Goal: Task Accomplishment & Management: Manage account settings

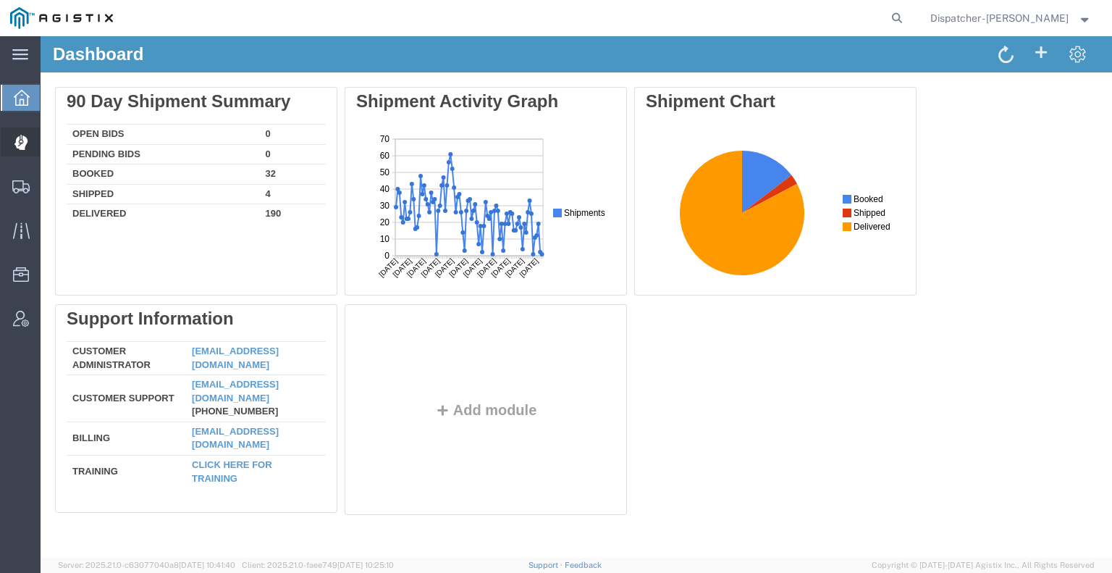
click at [20, 148] on icon at bounding box center [20, 142] width 13 height 14
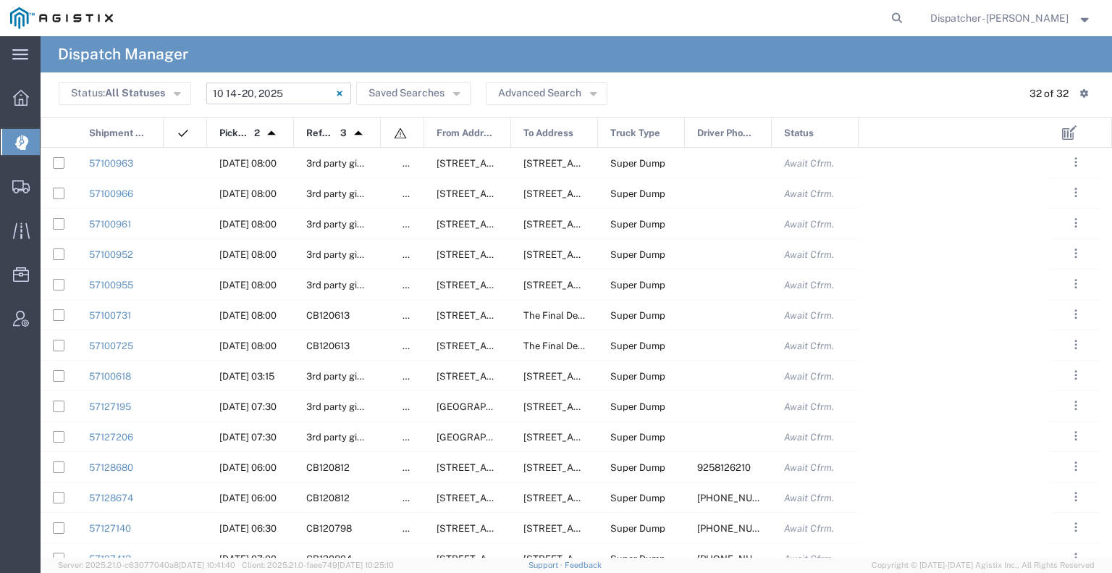
click at [260, 89] on input "[DATE] - [DATE]" at bounding box center [278, 94] width 145 height 22
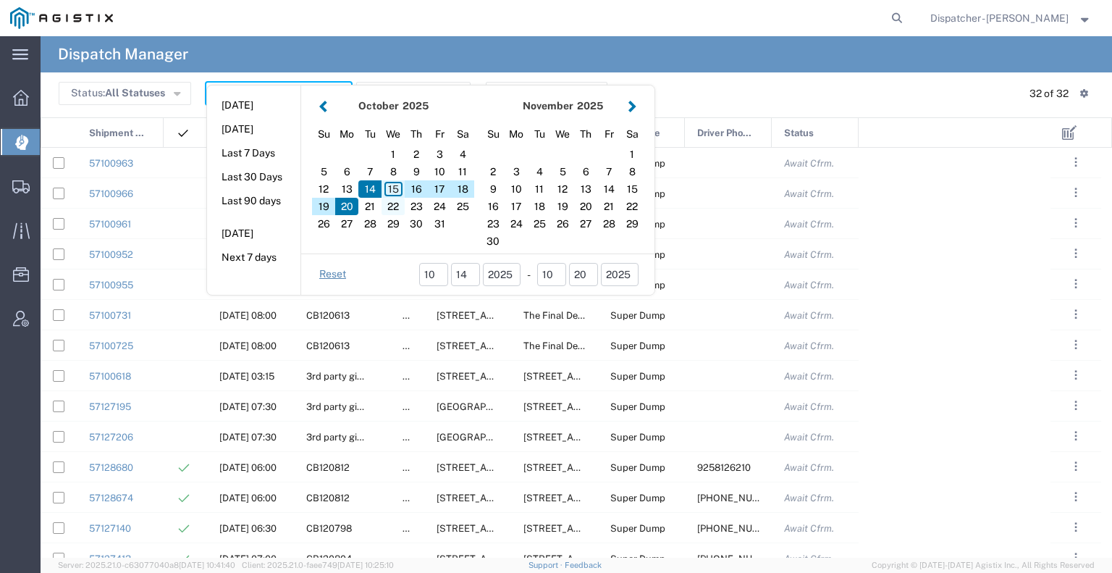
click at [395, 197] on div "1 2 3 4 5 6 7 8 9 10 11 12 13 14 15 16 17 18 19 20 21 22 23 24 25 26 27 28 29 3…" at bounding box center [393, 189] width 162 height 87
click at [395, 198] on div "22" at bounding box center [393, 206] width 23 height 17
click at [390, 186] on div "15" at bounding box center [393, 188] width 23 height 17
type input "10 15 - 22, 2025"
type input "[DATE] - [DATE]"
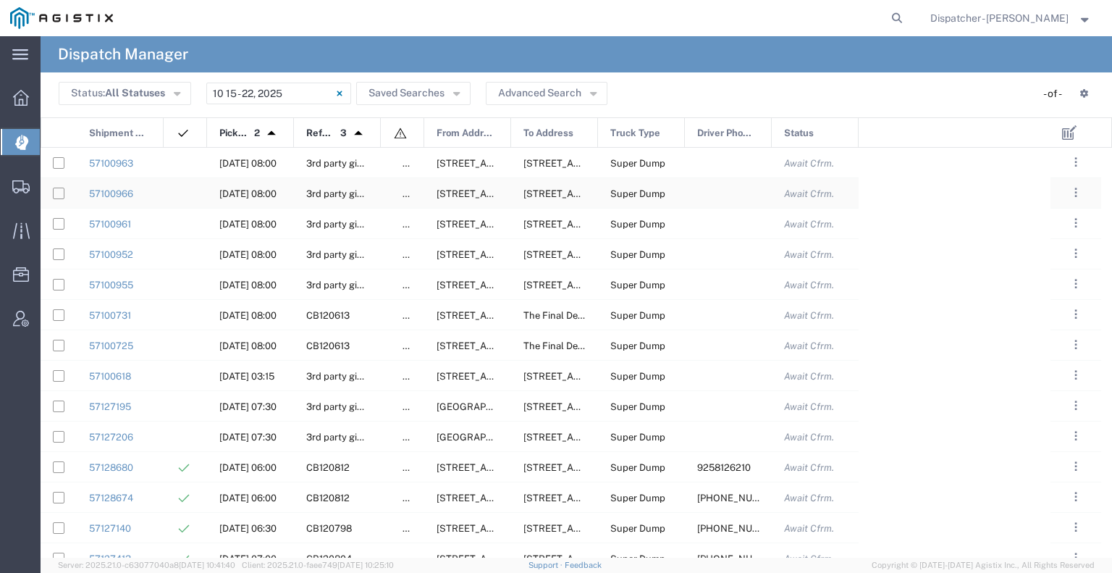
click at [390, 186] on div "false" at bounding box center [402, 193] width 43 height 30
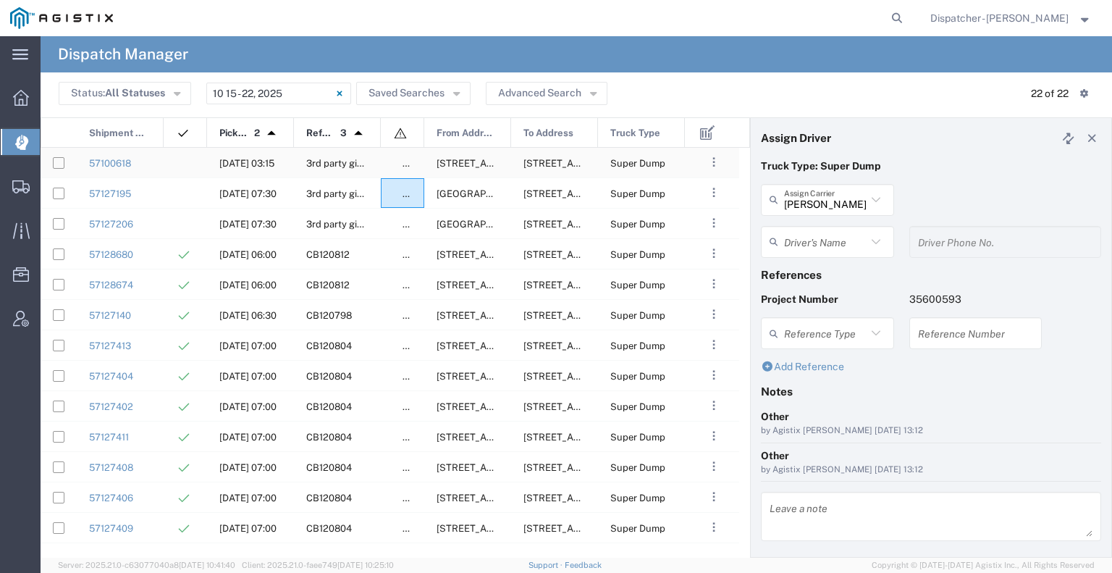
click at [191, 165] on div at bounding box center [185, 163] width 43 height 30
click at [295, 98] on input "[DATE] - [DATE]" at bounding box center [278, 94] width 145 height 22
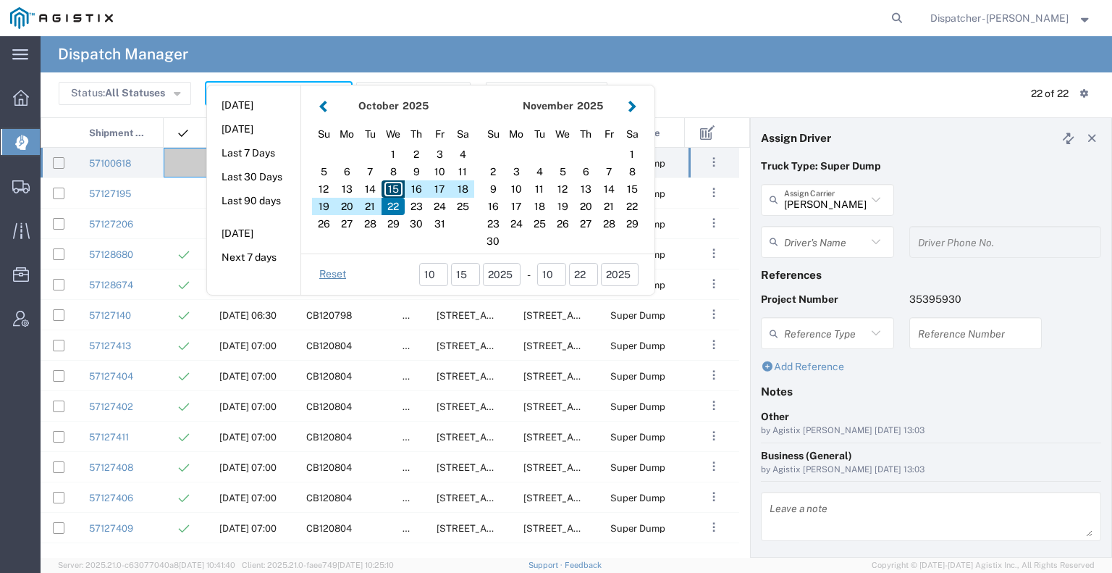
click at [387, 188] on div "15" at bounding box center [393, 188] width 23 height 17
type input "[DATE]"
type input "[DATE] - [DATE]"
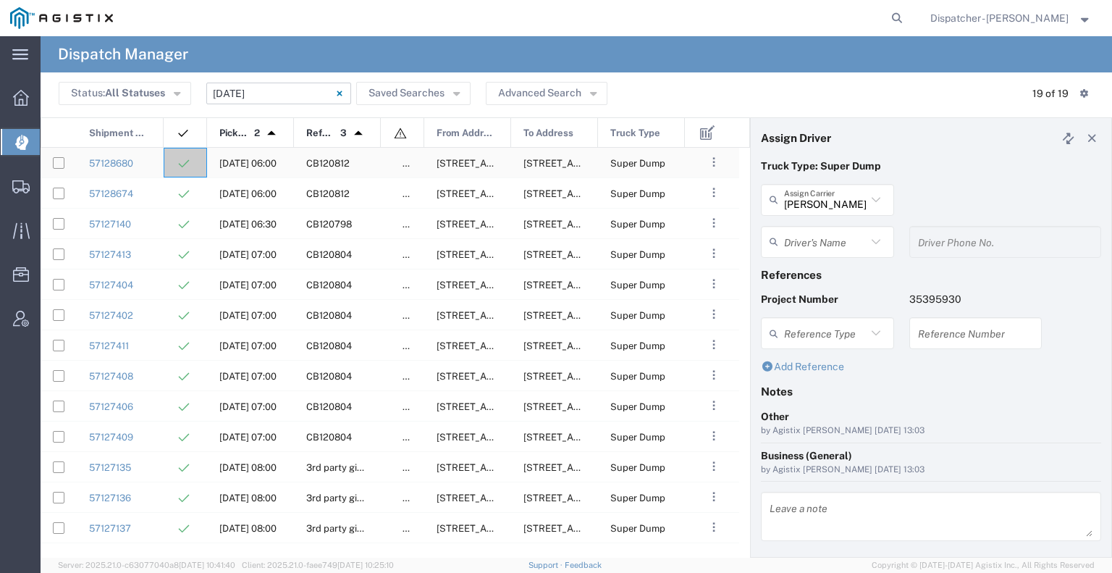
click at [153, 169] on div "57128680" at bounding box center [120, 163] width 87 height 30
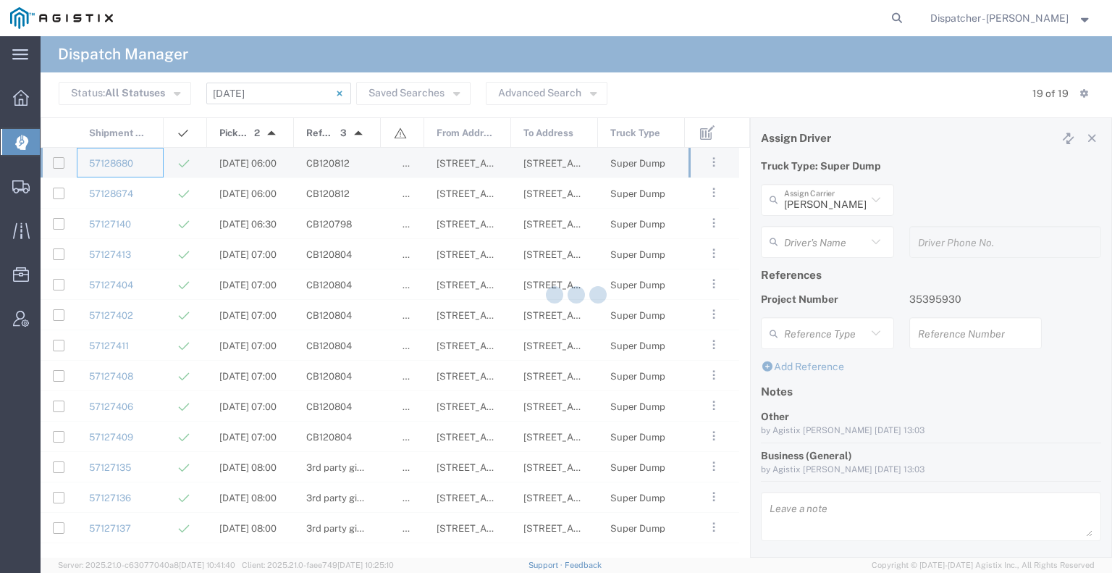
type input "[PERSON_NAME]"
type input "9258126210"
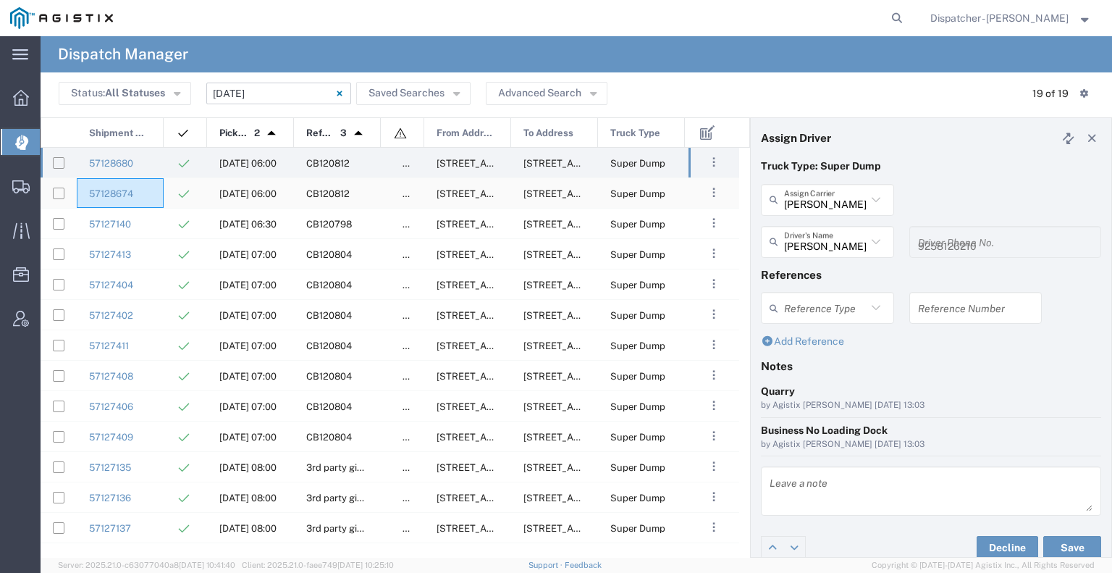
click at [156, 205] on div "57128674" at bounding box center [120, 193] width 87 height 30
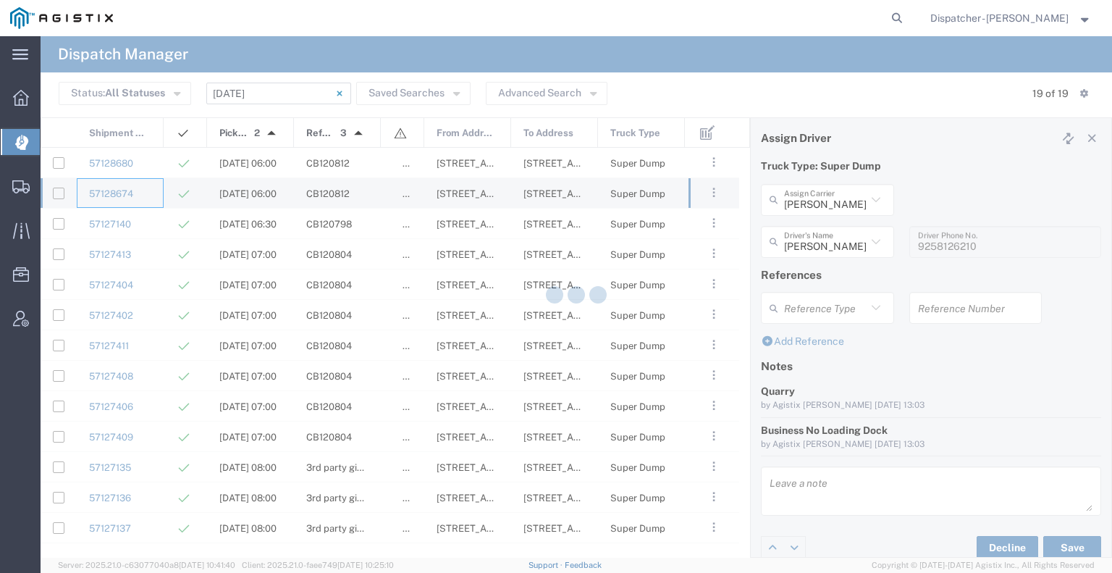
type input "[PERSON_NAME]"
type input "[PHONE_NUMBER]"
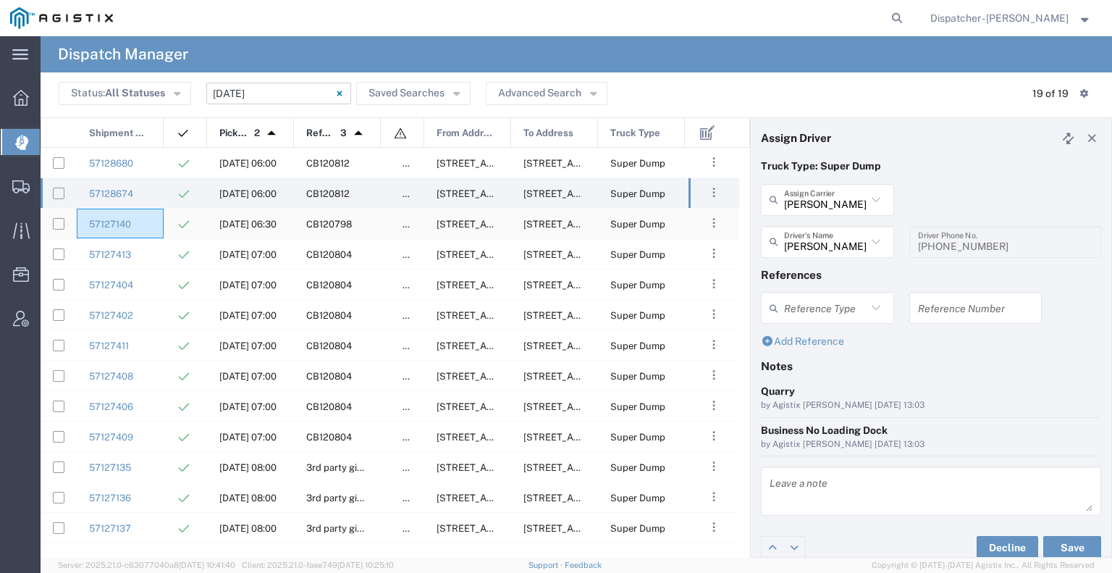
click at [160, 214] on div "57127140" at bounding box center [120, 224] width 87 height 30
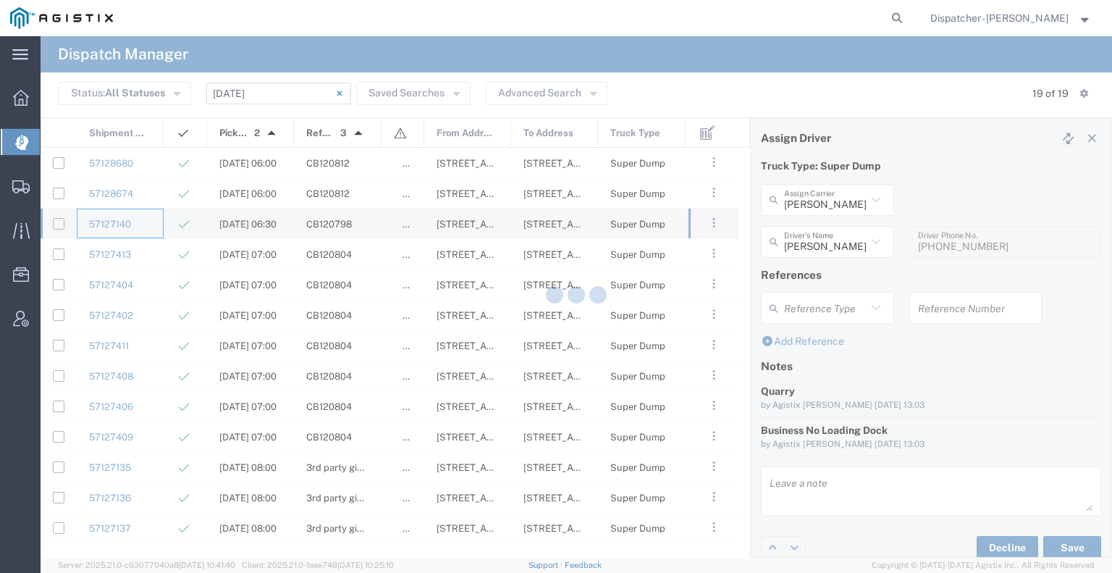
type input "[PERSON_NAME]"
type input "[PHONE_NUMBER]"
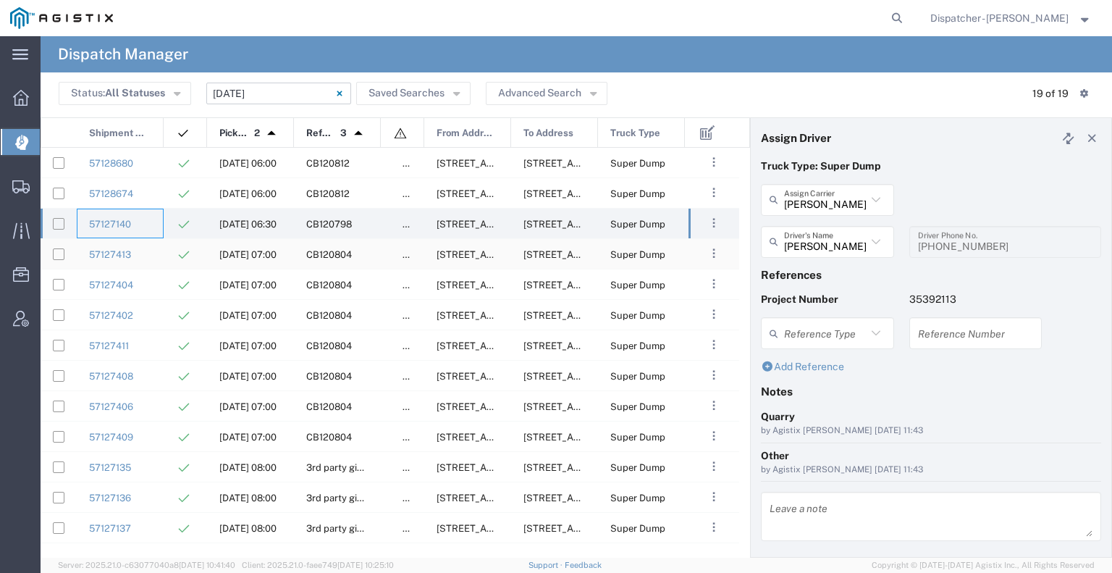
click at [159, 253] on div "57127413" at bounding box center [120, 254] width 87 height 30
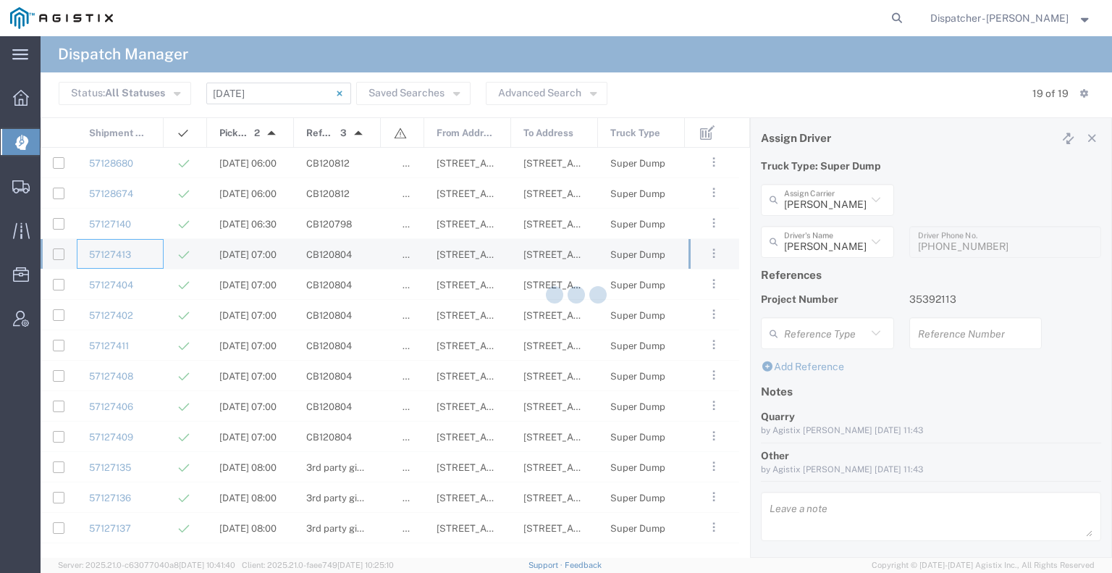
type input "MX Trucking"
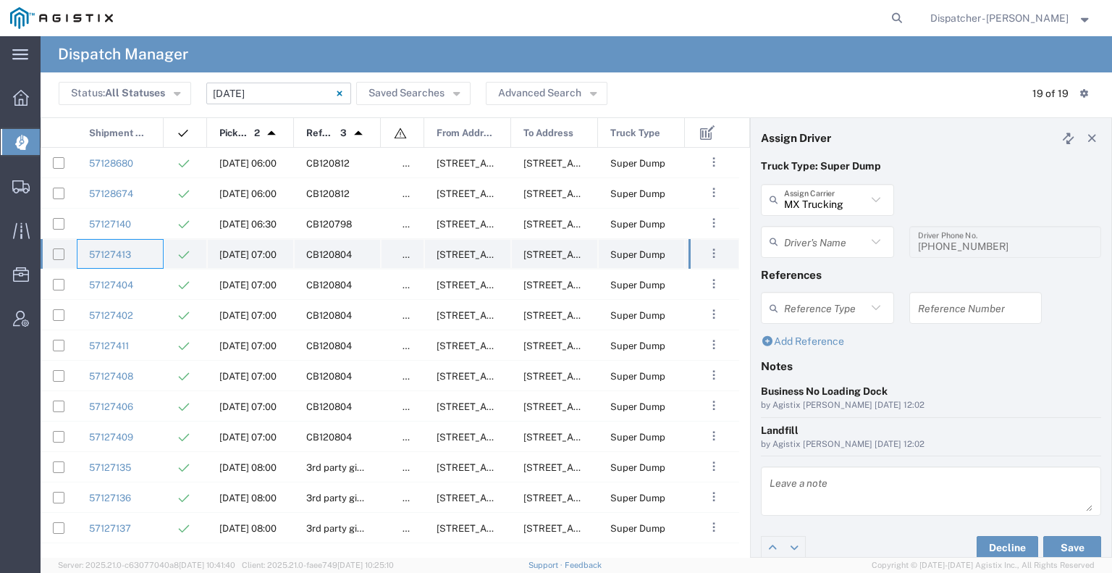
type input "[PERSON_NAME]"
type input "[PHONE_NUMBER]"
click at [158, 272] on div "57127404" at bounding box center [120, 284] width 87 height 30
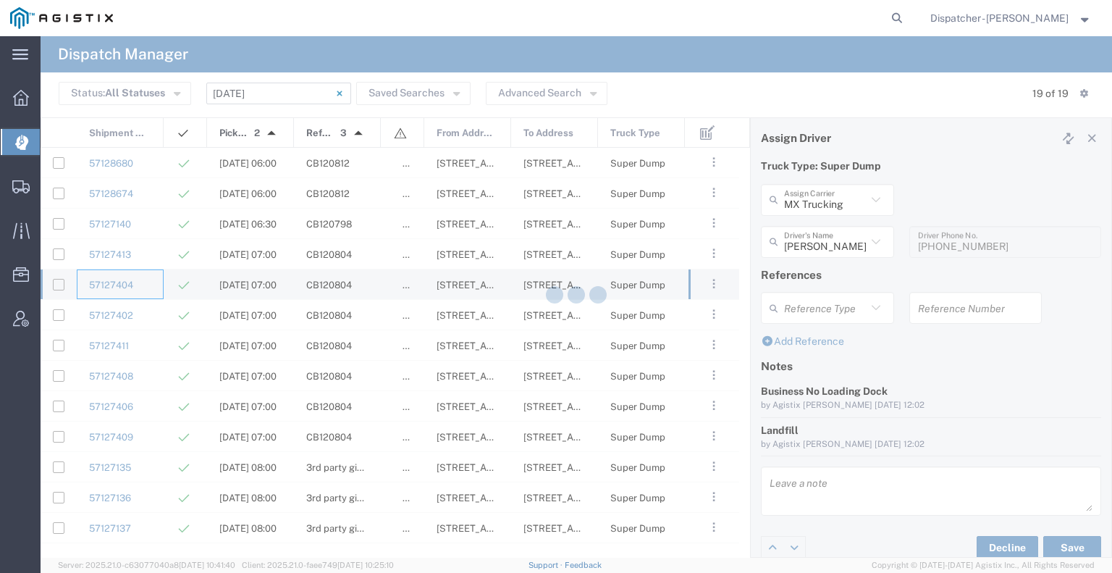
type input "[PERSON_NAME]"
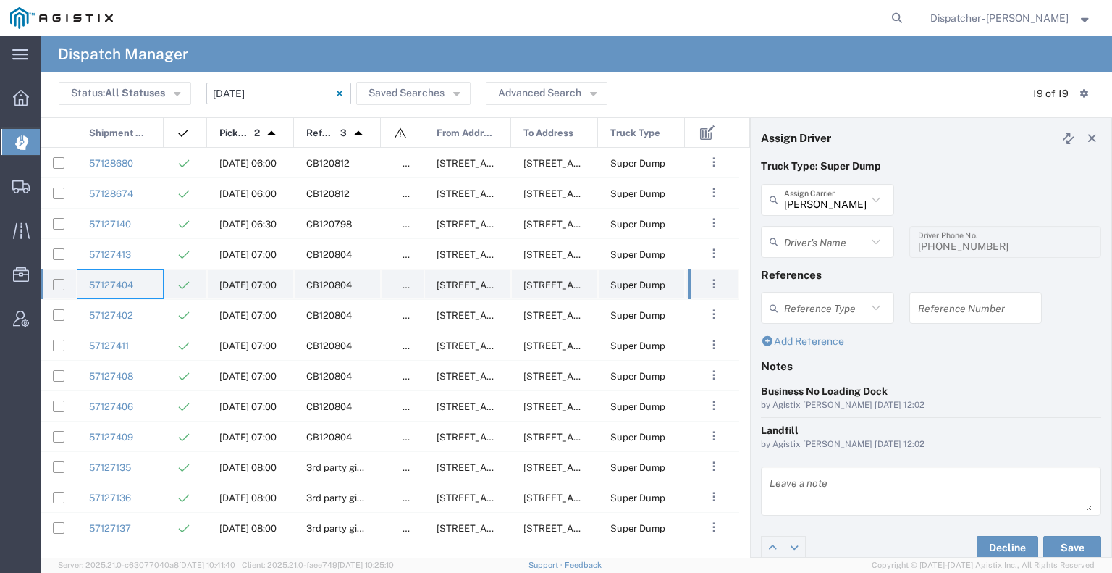
type input "[PERSON_NAME]"
type input "[PHONE_NUMBER]"
click at [160, 312] on div "57127402" at bounding box center [120, 315] width 87 height 30
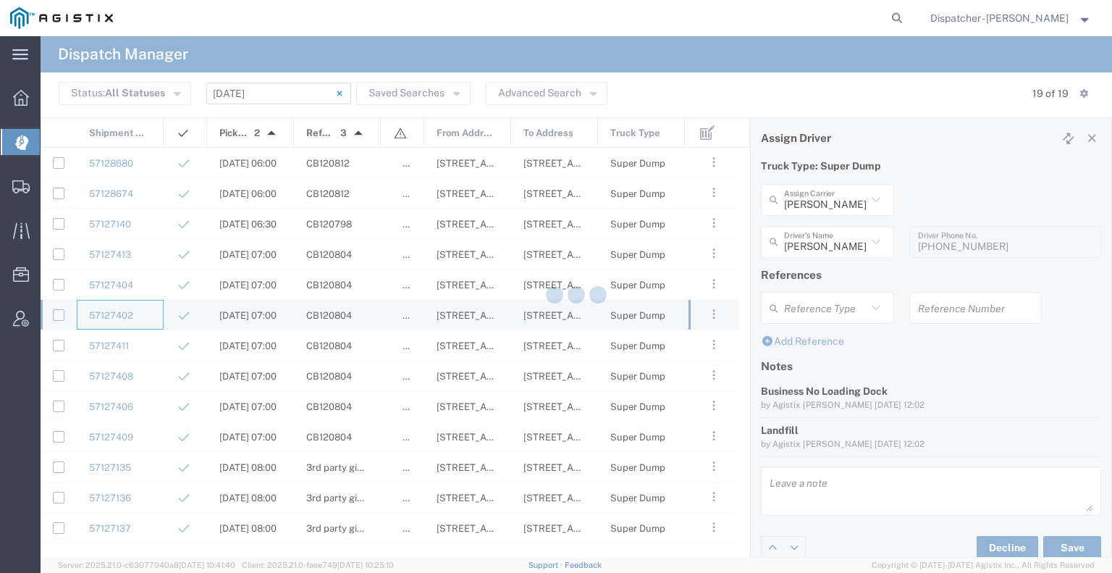
type input "E.P.A. Trucking"
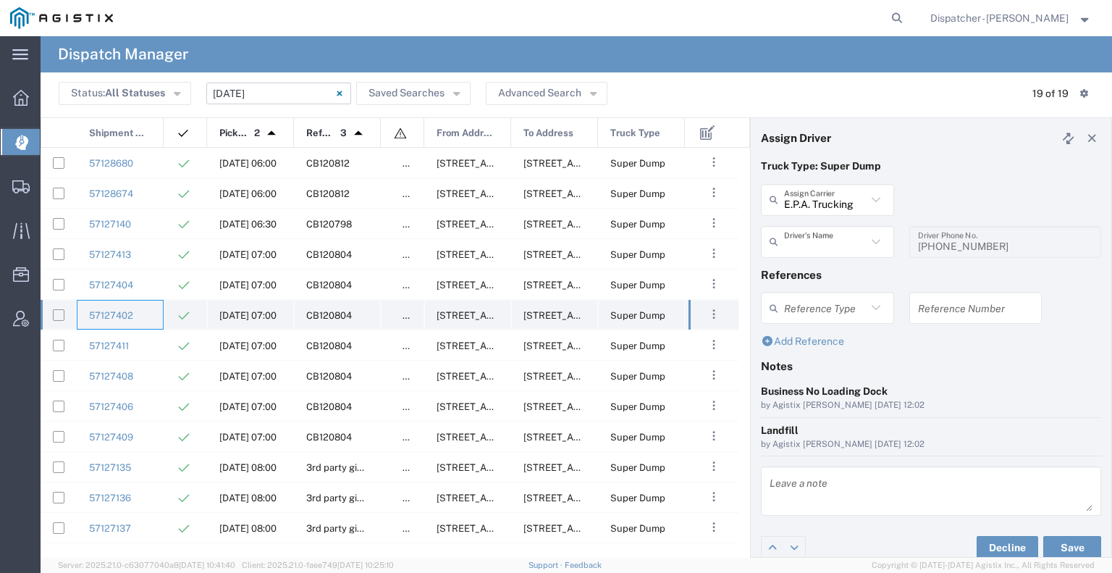
type input "[PERSON_NAME]"
type input "[PHONE_NUMBER]"
click at [154, 337] on div "57127411" at bounding box center [120, 345] width 87 height 30
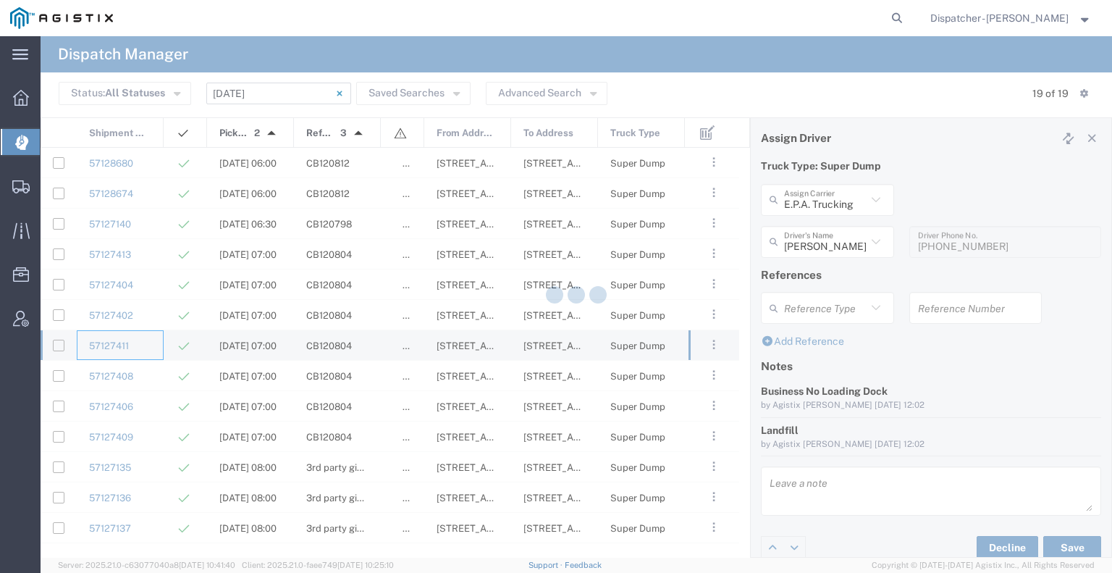
type input "[PERSON_NAME] & Sons Trucking, Inc"
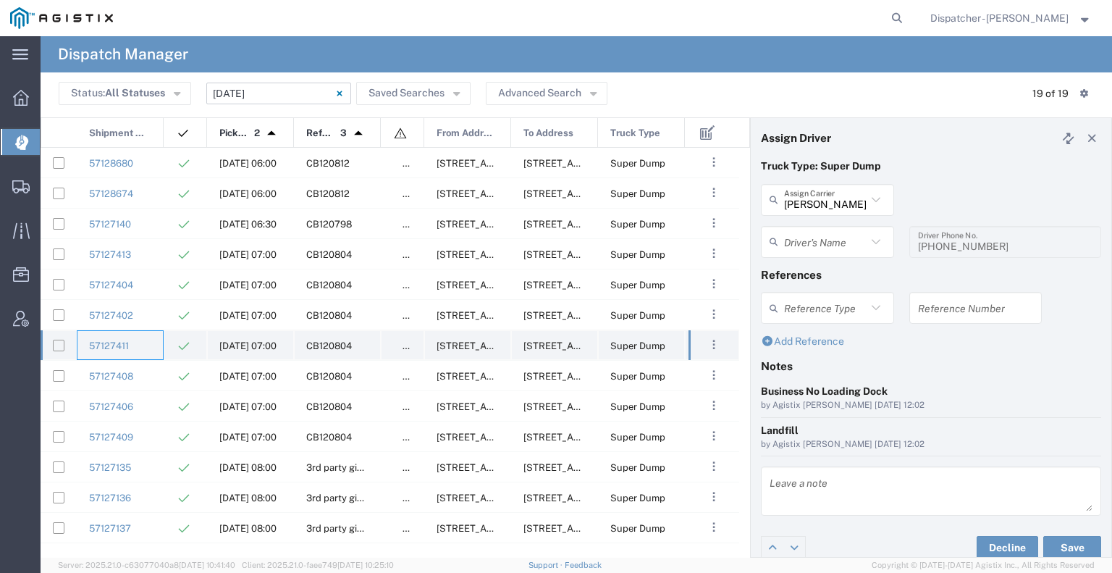
type input "[PERSON_NAME]"
type input "[PHONE_NUMBER]"
click at [148, 374] on div "57127408" at bounding box center [120, 376] width 87 height 30
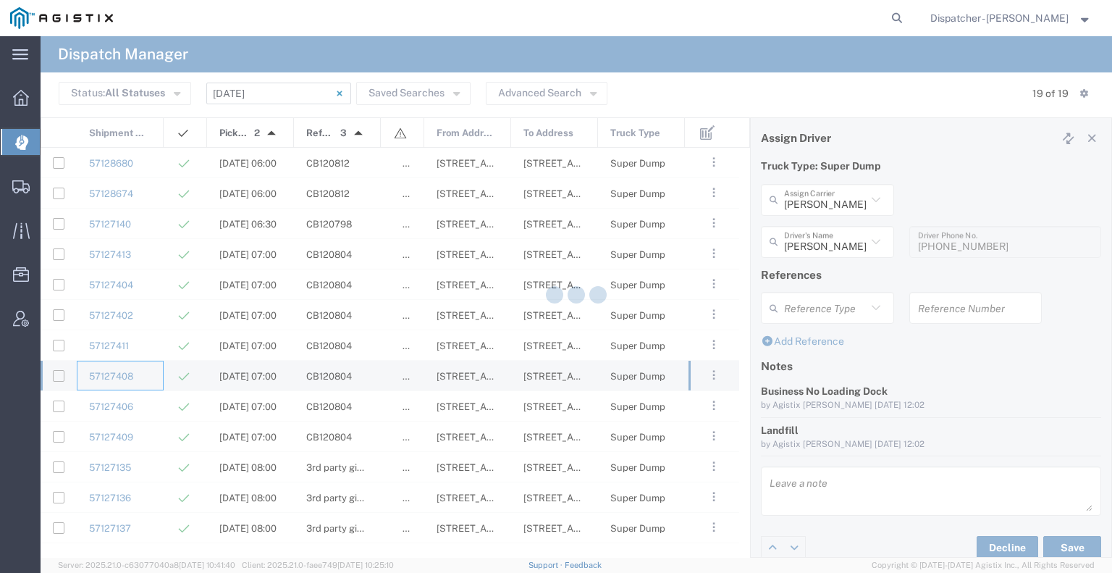
type input "[PERSON_NAME]"
type input "[PHONE_NUMBER]"
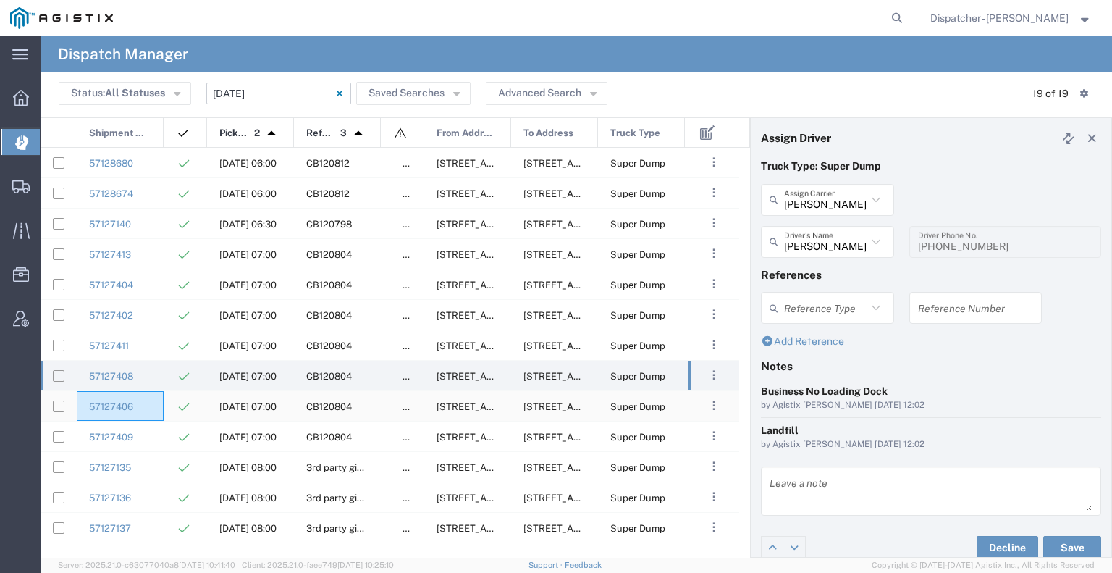
click at [148, 397] on div "57127406" at bounding box center [120, 406] width 87 height 30
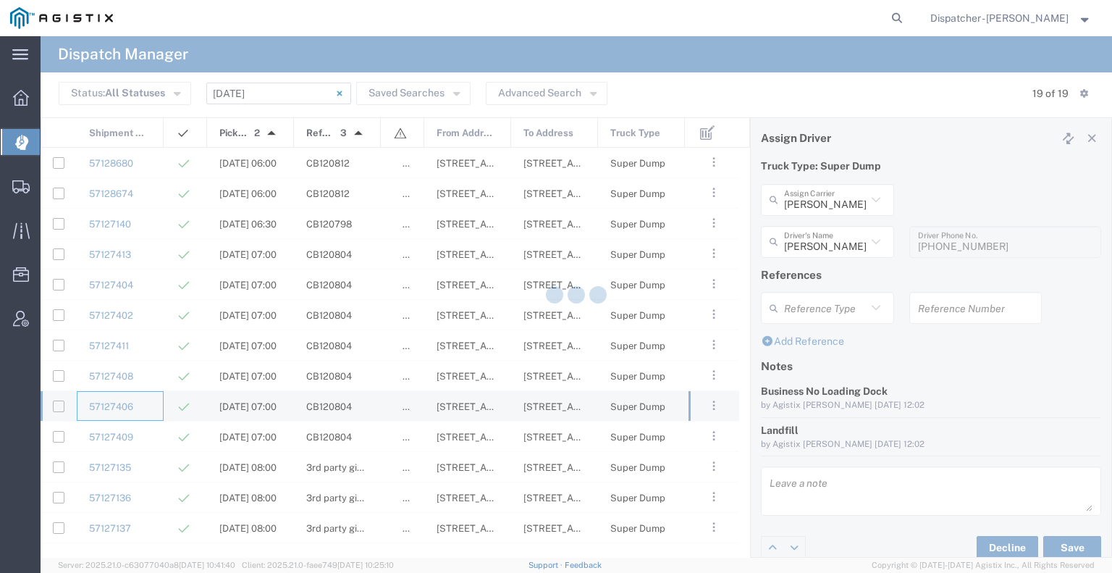
type input "[PERSON_NAME]"
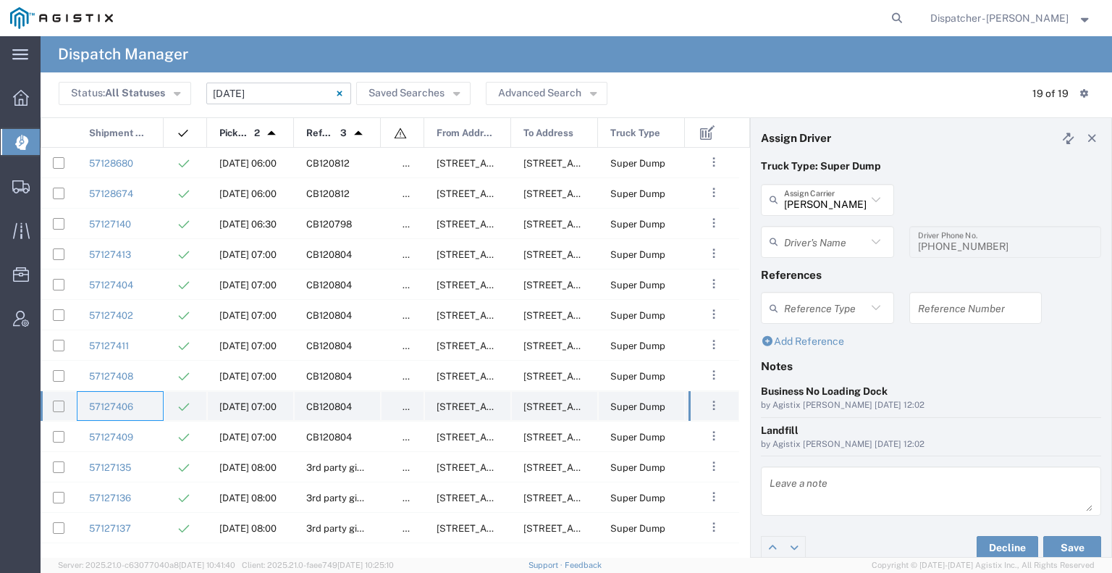
type input "[PERSON_NAME]"
type input "9164175343"
click at [154, 436] on div "57127409" at bounding box center [120, 436] width 87 height 30
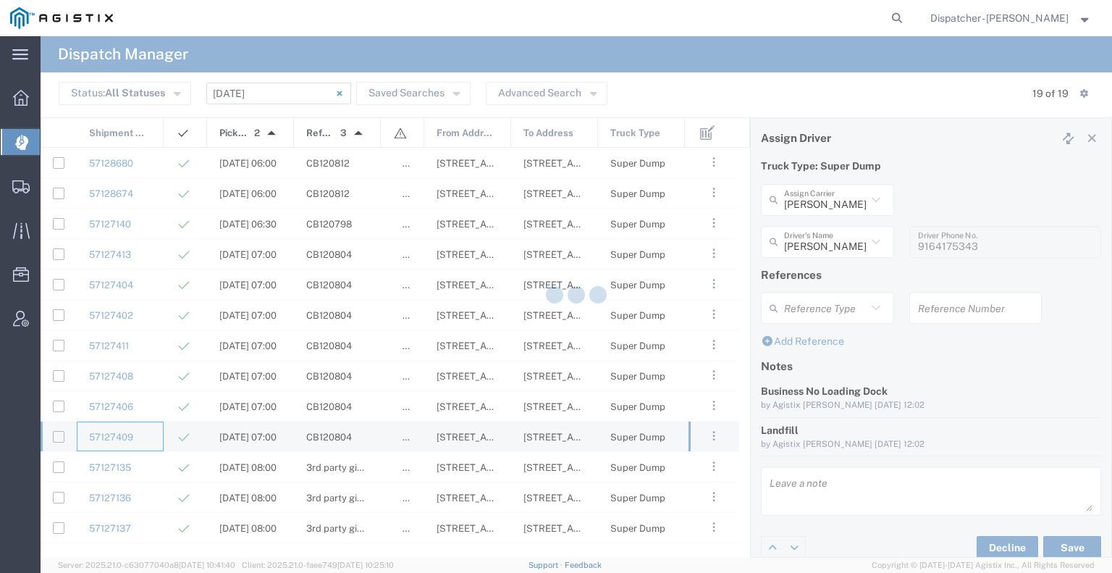
type input "Jays Trucking"
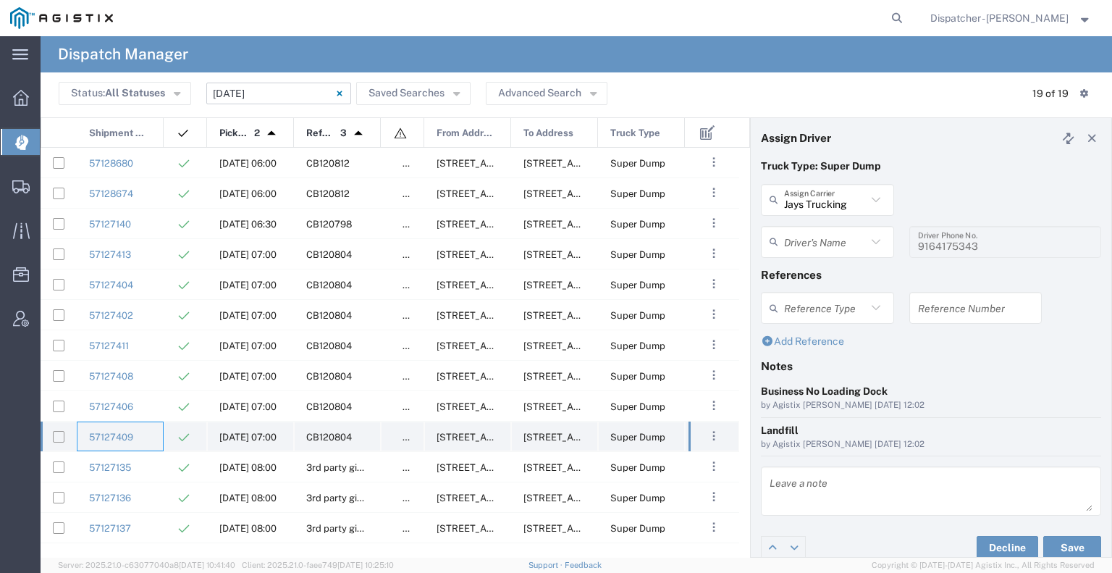
type input "[PERSON_NAME]"
type input "[PHONE_NUMBER]"
click at [159, 461] on div "57127135" at bounding box center [120, 467] width 87 height 30
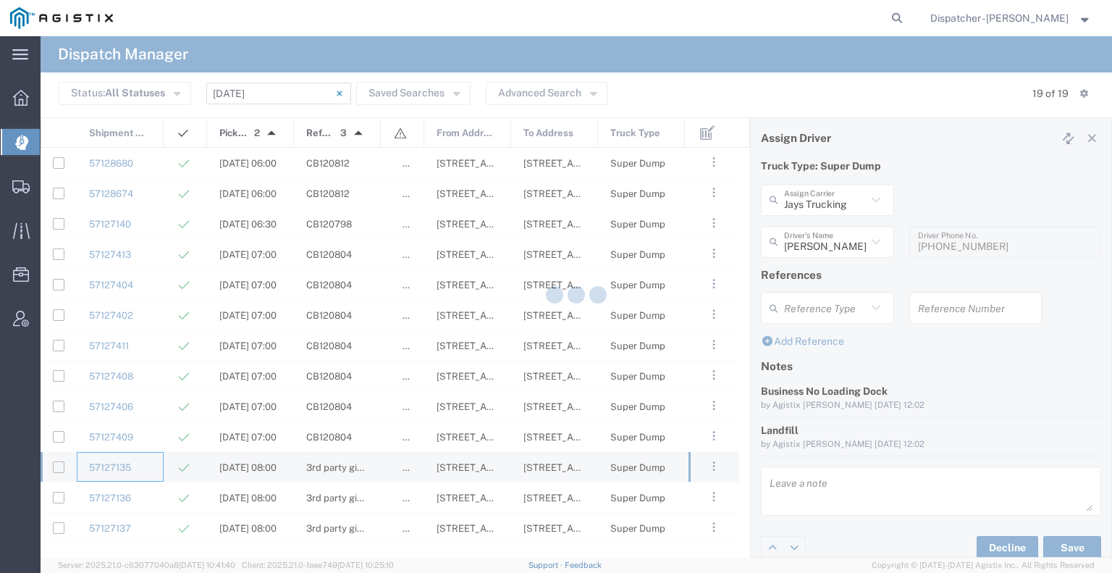
type input "[PERSON_NAME] & Sons Trucking, Inc"
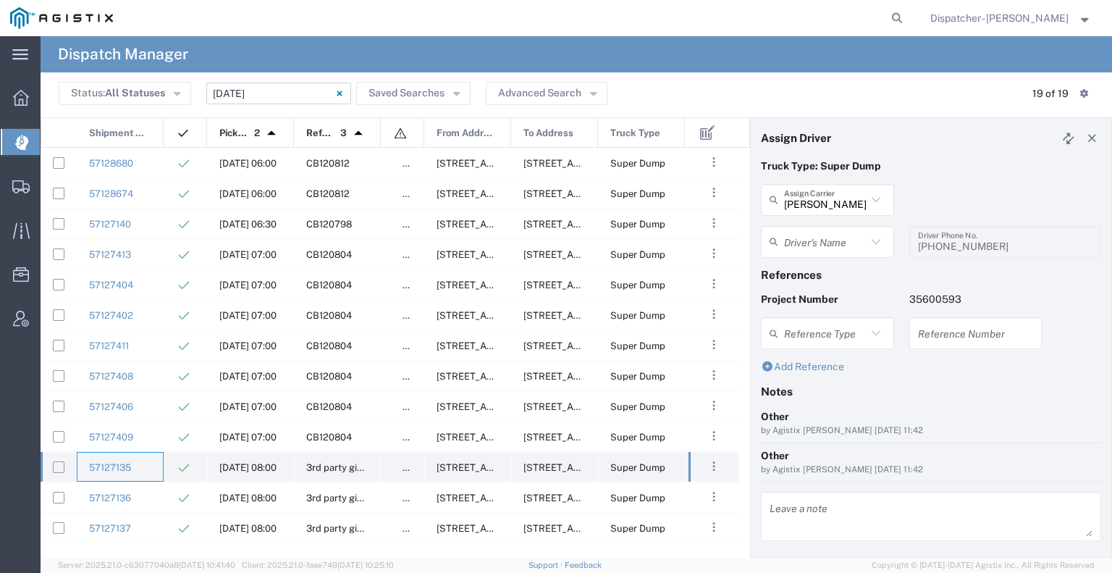
type input "[PERSON_NAME]"
type input "9253660399"
click at [159, 503] on div "57127136" at bounding box center [120, 497] width 87 height 30
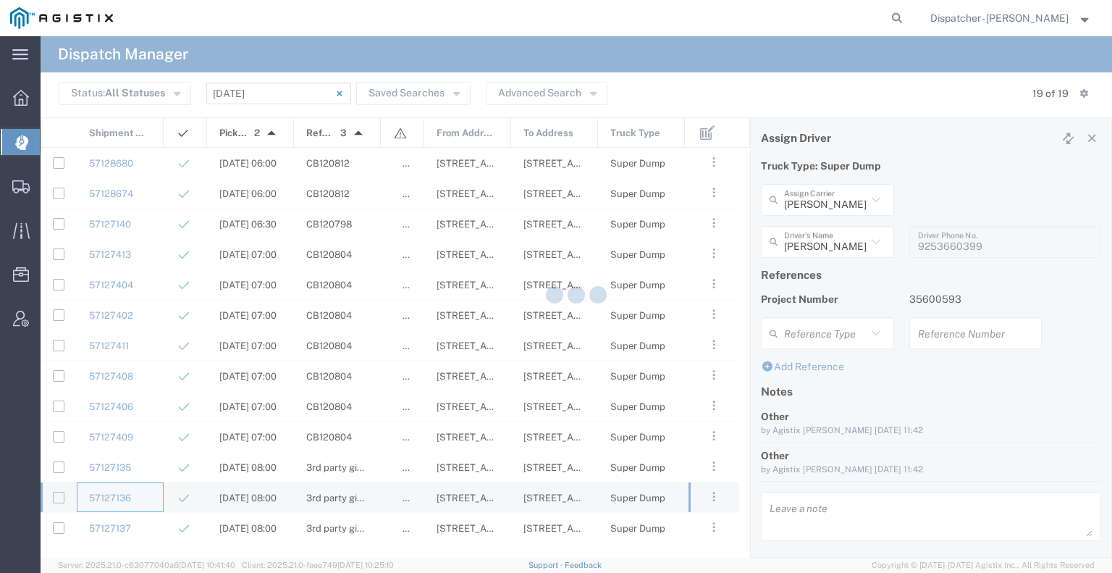
type input "SJC Trucking Inc"
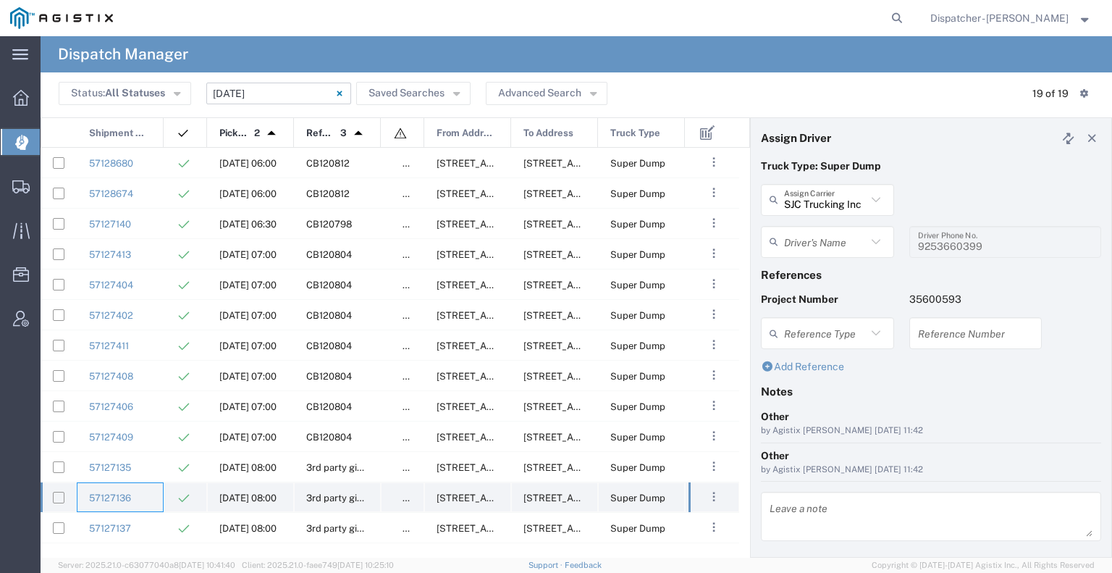
type input "[PERSON_NAME]"
type input "9255187628"
click at [157, 520] on div "57127137" at bounding box center [120, 528] width 87 height 30
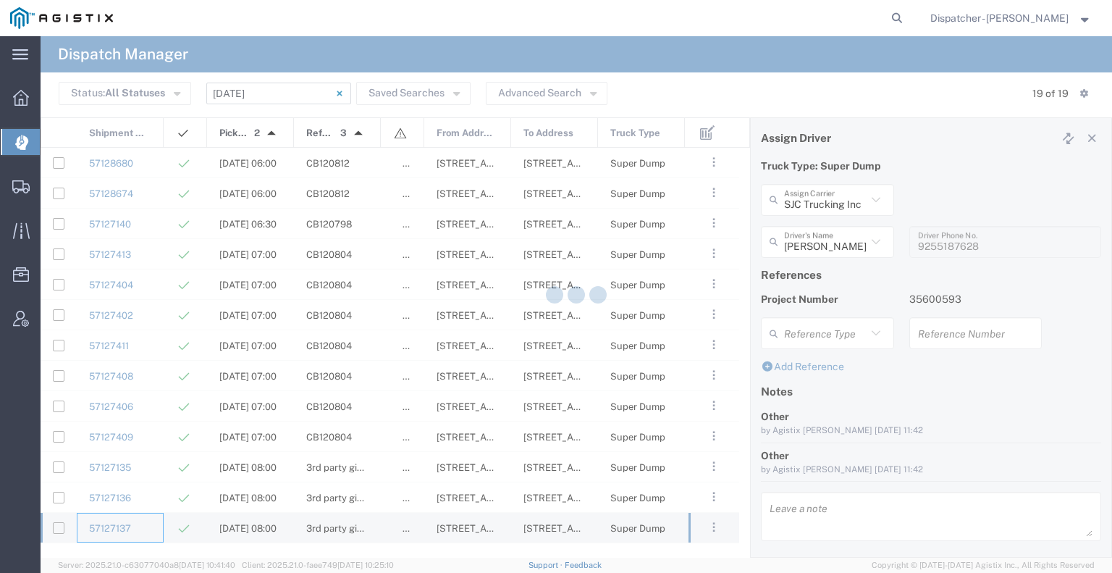
type input "[PERSON_NAME] & Sons Trucking, Inc"
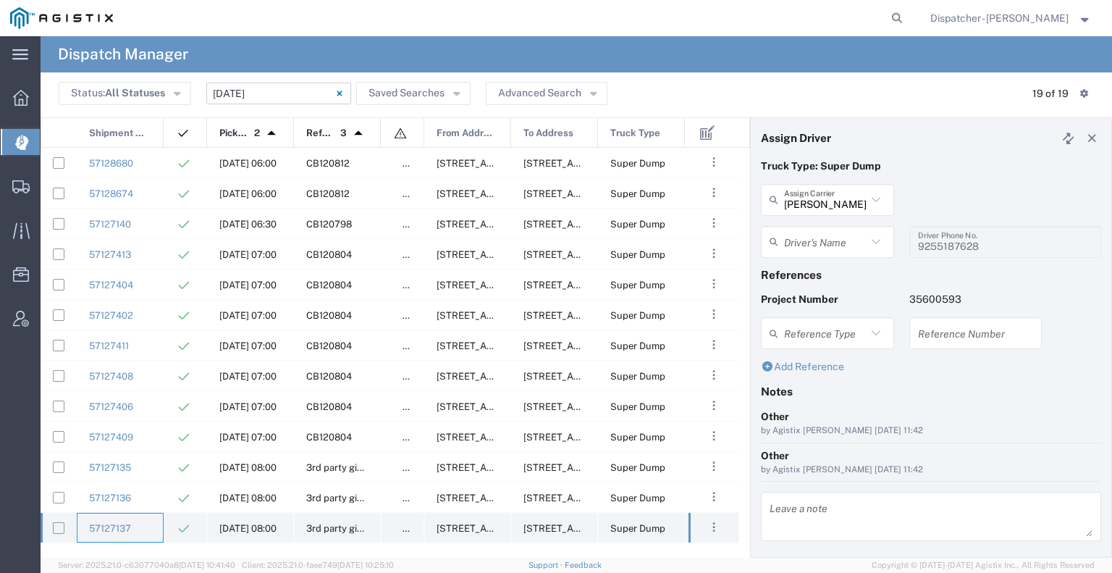
type input "[PERSON_NAME]"
type input "5106059971"
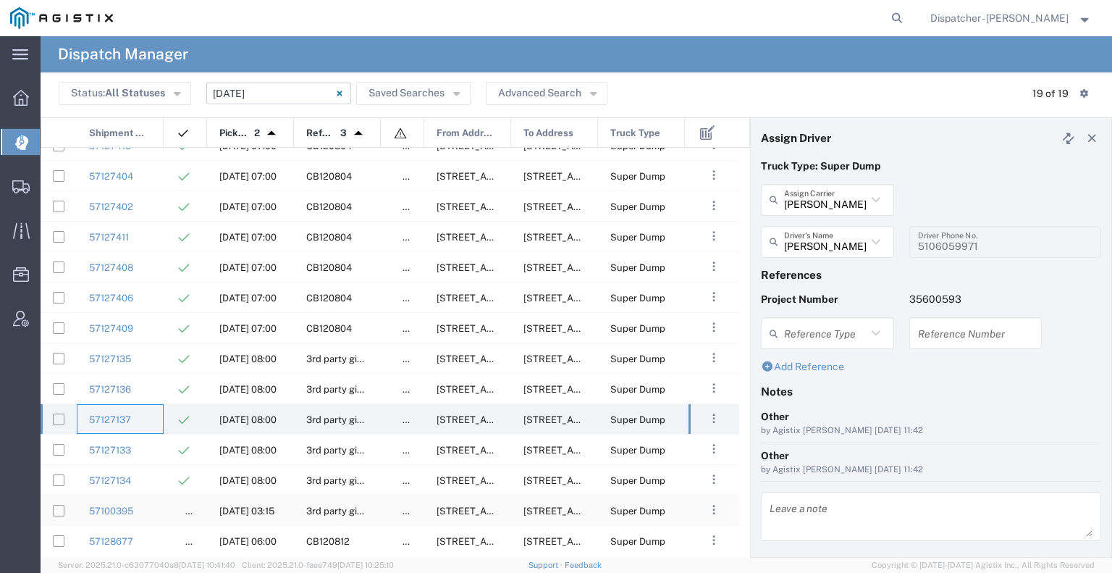
scroll to position [178, 0]
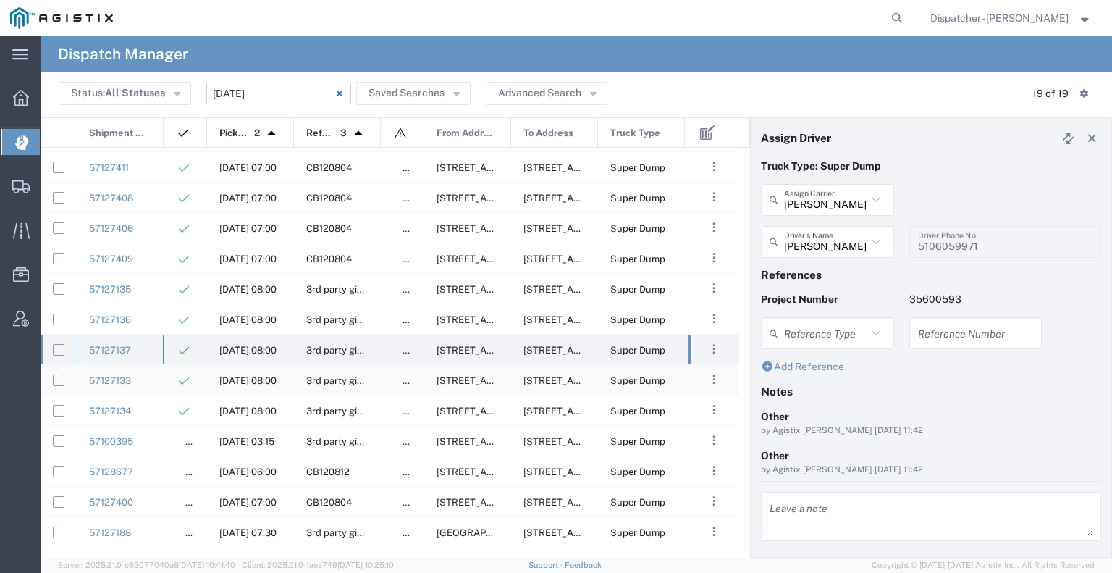
click at [151, 383] on div "57127133" at bounding box center [120, 380] width 87 height 30
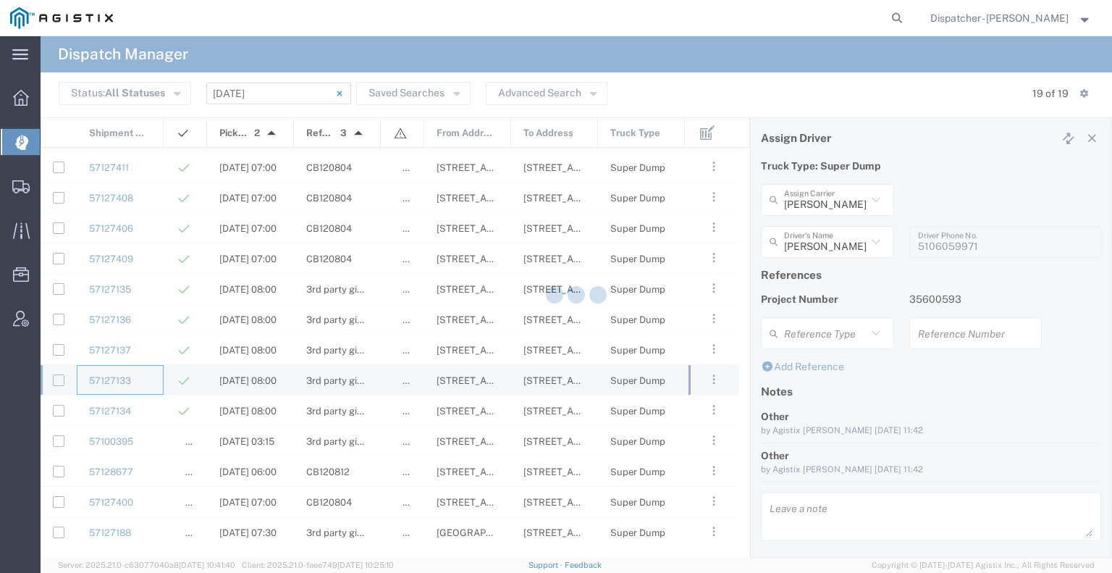
type input "[PERSON_NAME]"
type input "[PHONE_NUMBER]"
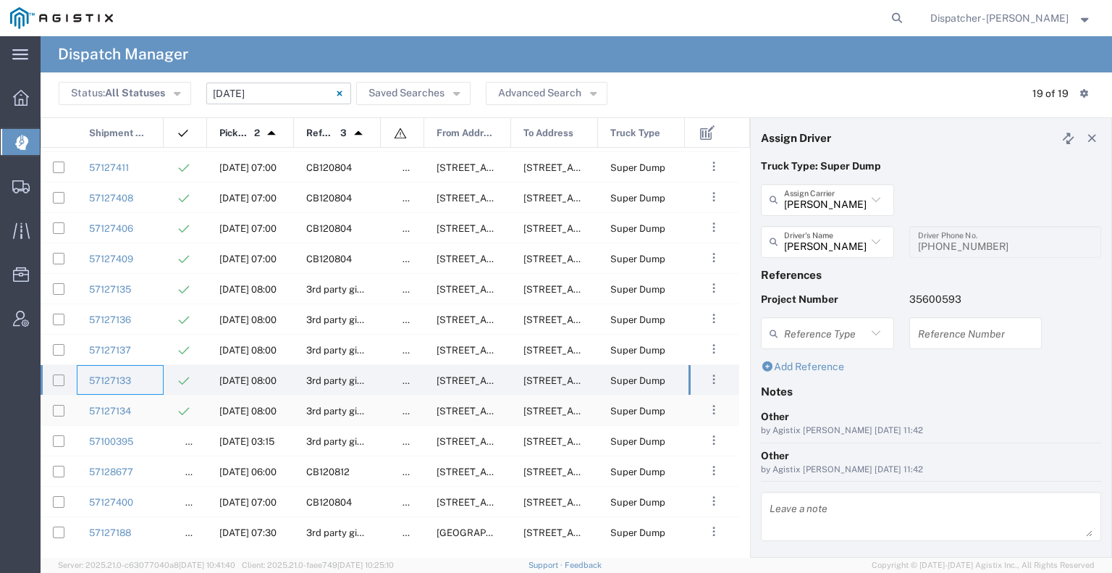
click at [147, 408] on div "57127134" at bounding box center [120, 410] width 87 height 30
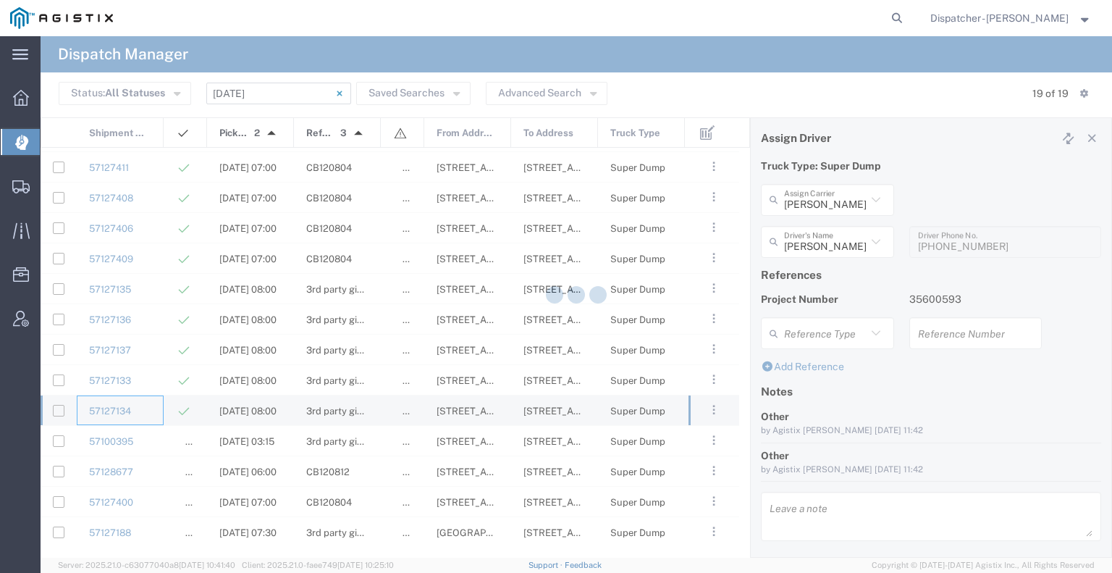
type input "SJC Trucking Inc"
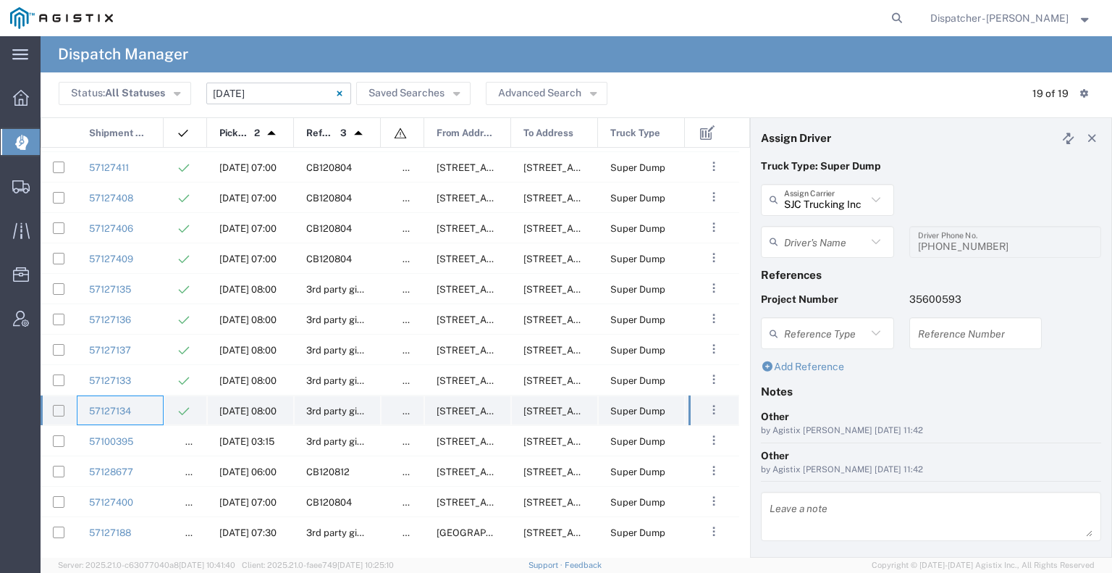
type input "[PERSON_NAME]"
type input "9255187628"
click at [147, 434] on div "57100395" at bounding box center [120, 441] width 87 height 30
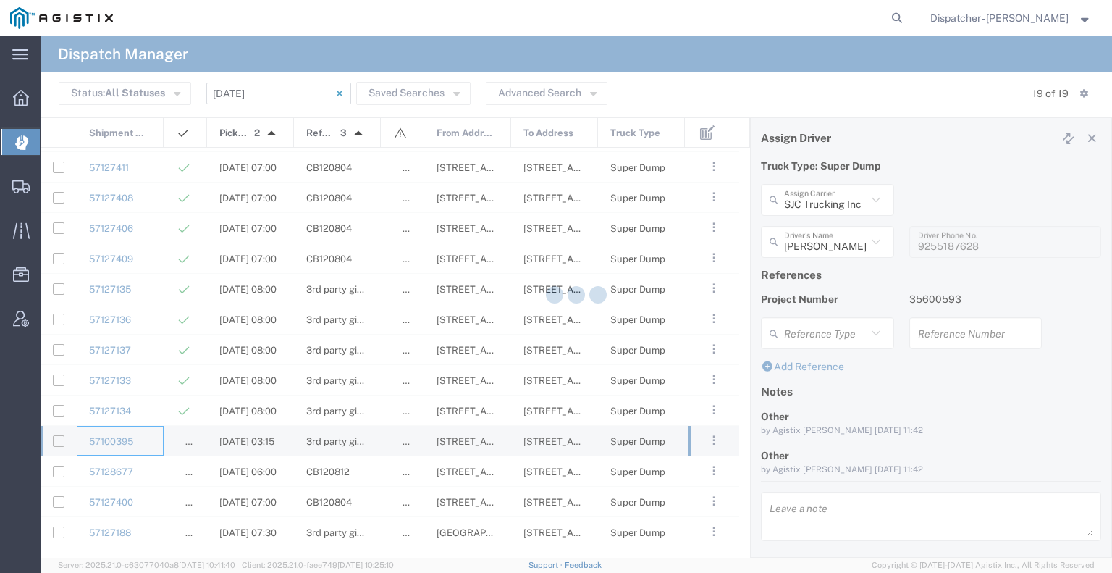
type input "E.P.A. Trucking"
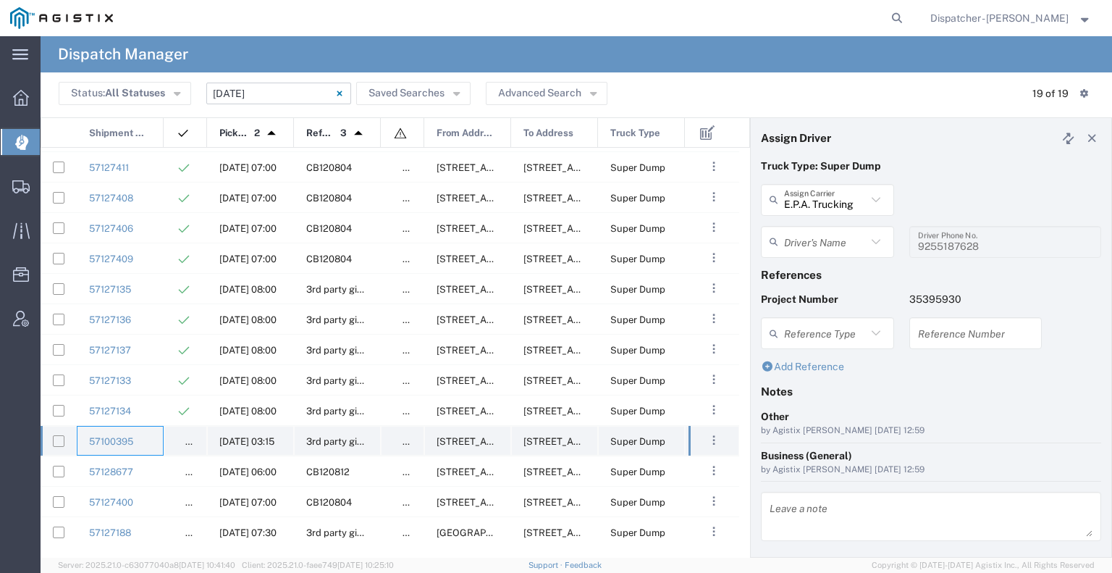
type input "[PERSON_NAME]"
type input "6505371145"
click at [148, 484] on div "57128677" at bounding box center [120, 471] width 87 height 30
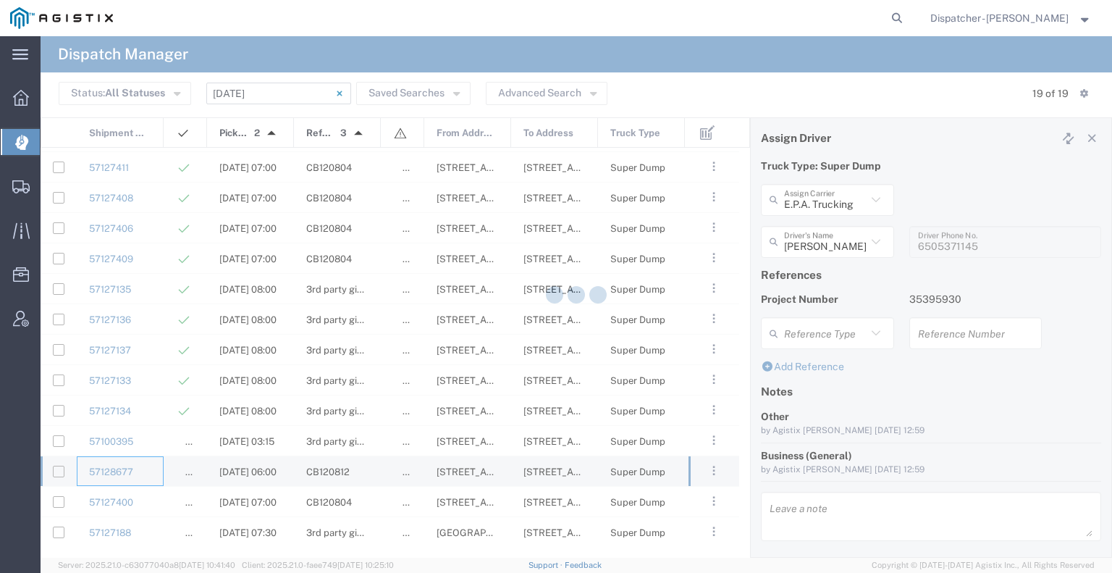
type input "[PERSON_NAME] & Sons Trucking, Inc"
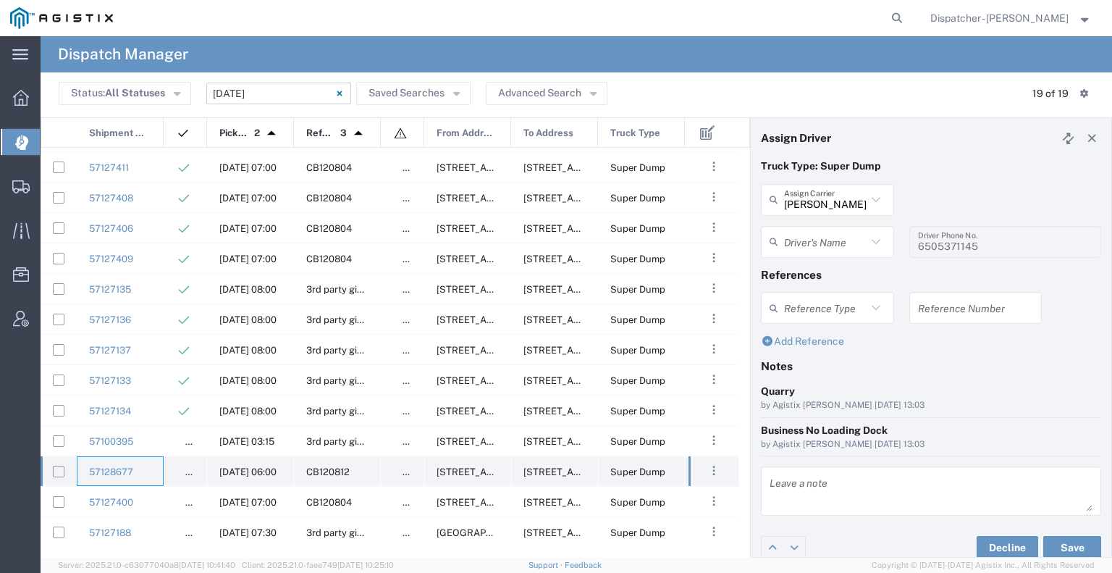
type input "[PERSON_NAME]"
type input "[PHONE_NUMBER]"
click at [144, 502] on div "57127400" at bounding box center [120, 502] width 87 height 30
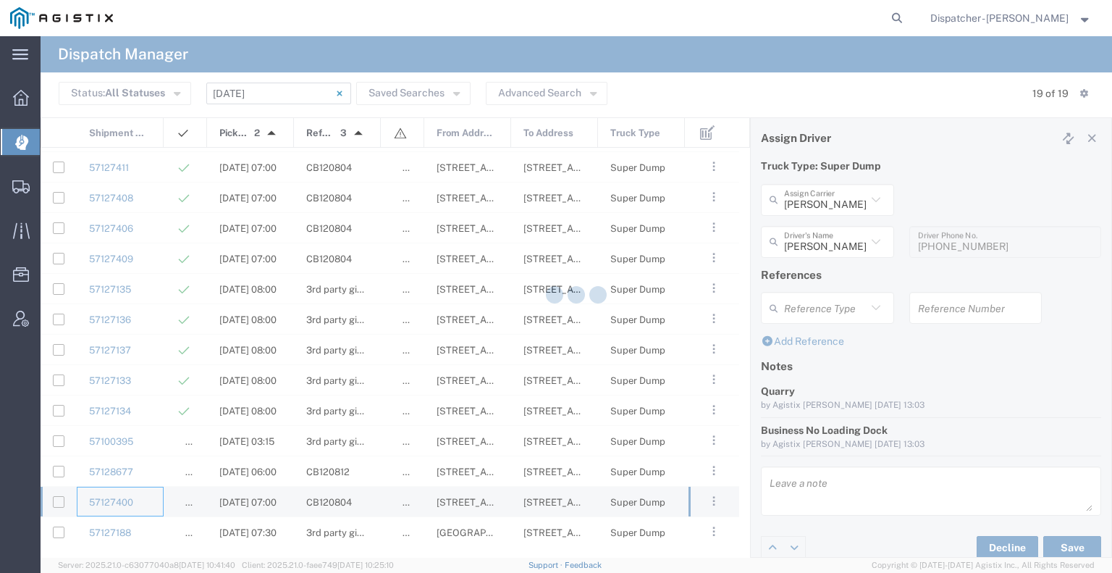
type input "[PERSON_NAME]"
type input "2096295517"
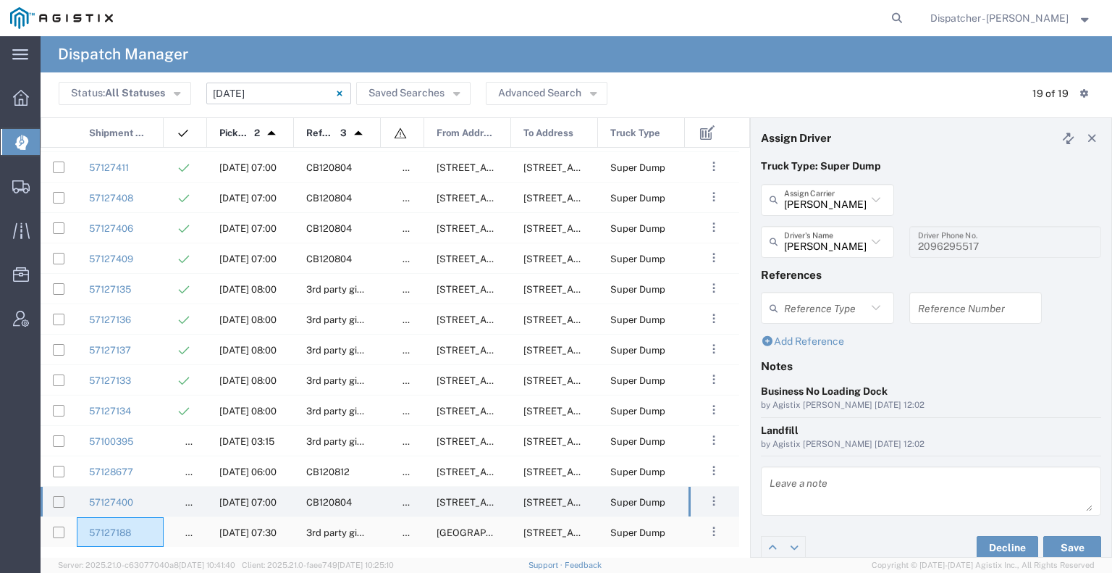
click at [141, 527] on div "57127188" at bounding box center [120, 532] width 87 height 30
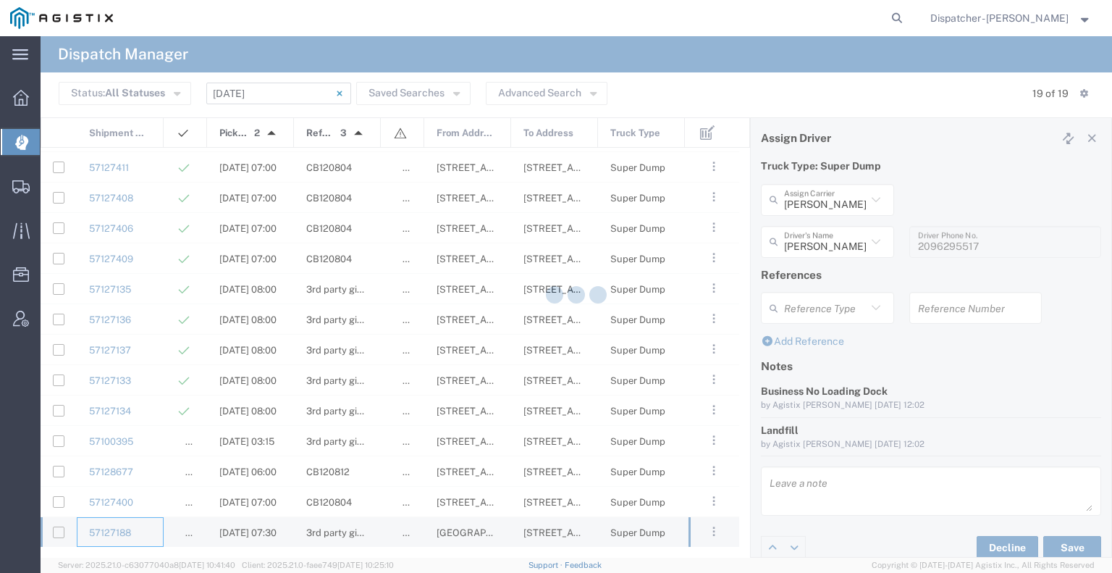
type input "[PERSON_NAME]"
type input "[PHONE_NUMBER]"
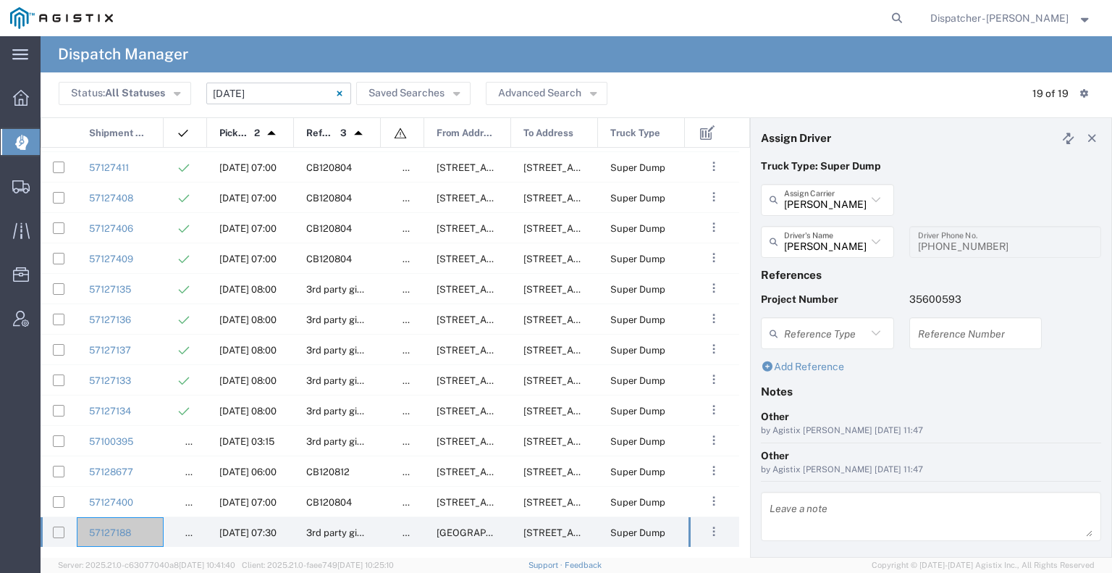
click at [879, 19] on agx-global-search at bounding box center [677, 18] width 463 height 36
click at [901, 15] on icon at bounding box center [897, 18] width 20 height 20
type input "57100913"
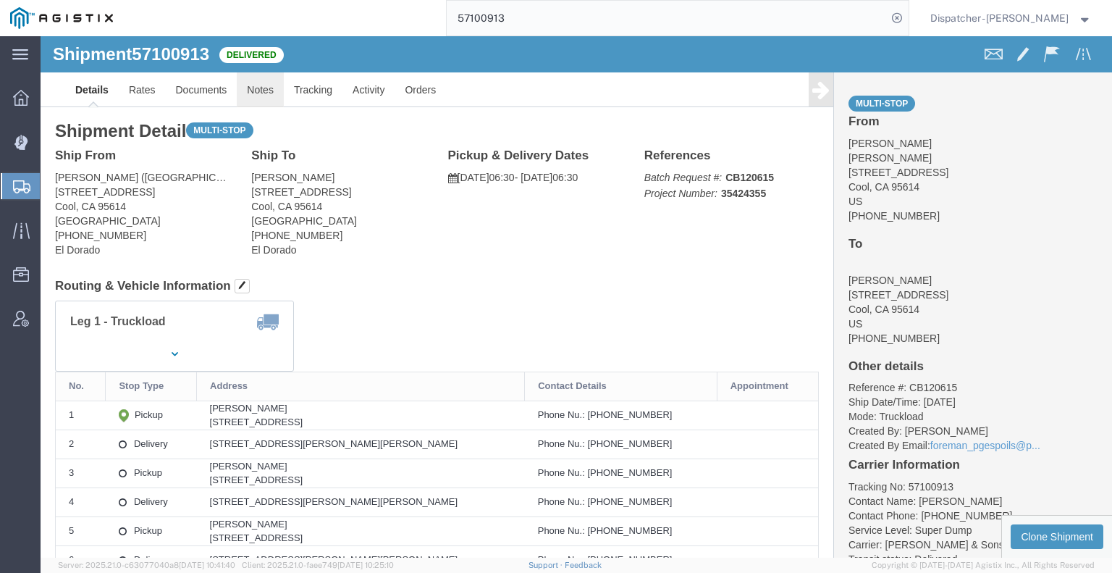
click link "Notes"
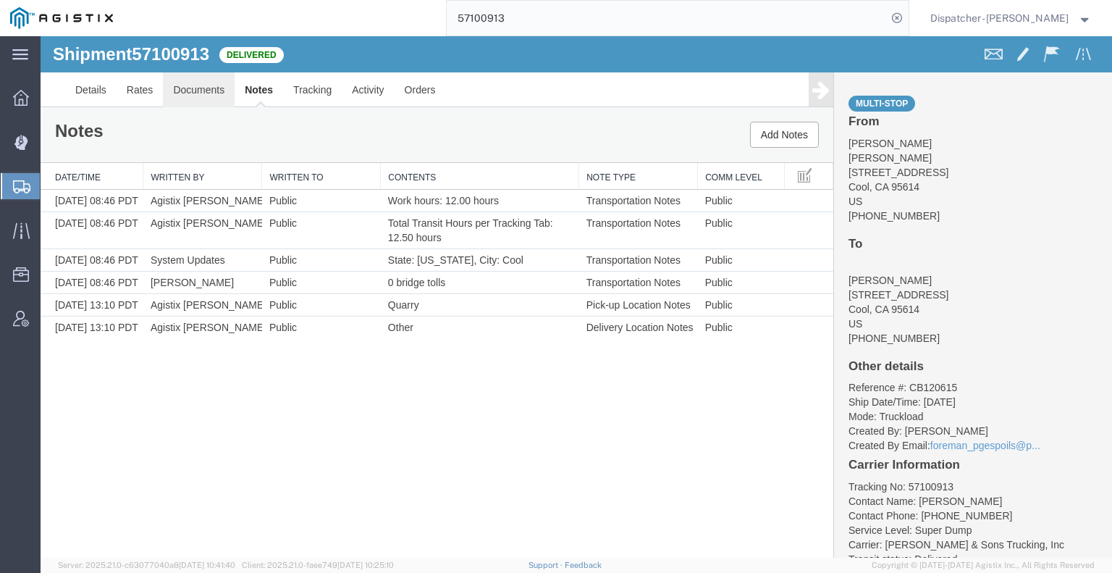
click at [206, 88] on link "Documents" at bounding box center [199, 89] width 72 height 35
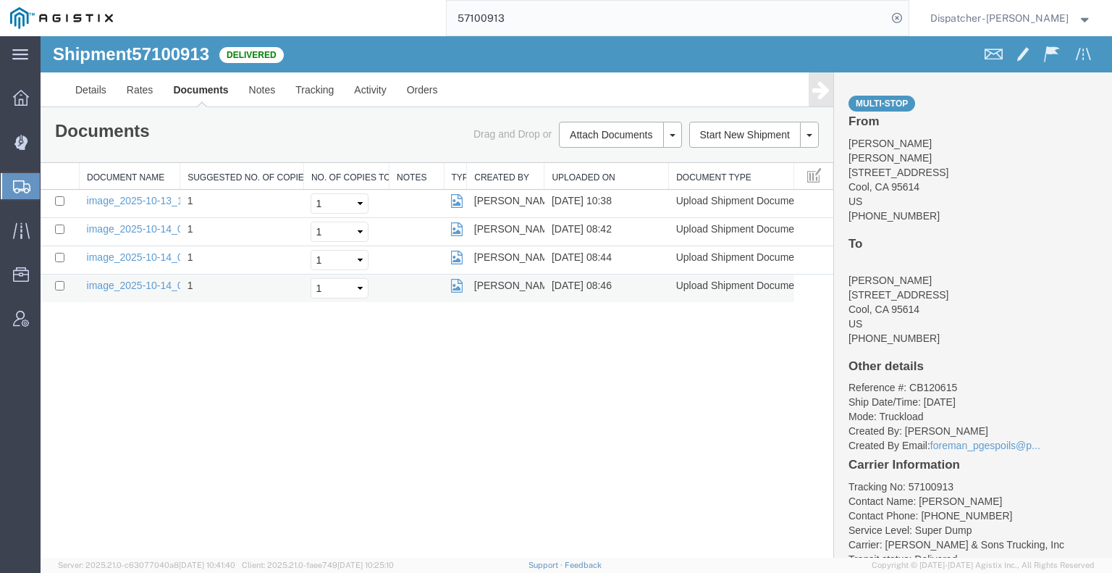
click at [131, 292] on td "image_2025-10-14_08_46_24.jpg" at bounding box center [130, 288] width 101 height 28
click at [128, 283] on link "image_2025-10-14_08_46_24.jpg" at bounding box center [163, 286] width 152 height 12
click at [98, 259] on link "image_2025-10-14_08_44_28.jpg" at bounding box center [163, 257] width 152 height 12
click at [117, 230] on link "image_2025-10-14_08_42_24.jpg" at bounding box center [163, 229] width 152 height 12
click at [115, 199] on link "image_2025-10-13_10_38_22.jpg" at bounding box center [163, 201] width 152 height 12
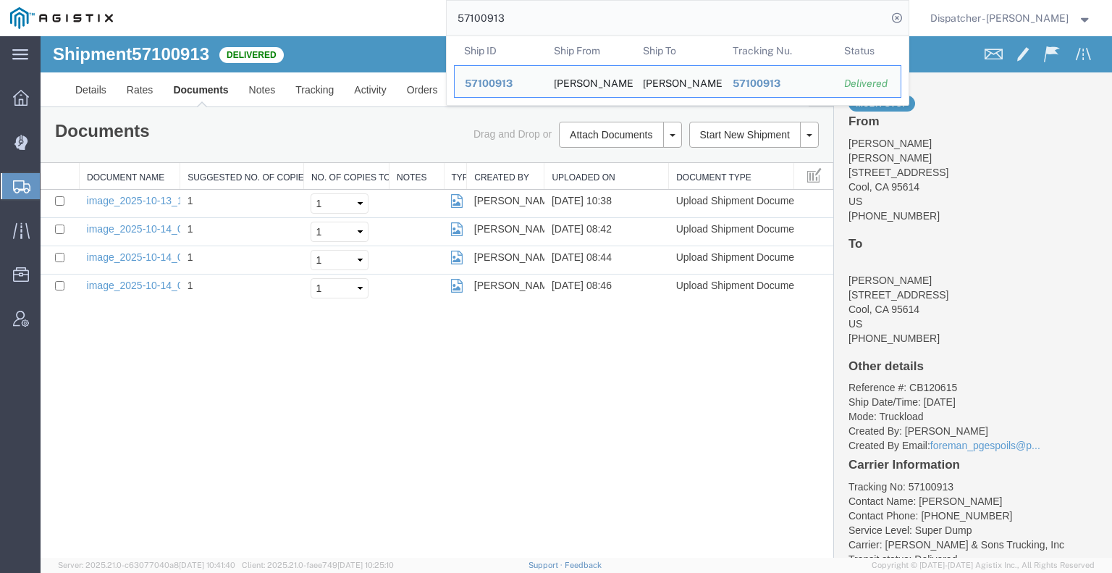
drag, startPoint x: 429, startPoint y: 30, endPoint x: 350, endPoint y: 33, distance: 79.7
click at [363, 32] on div "57100913 Ship ID Ship From Ship To Tracking Nu. Status Ship ID 57100913 Ship Fr…" at bounding box center [516, 18] width 786 height 36
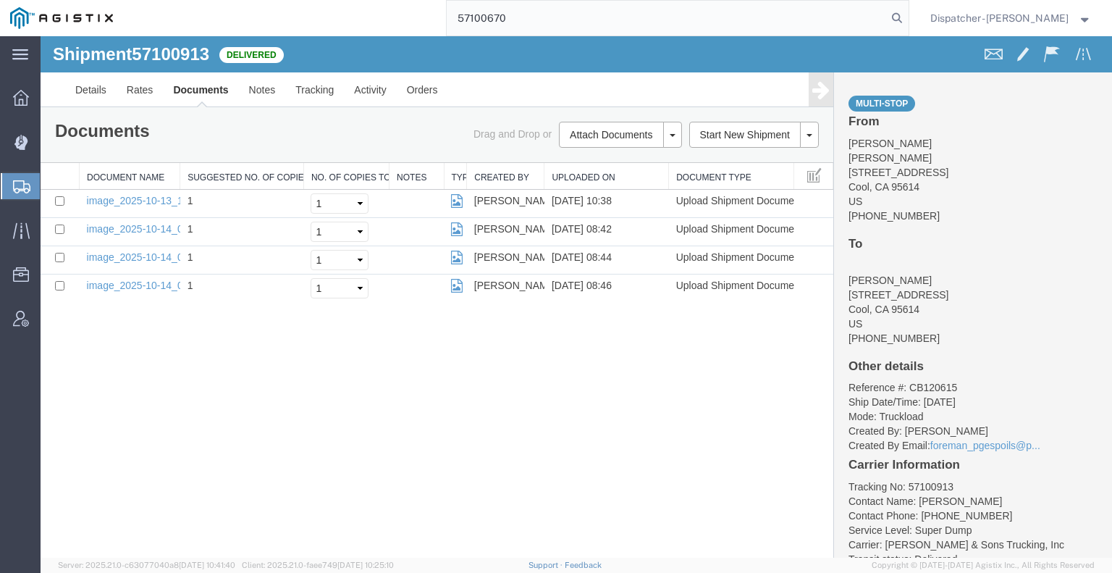
type input "57100670"
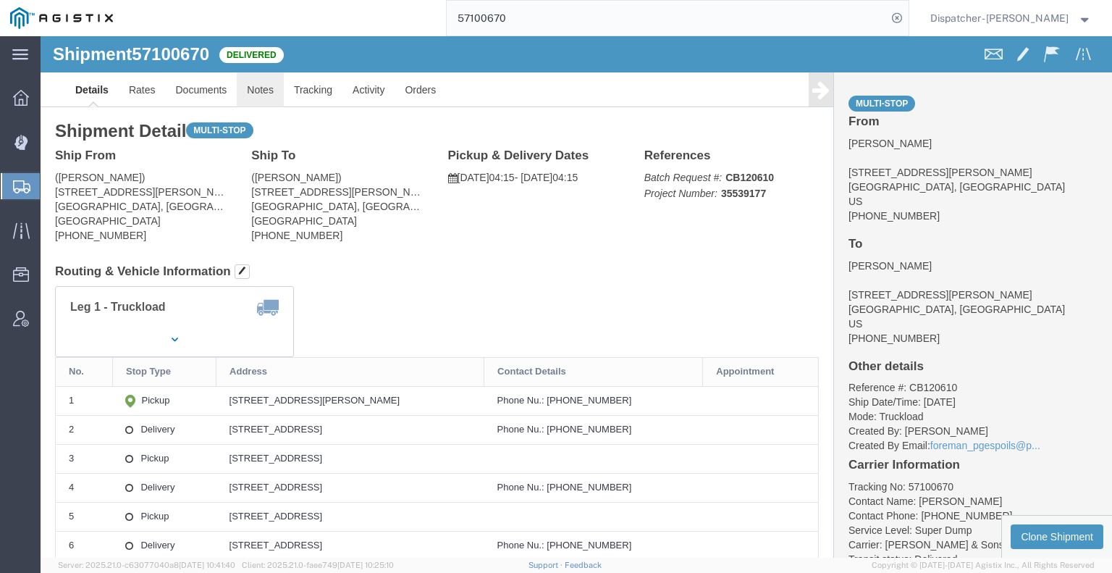
click link "Notes"
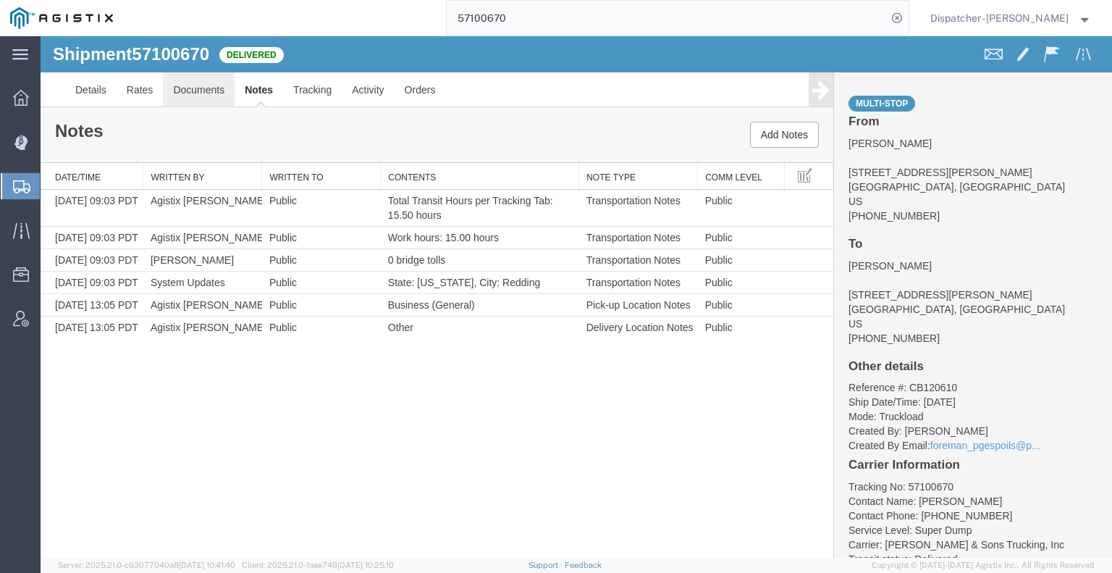
click at [213, 83] on link "Documents" at bounding box center [199, 89] width 72 height 35
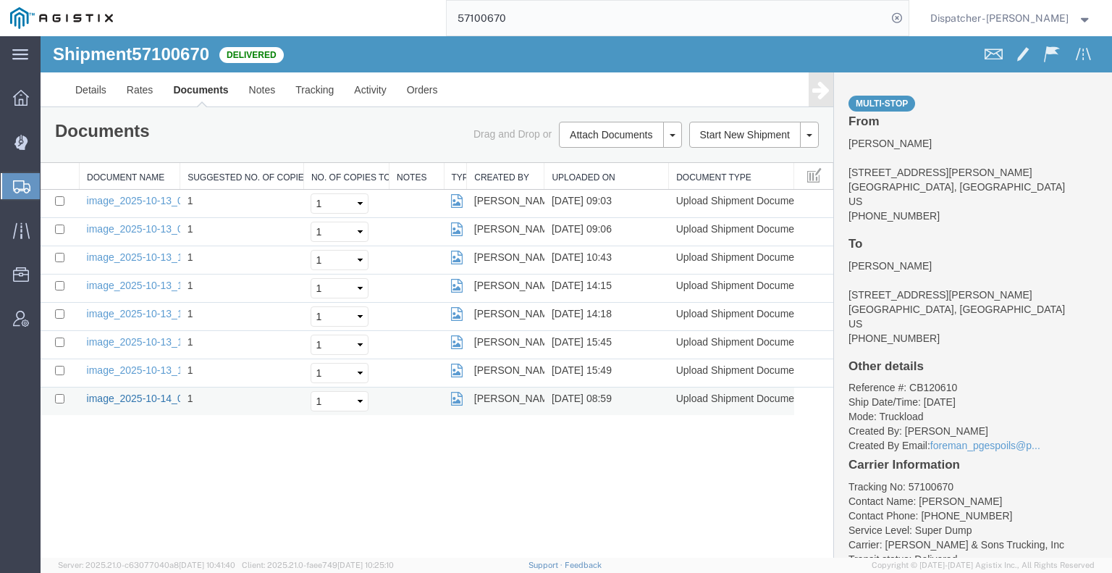
click at [159, 396] on link "image_2025-10-14_08_59_18.jpg" at bounding box center [163, 398] width 152 height 12
click at [159, 365] on link "image_2025-10-13_15_47_54.jpg" at bounding box center [163, 370] width 152 height 12
click at [148, 336] on link "image_2025-10-13_15_44_04.jpg" at bounding box center [163, 342] width 152 height 12
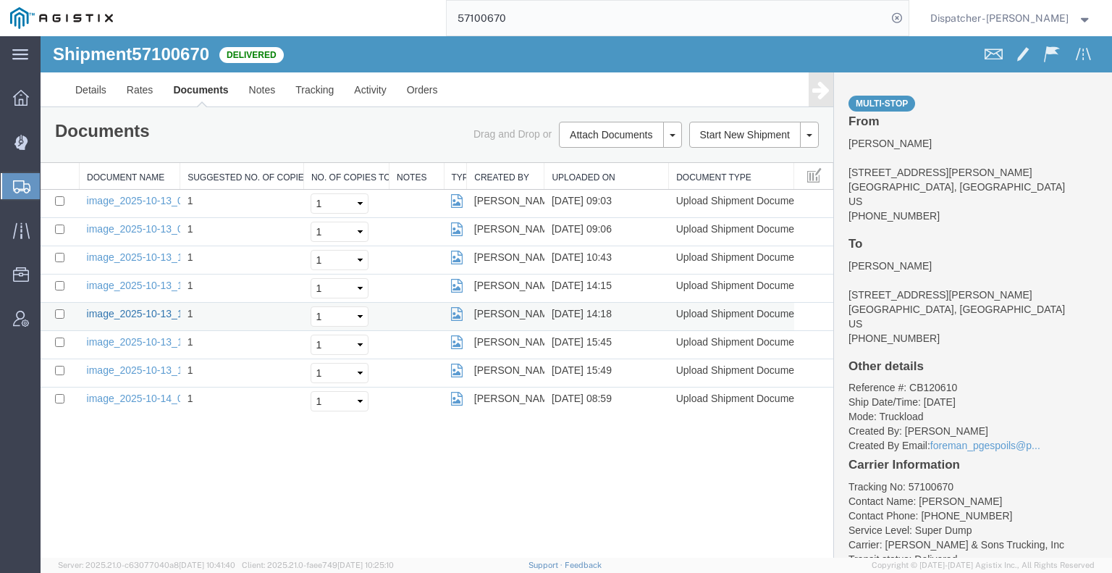
click at [119, 308] on link "image_2025-10-13_14_18_48.jpg" at bounding box center [163, 314] width 152 height 12
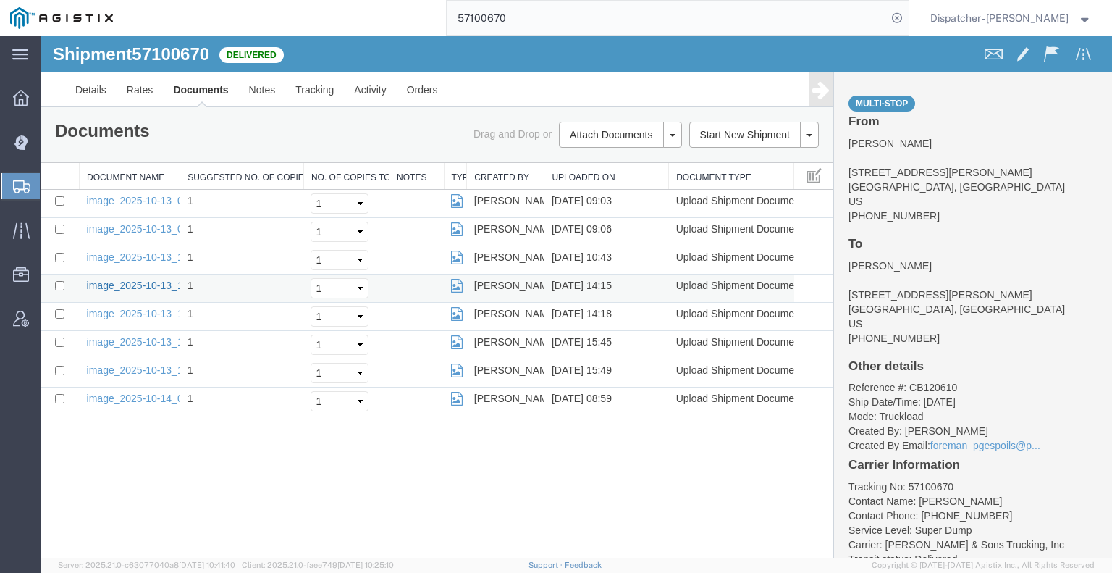
click at [162, 280] on link "image_2025-10-13_14_15_11.jpg" at bounding box center [163, 286] width 152 height 12
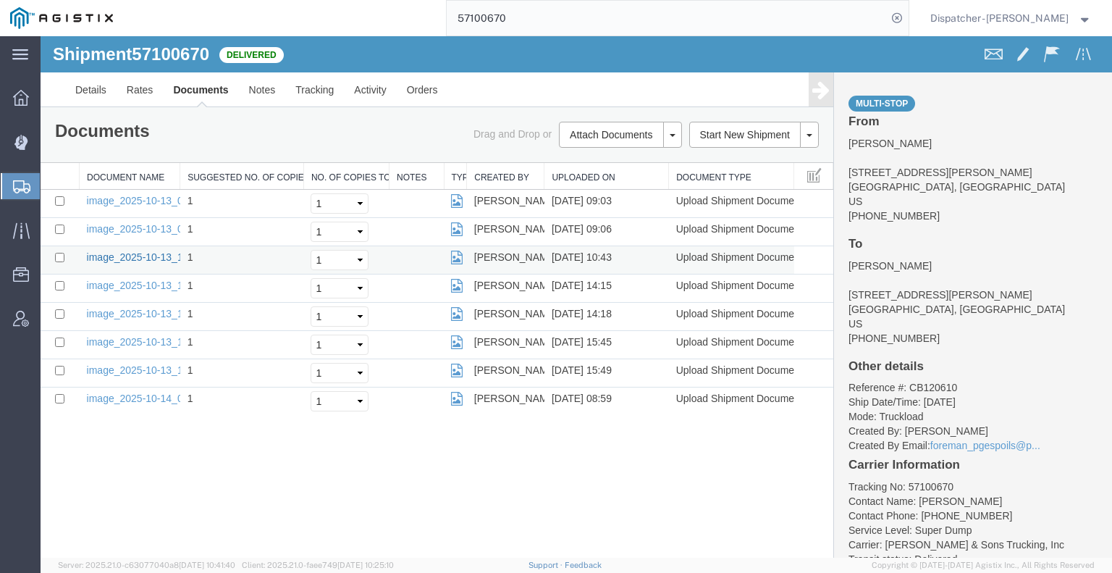
click at [124, 256] on link "image_2025-10-13_10_43_06.jpg" at bounding box center [163, 257] width 152 height 12
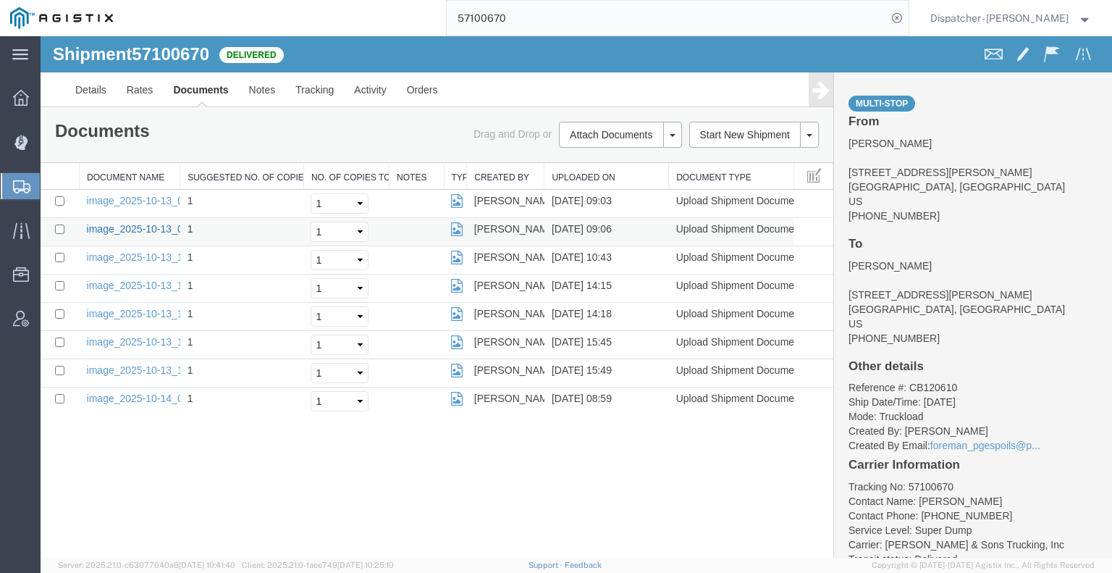
click at [151, 224] on link "image_2025-10-13_09_05_50.jpg" at bounding box center [163, 229] width 152 height 12
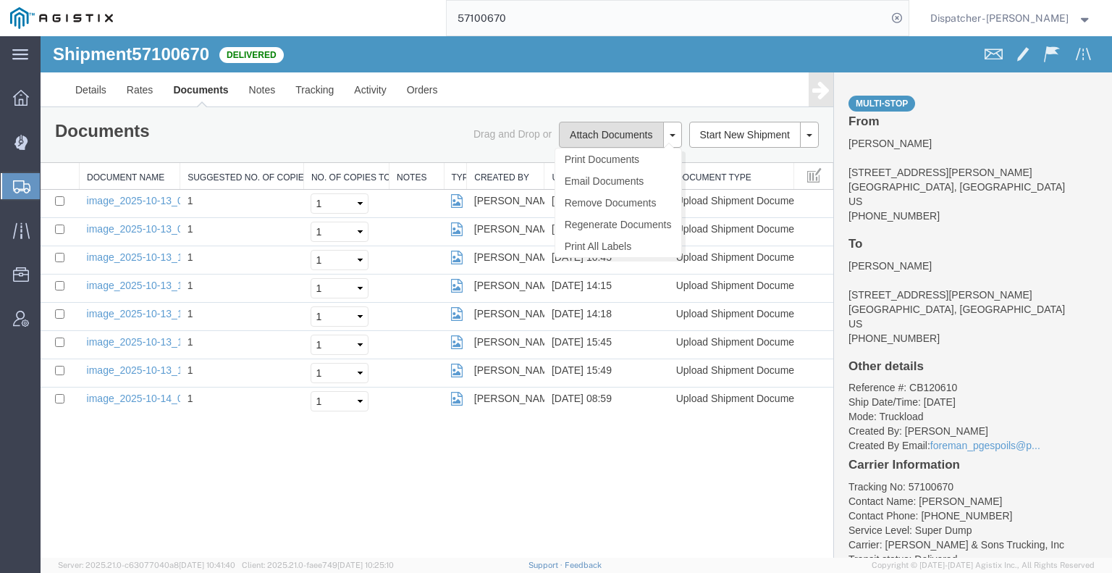
click at [621, 130] on button "Attach Documents" at bounding box center [611, 135] width 104 height 26
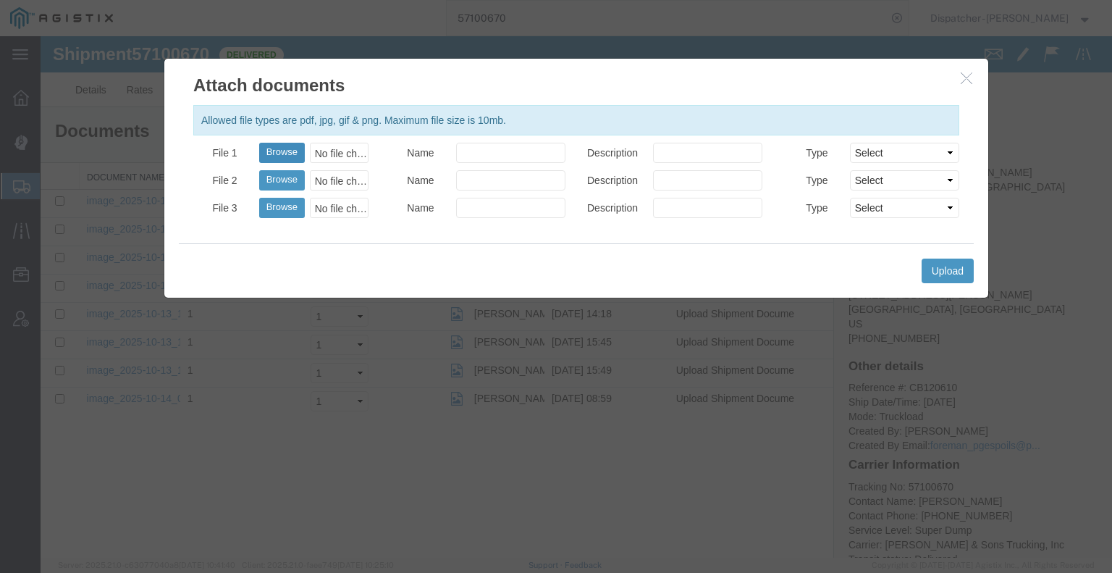
click at [276, 147] on button "Browse" at bounding box center [282, 153] width 46 height 20
type input "C:\fakepath\57100670trktag.pdf"
click at [948, 274] on button "Upload" at bounding box center [948, 271] width 52 height 25
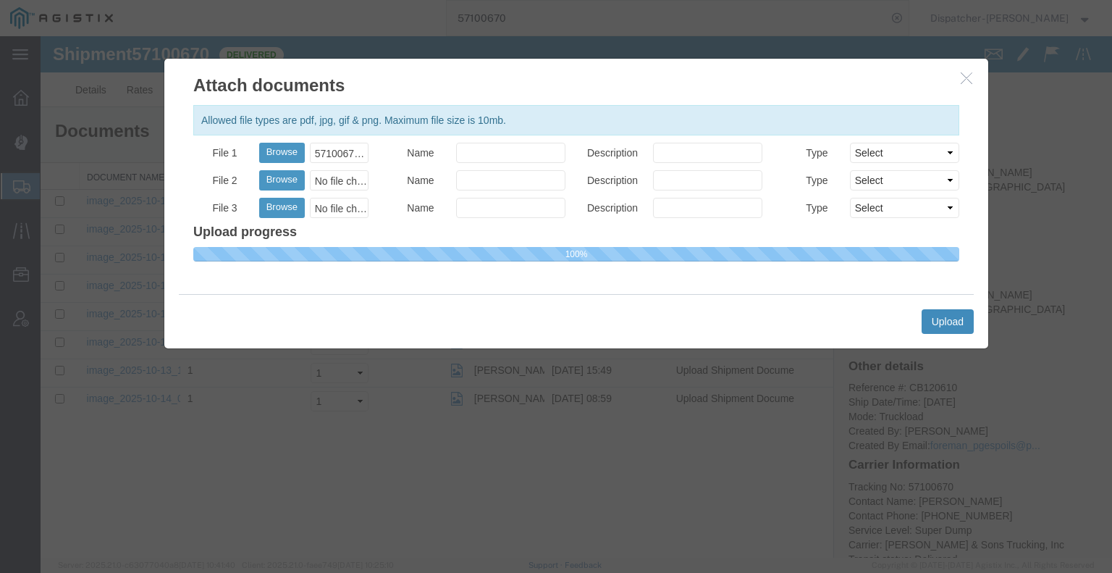
select select
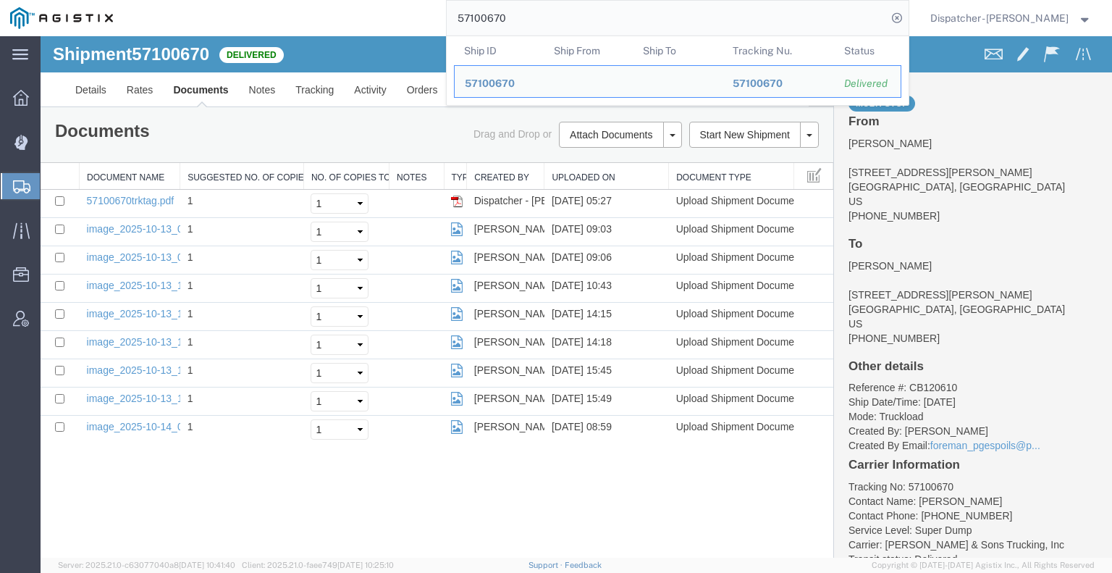
drag, startPoint x: 504, startPoint y: 25, endPoint x: 399, endPoint y: 1, distance: 107.7
click at [437, 11] on div "57100670 Ship ID Ship From Ship To Tracking Nu. Status Ship ID 57100670 Ship Fr…" at bounding box center [516, 18] width 786 height 36
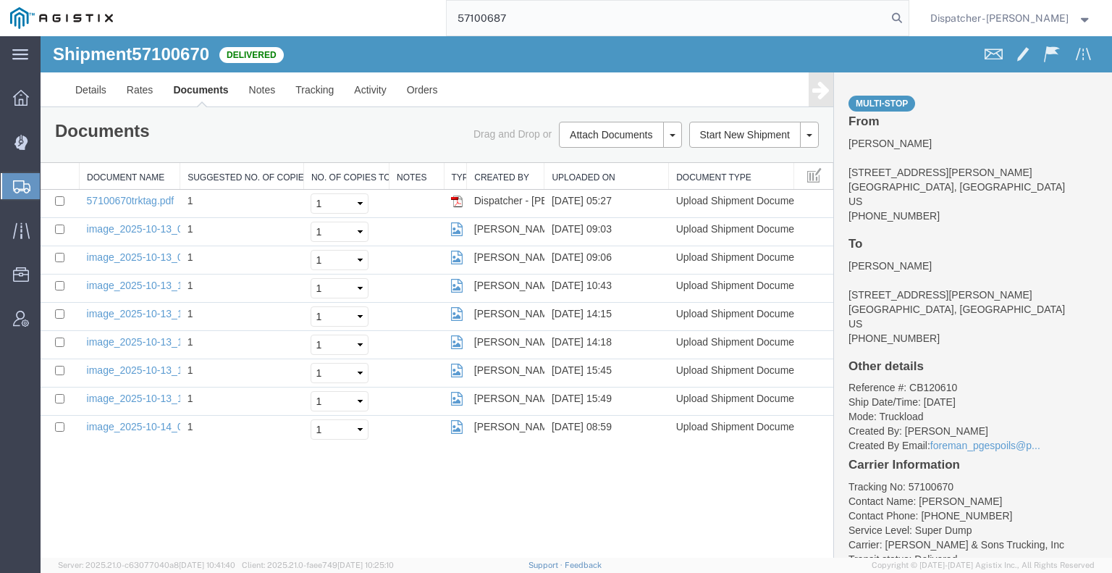
type input "57100687"
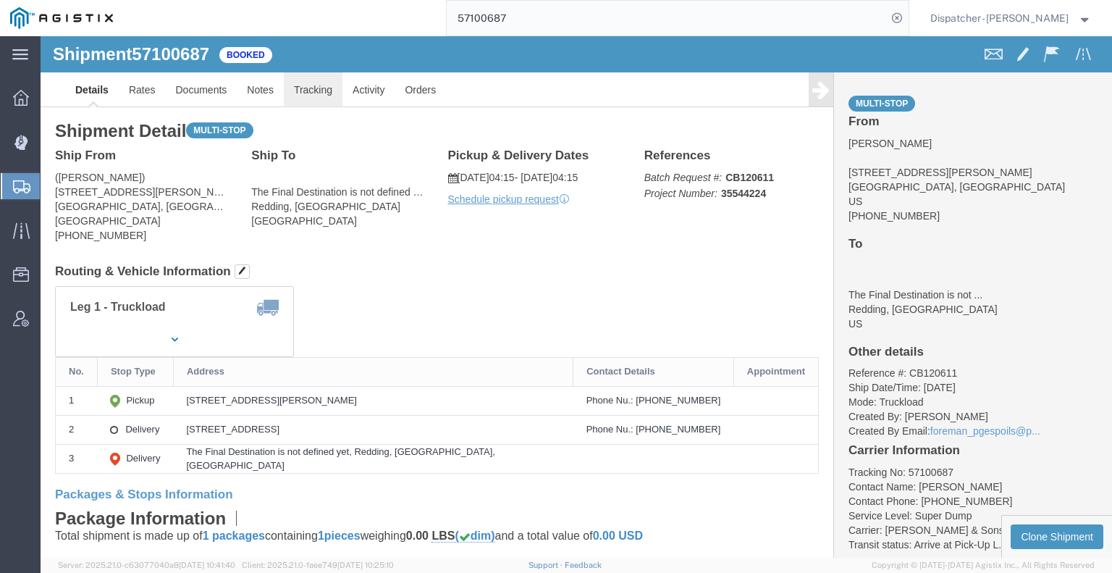
click link "Tracking"
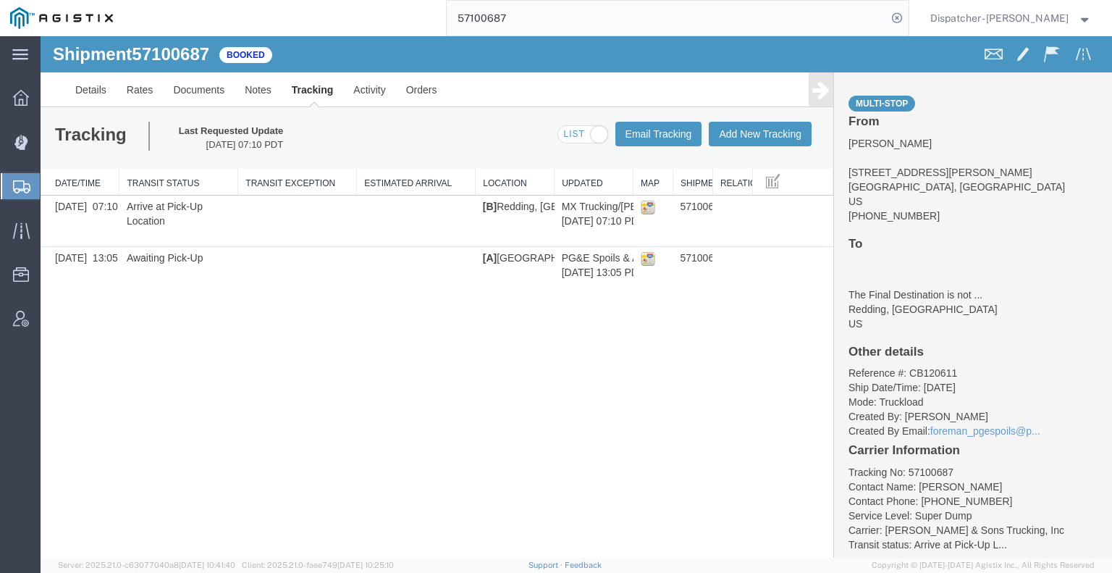
click at [828, 95] on icon at bounding box center [820, 90] width 17 height 20
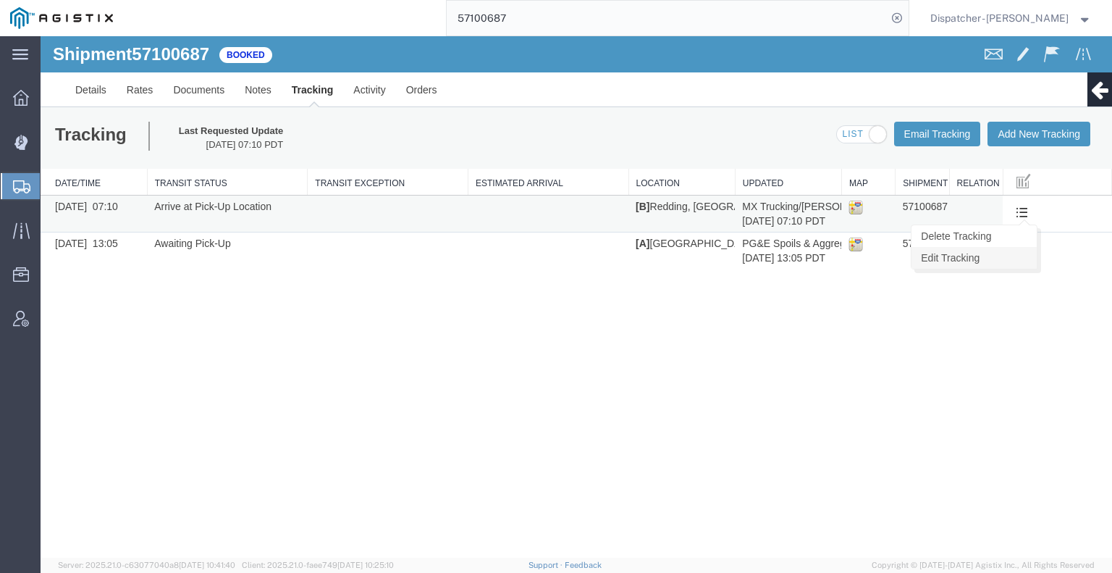
click at [1001, 255] on link "Edit Tracking" at bounding box center [974, 258] width 125 height 22
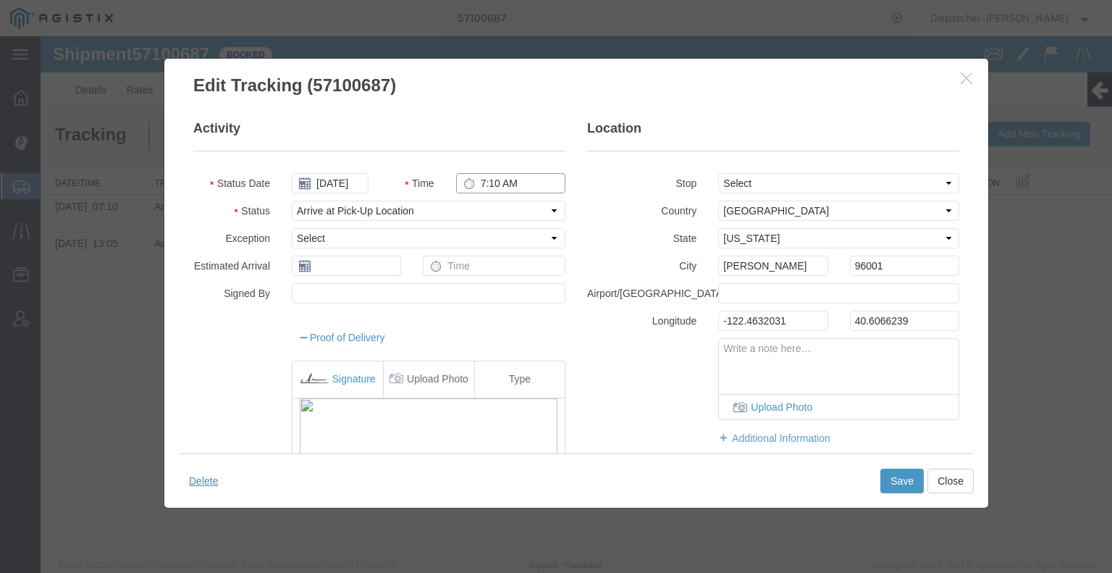
click at [497, 184] on input "7:10 AM" at bounding box center [510, 183] width 109 height 20
type input "4:15 AM"
click at [891, 484] on button "Save" at bounding box center [902, 481] width 43 height 25
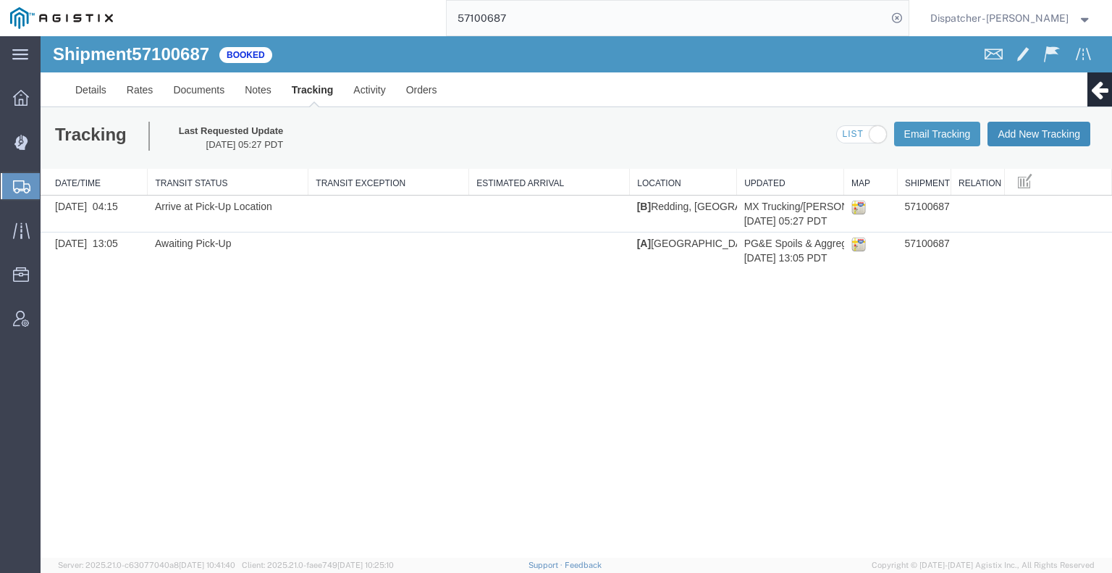
click at [1037, 145] on button "Add New Tracking" at bounding box center [1039, 134] width 103 height 25
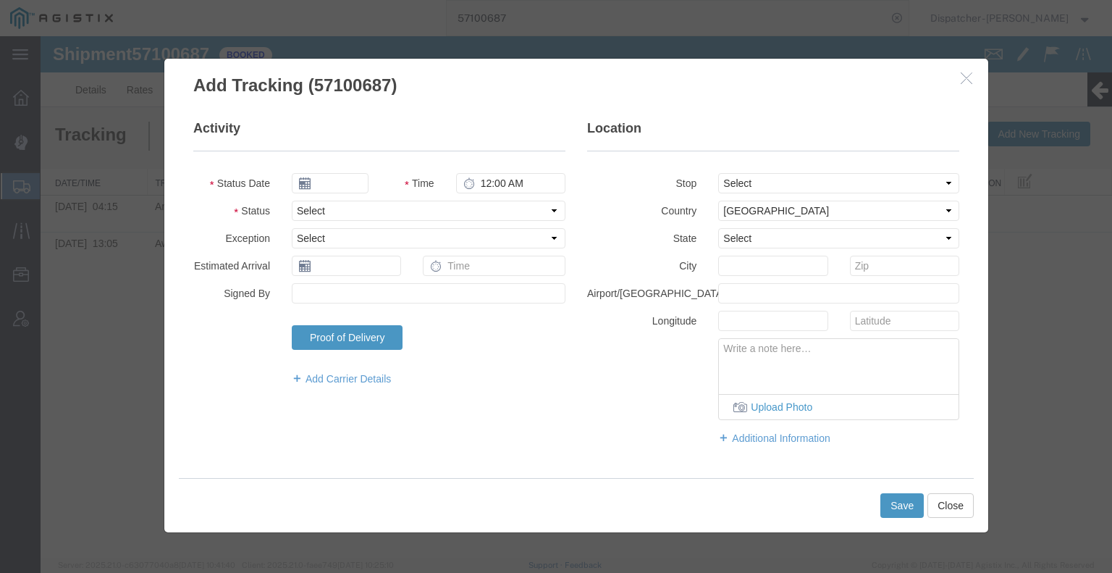
type input "[DATE]"
type input "6:00 AM"
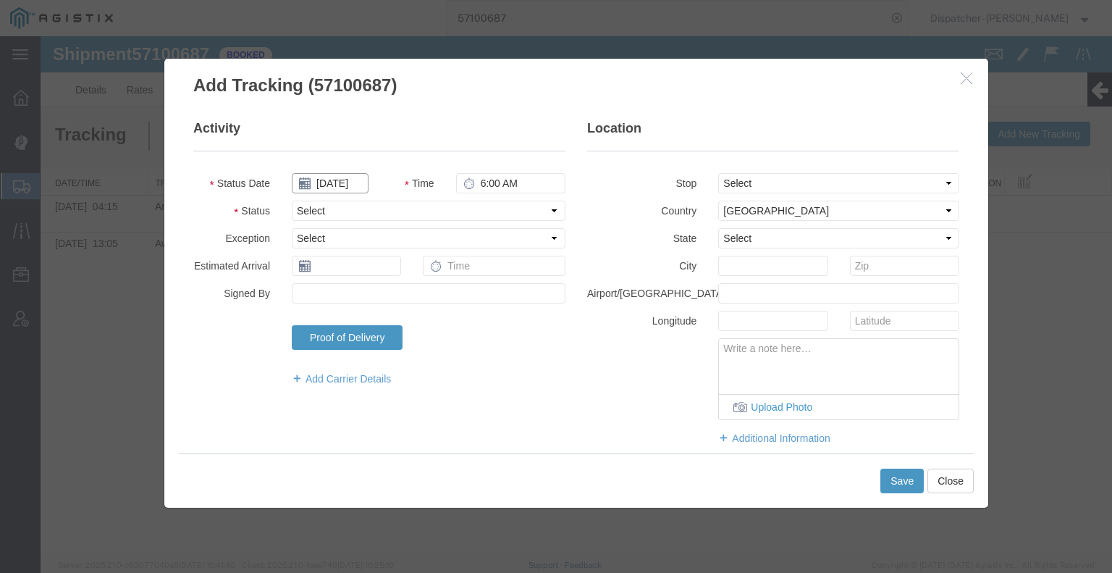
click at [346, 185] on input "[DATE]" at bounding box center [330, 183] width 77 height 20
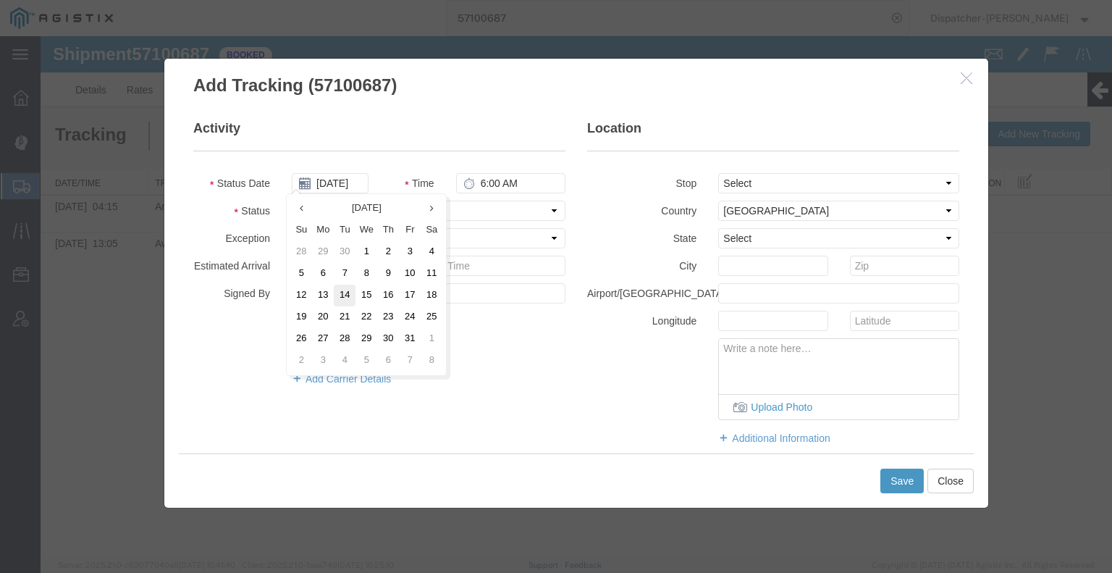
click at [350, 297] on td "14" at bounding box center [345, 296] width 22 height 22
type input "[DATE]"
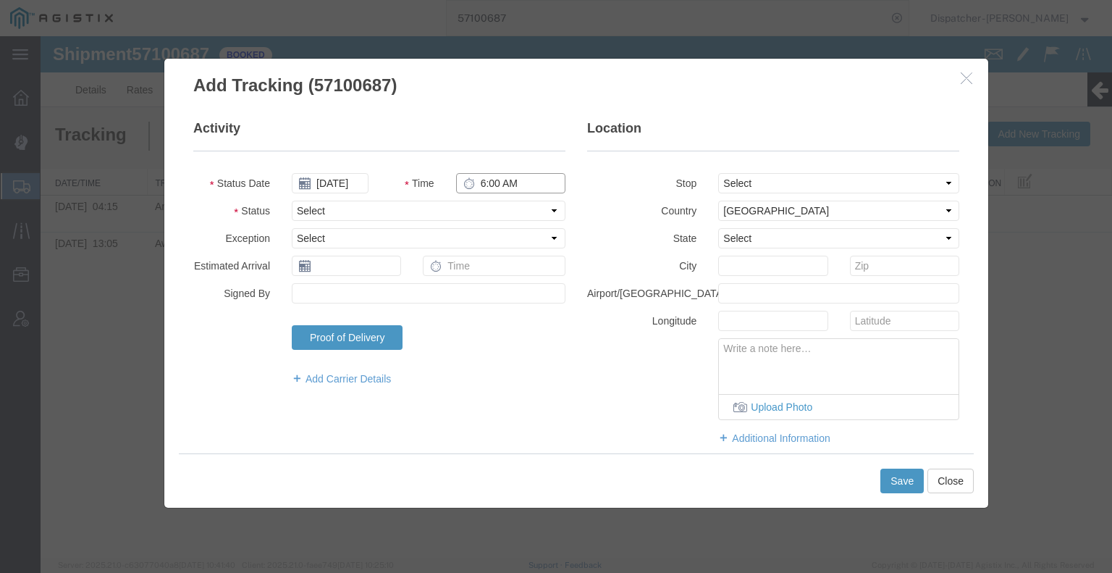
click at [497, 184] on input "6:00 AM" at bounding box center [510, 183] width 109 height 20
type input "4:15 PM"
click at [493, 213] on select "Select Arrival Notice Available Arrival Notice Imported Arrive at Delivery Loca…" at bounding box center [429, 211] width 274 height 20
select select "DPTDLVLOC"
click at [292, 201] on select "Select Arrival Notice Available Arrival Notice Imported Arrive at Delivery Loca…" at bounding box center [429, 211] width 274 height 20
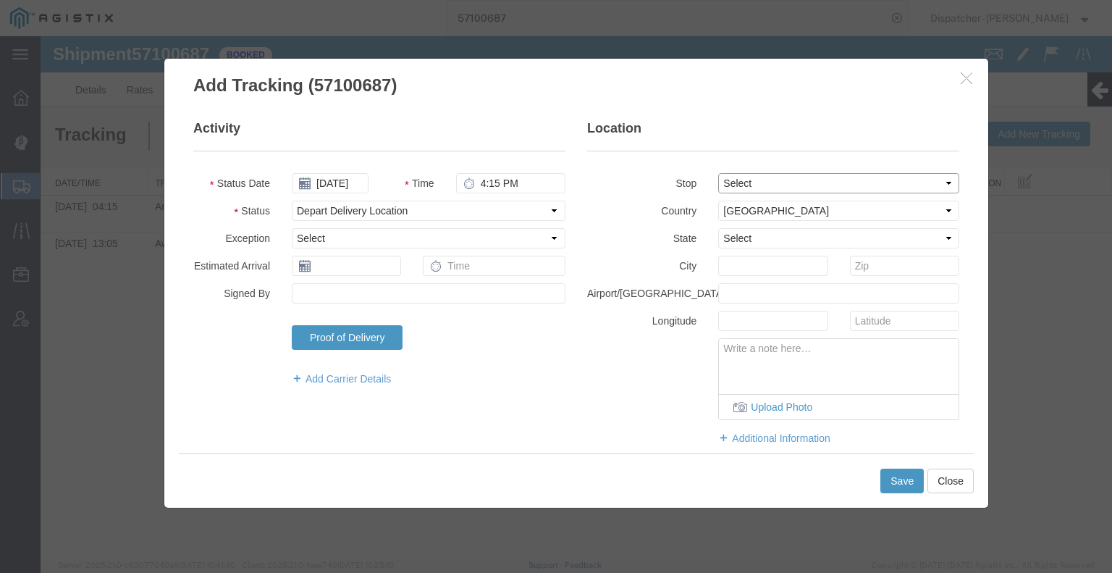
click at [786, 180] on select "Select From: [STREET_ADDRESS][PERSON_NAME] Stop 2: [STREET_ADDRESS] To: The Fin…" at bounding box center [838, 183] width 241 height 20
select select "{"pickupDeliveryInfoId": "123508204","pickupOrDelivery": "D","stopNum": "2","lo…"
click at [718, 173] on select "Select From: [STREET_ADDRESS][PERSON_NAME] Stop 2: [STREET_ADDRESS] To: The Fin…" at bounding box center [838, 183] width 241 height 20
select select "CA"
type input "[PERSON_NAME]"
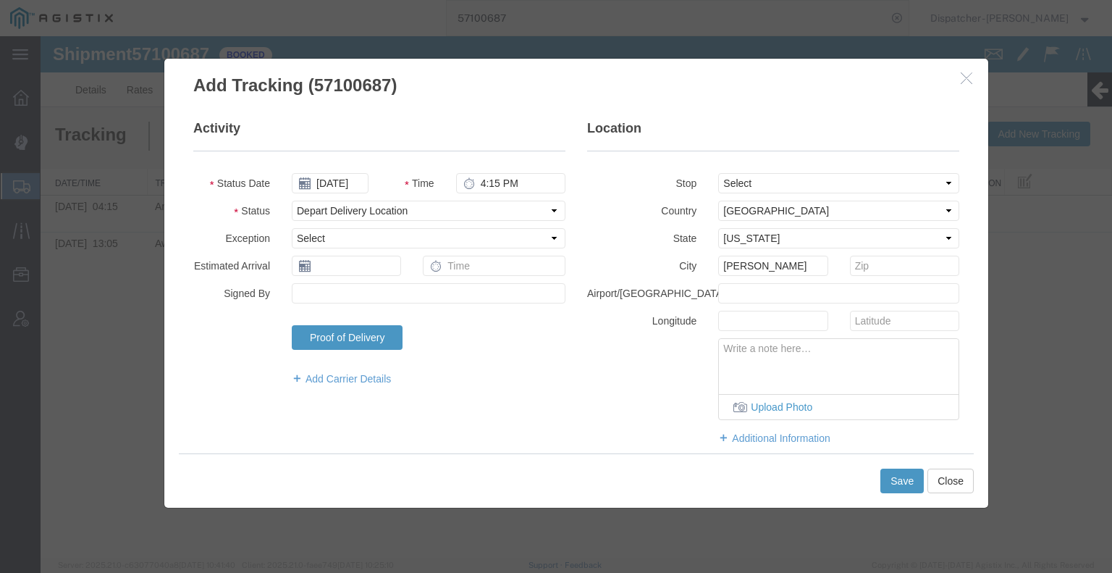
click at [902, 495] on div "Save Close" at bounding box center [576, 480] width 795 height 54
click at [902, 486] on button "Save" at bounding box center [902, 481] width 43 height 25
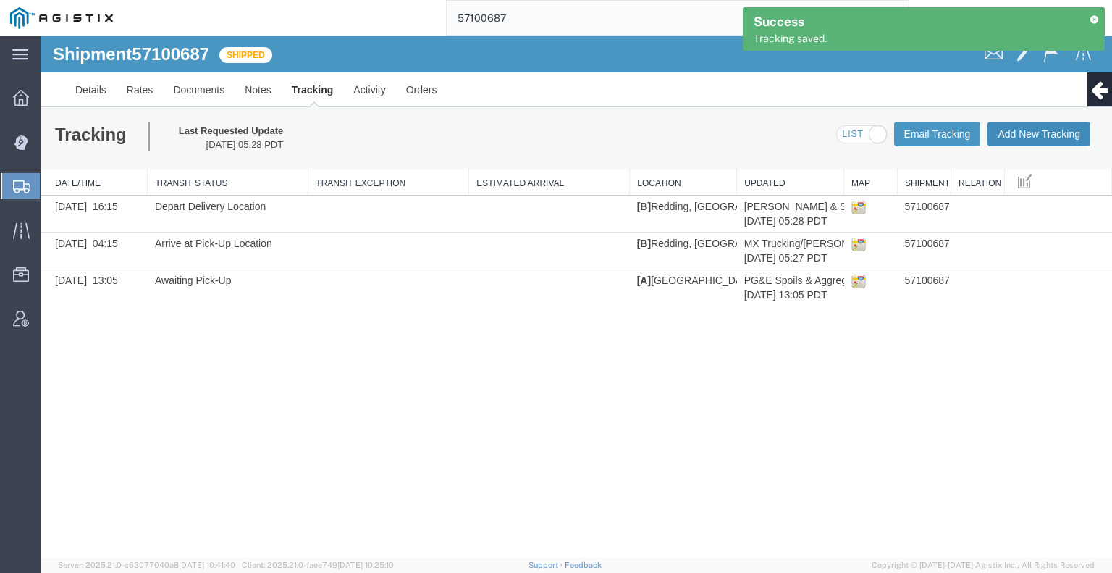
click at [1060, 138] on button "Add New Tracking" at bounding box center [1039, 134] width 103 height 25
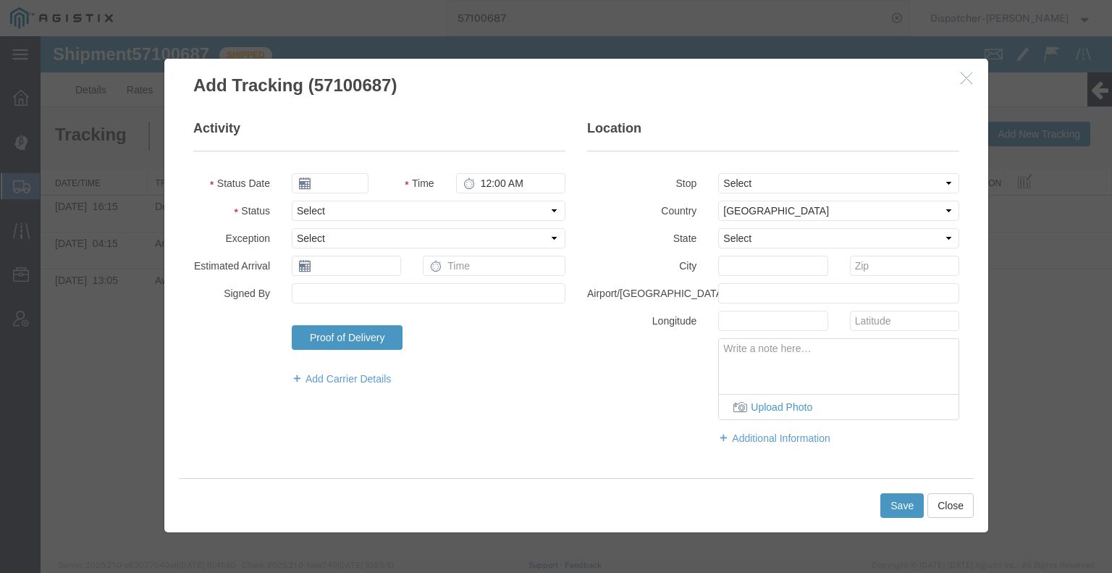
type input "[DATE]"
type input "6:00 AM"
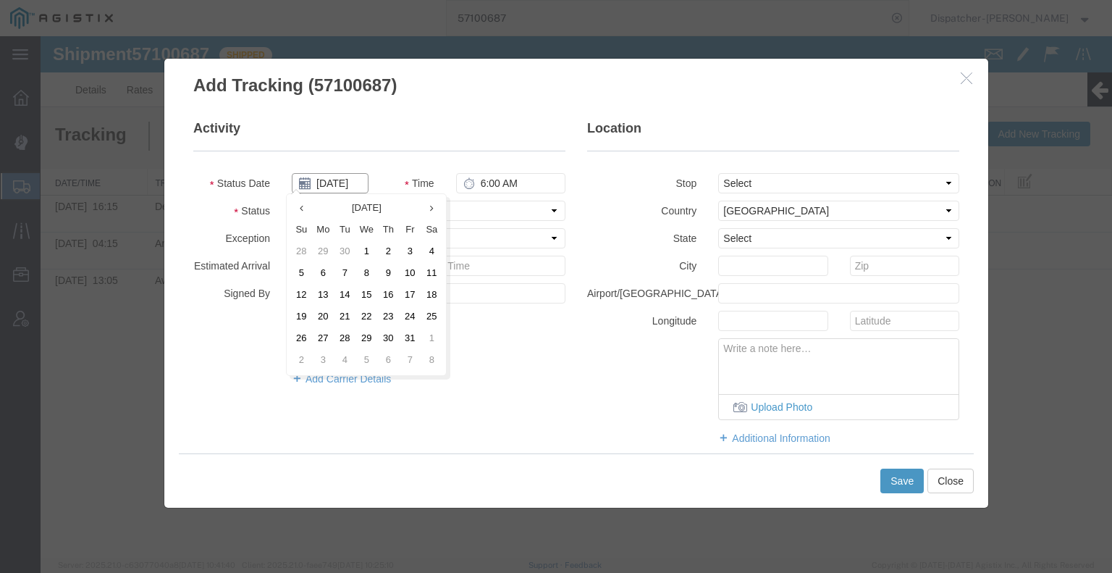
click at [337, 179] on input "[DATE]" at bounding box center [330, 183] width 77 height 20
click at [343, 292] on td "14" at bounding box center [345, 296] width 22 height 22
type input "[DATE]"
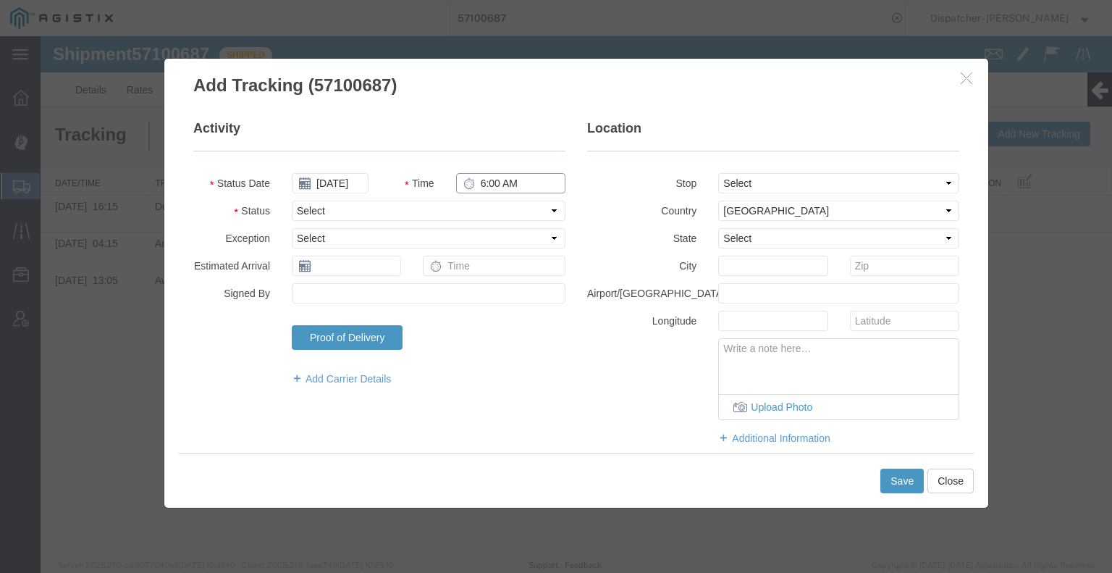
click at [492, 184] on input "6:00 AM" at bounding box center [510, 183] width 109 height 20
type input "4:15 PM"
click at [493, 211] on select "Select Arrival Notice Available Arrival Notice Imported Arrive at Delivery Loca…" at bounding box center [429, 211] width 274 height 20
select select "BREAKSTART"
click at [292, 201] on select "Select Arrival Notice Available Arrival Notice Imported Arrive at Delivery Loca…" at bounding box center [429, 211] width 274 height 20
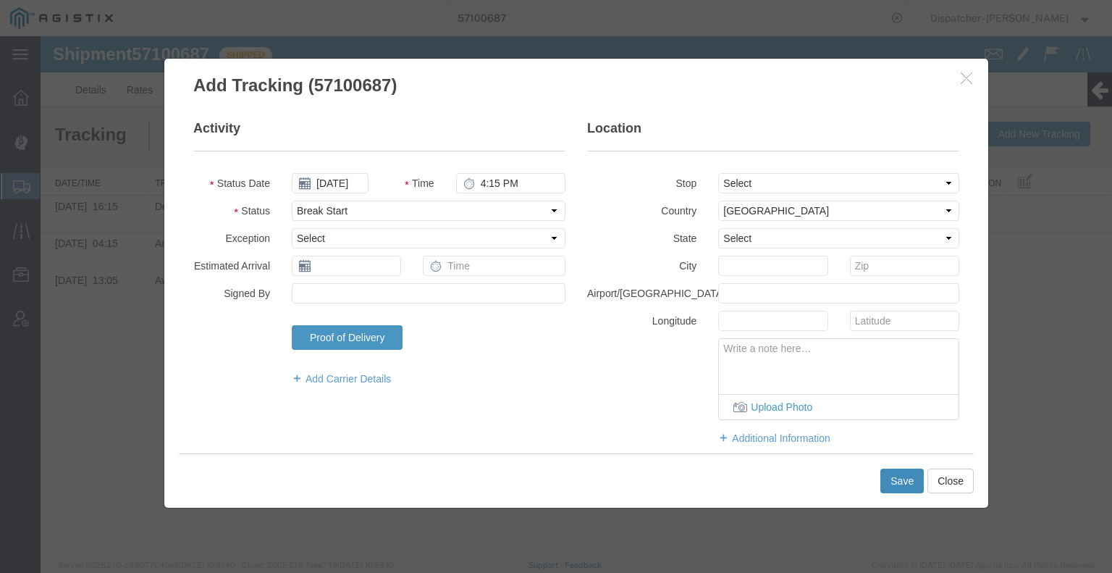
click at [899, 484] on button "Save" at bounding box center [902, 481] width 43 height 25
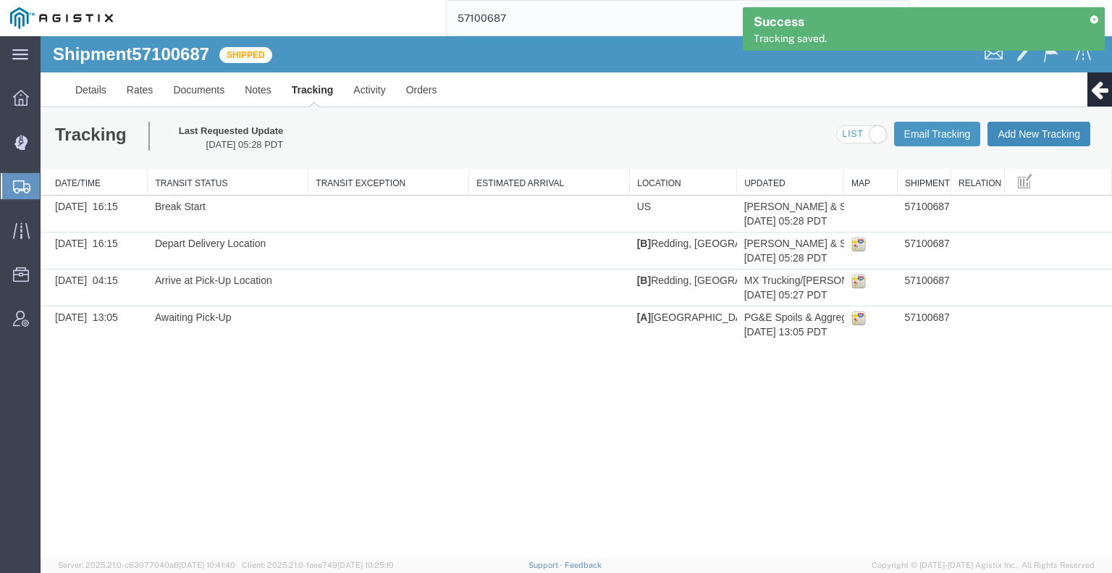
click at [1030, 139] on button "Add New Tracking" at bounding box center [1039, 134] width 103 height 25
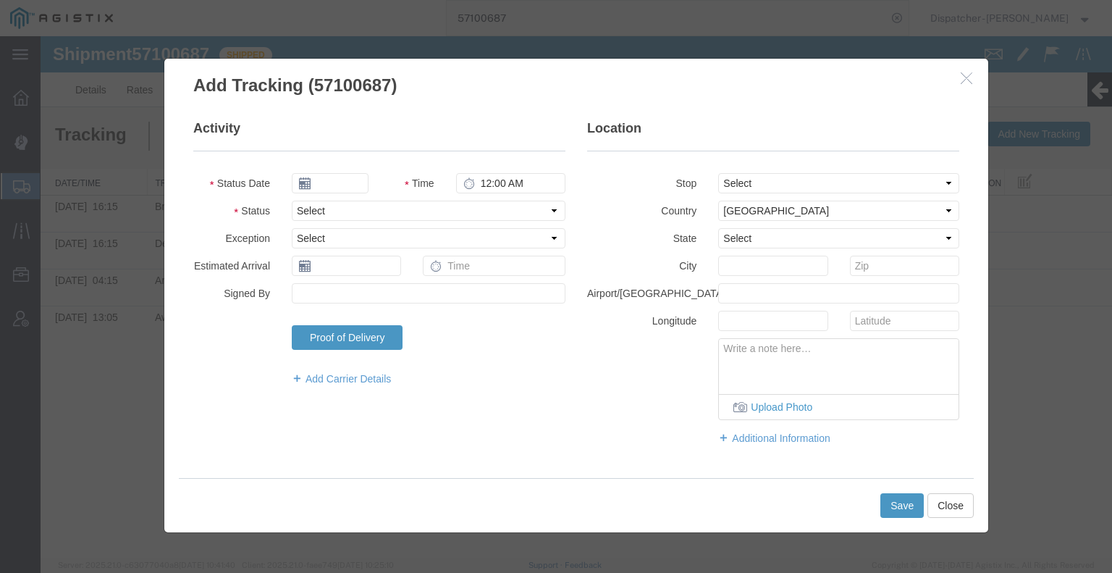
type input "[DATE]"
type input "6:00 AM"
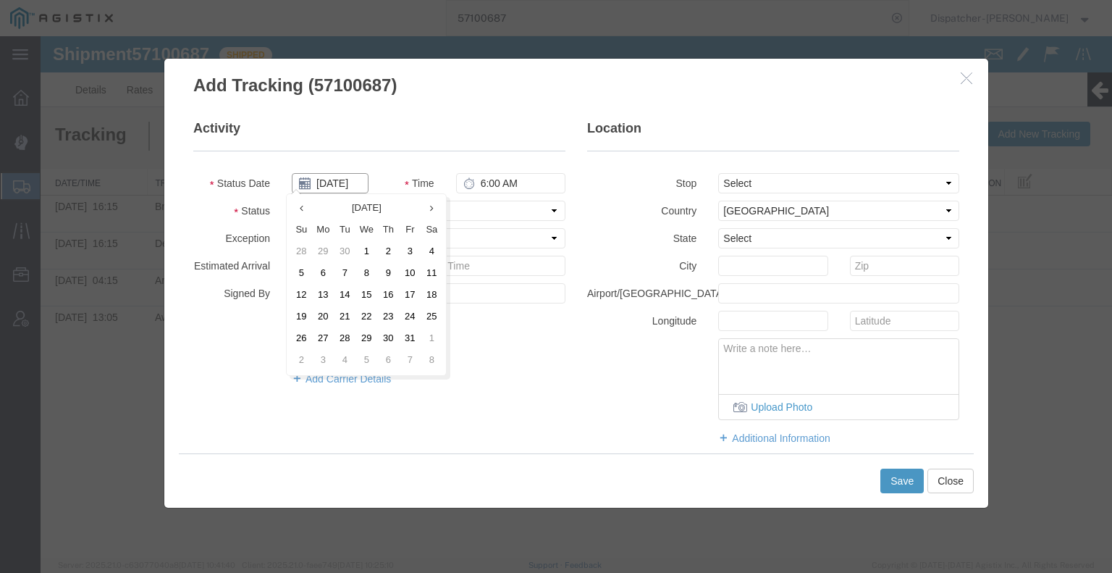
click at [348, 188] on input "[DATE]" at bounding box center [330, 183] width 77 height 20
click at [347, 296] on td "14" at bounding box center [345, 296] width 22 height 22
type input "[DATE]"
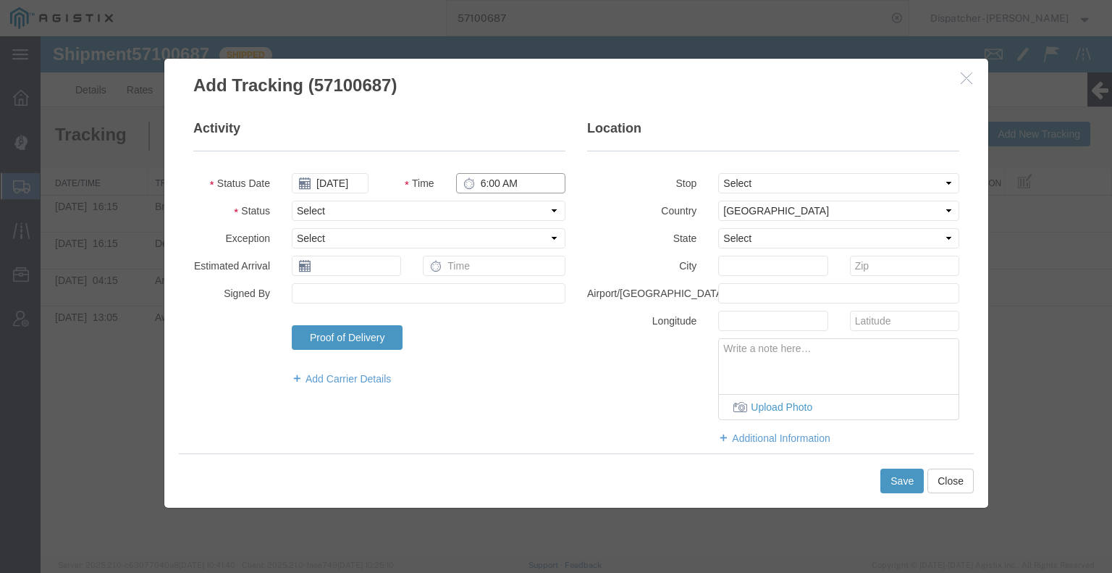
click at [521, 193] on input "6:00 AM" at bounding box center [510, 183] width 109 height 20
type input "4:45 PM"
click at [516, 209] on select "Select Arrival Notice Available Arrival Notice Imported Arrive at Delivery Loca…" at bounding box center [429, 211] width 274 height 20
select select "BREAKSTOP"
click at [292, 201] on select "Select Arrival Notice Available Arrival Notice Imported Arrive at Delivery Loca…" at bounding box center [429, 211] width 274 height 20
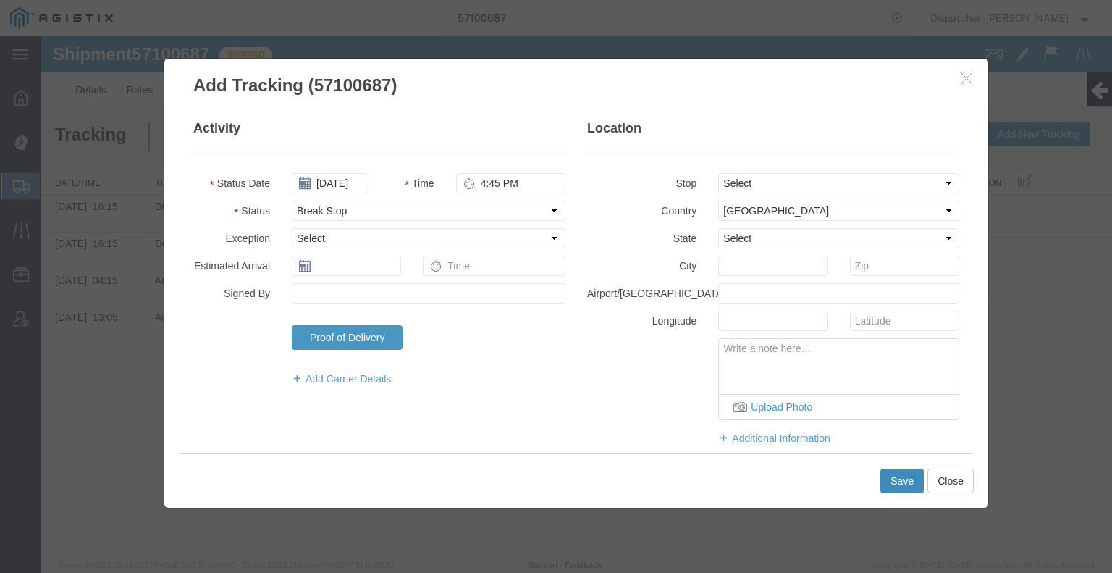
click at [904, 480] on button "Save" at bounding box center [902, 481] width 43 height 25
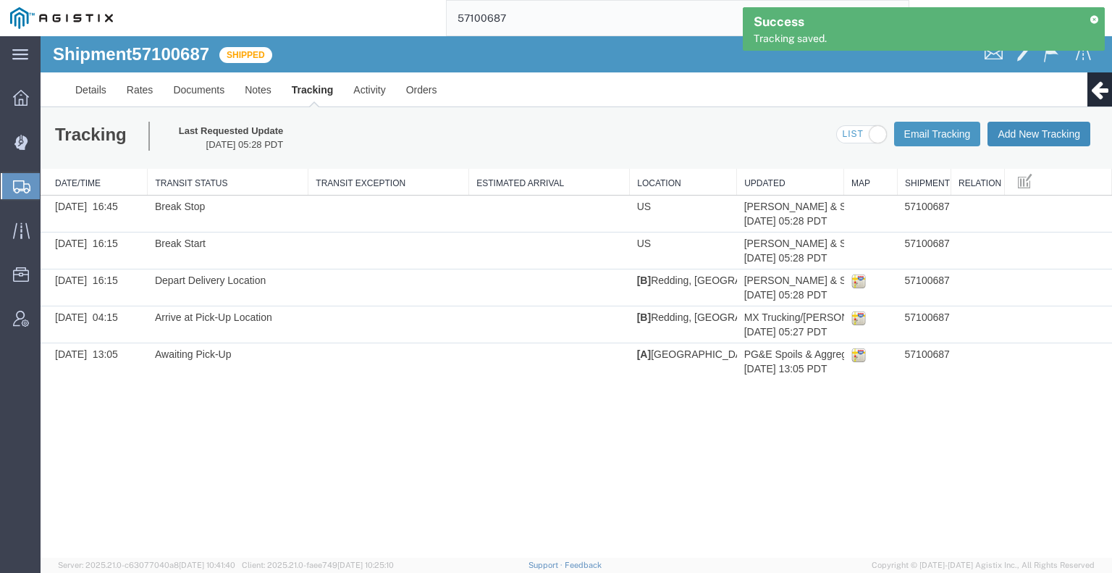
click at [1025, 140] on button "Add New Tracking" at bounding box center [1039, 134] width 103 height 25
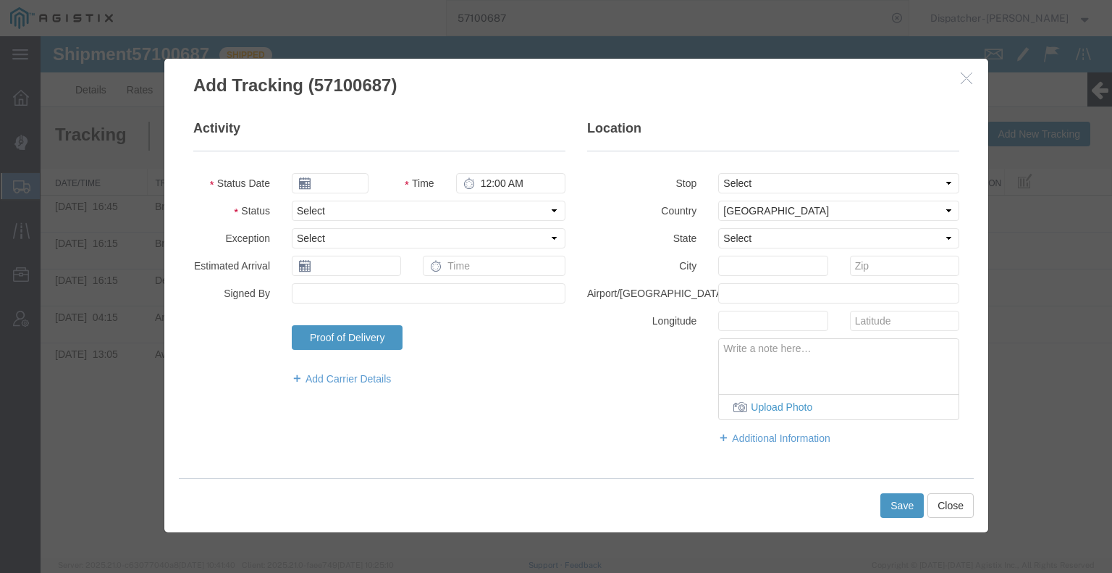
type input "[DATE]"
type input "6:00 AM"
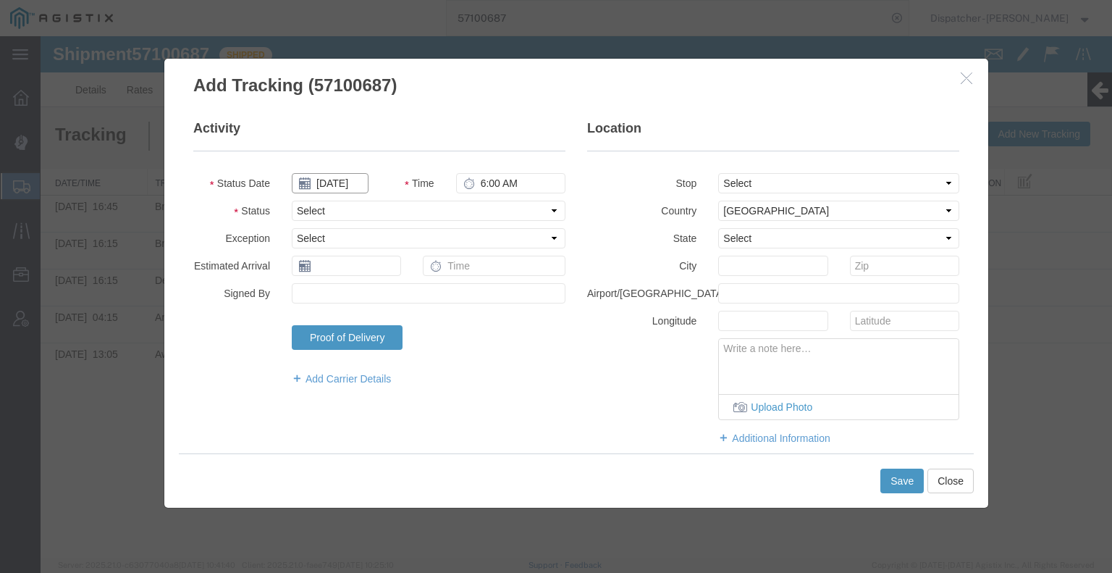
click at [351, 185] on input "[DATE]" at bounding box center [330, 183] width 77 height 20
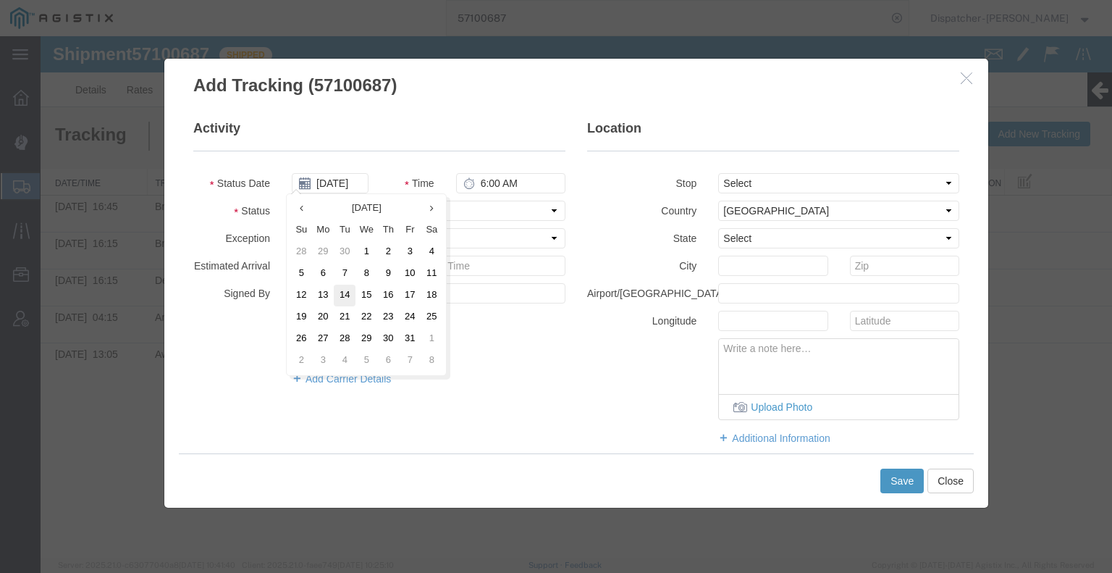
click at [342, 301] on td "14" at bounding box center [345, 296] width 22 height 22
type input "[DATE]"
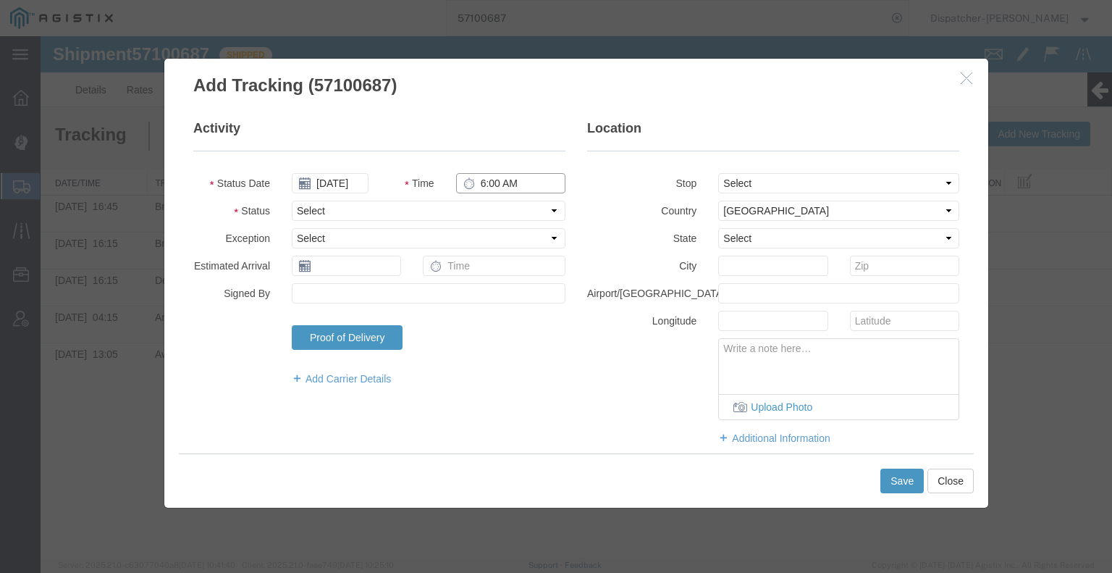
click at [510, 188] on input "6:00 AM" at bounding box center [510, 183] width 109 height 20
type input "4:45 PM"
click at [505, 205] on select "Select Arrival Notice Available Arrival Notice Imported Arrive at Delivery Loca…" at bounding box center [429, 211] width 274 height 20
select select "DELIVRED"
click at [292, 201] on select "Select Arrival Notice Available Arrival Notice Imported Arrive at Delivery Loca…" at bounding box center [429, 211] width 274 height 20
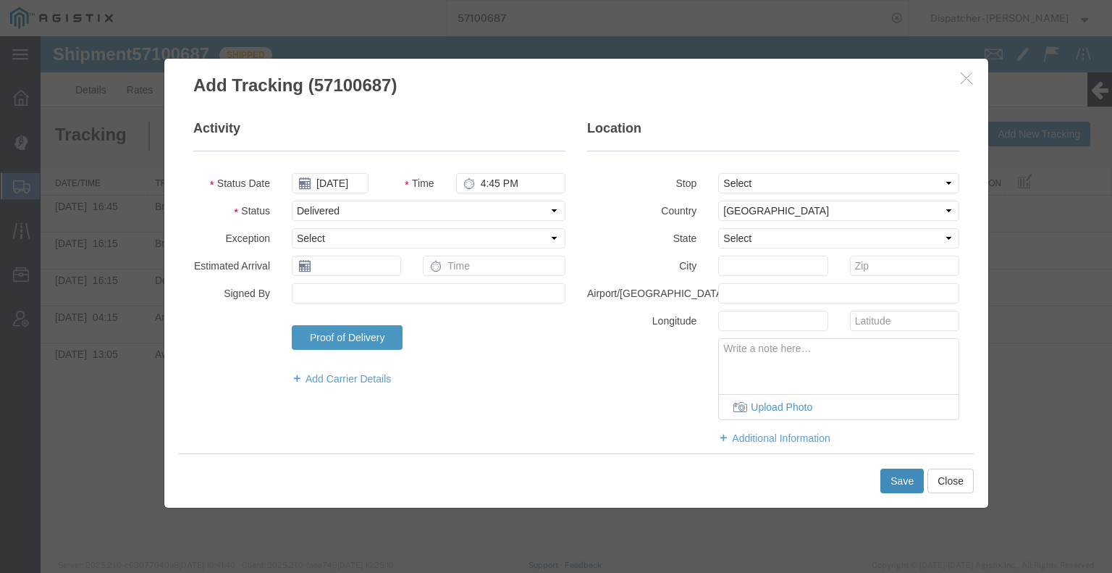
click at [913, 488] on button "Save" at bounding box center [902, 481] width 43 height 25
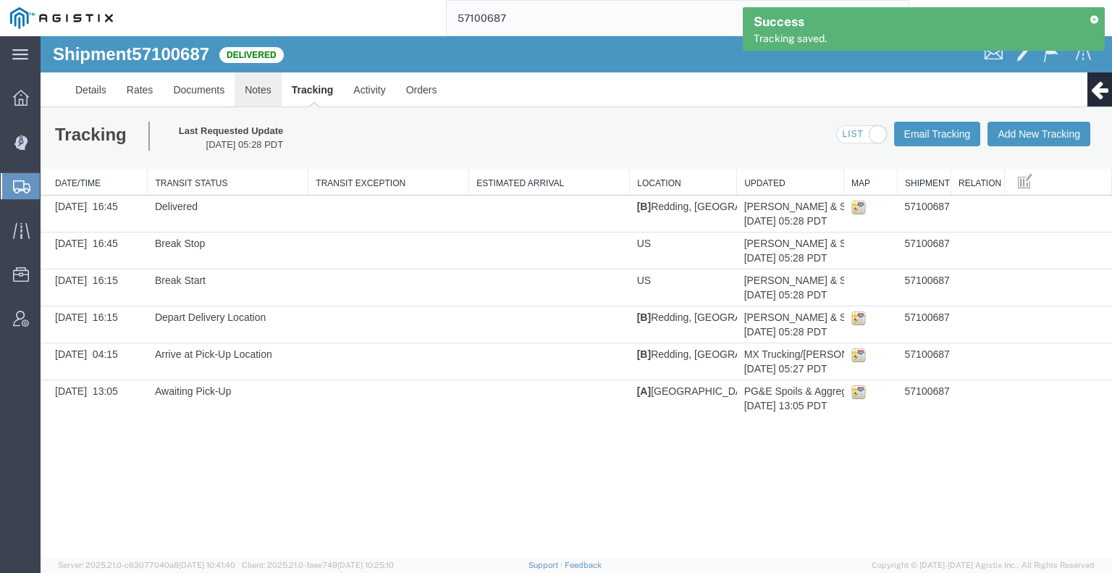
click at [267, 91] on link "Notes" at bounding box center [258, 89] width 47 height 35
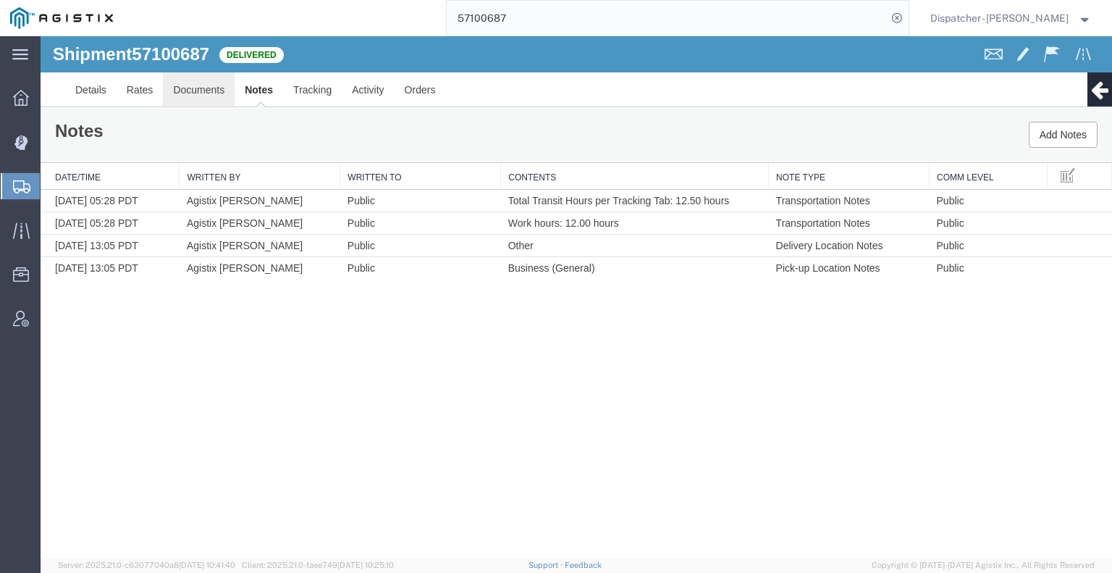
click at [206, 88] on link "Documents" at bounding box center [199, 89] width 72 height 35
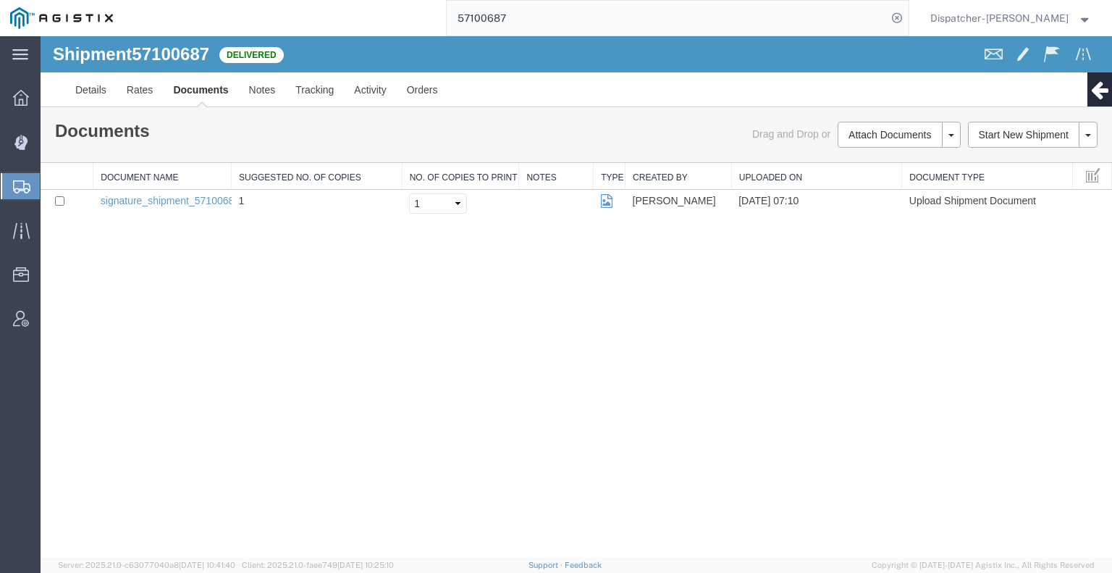
drag, startPoint x: 167, startPoint y: 335, endPoint x: 221, endPoint y: 299, distance: 65.3
click at [167, 335] on div "Shipment 57100687 1 of 1 Delivered Details Rates Documents Notes Tracking Activ…" at bounding box center [577, 296] width 1072 height 521
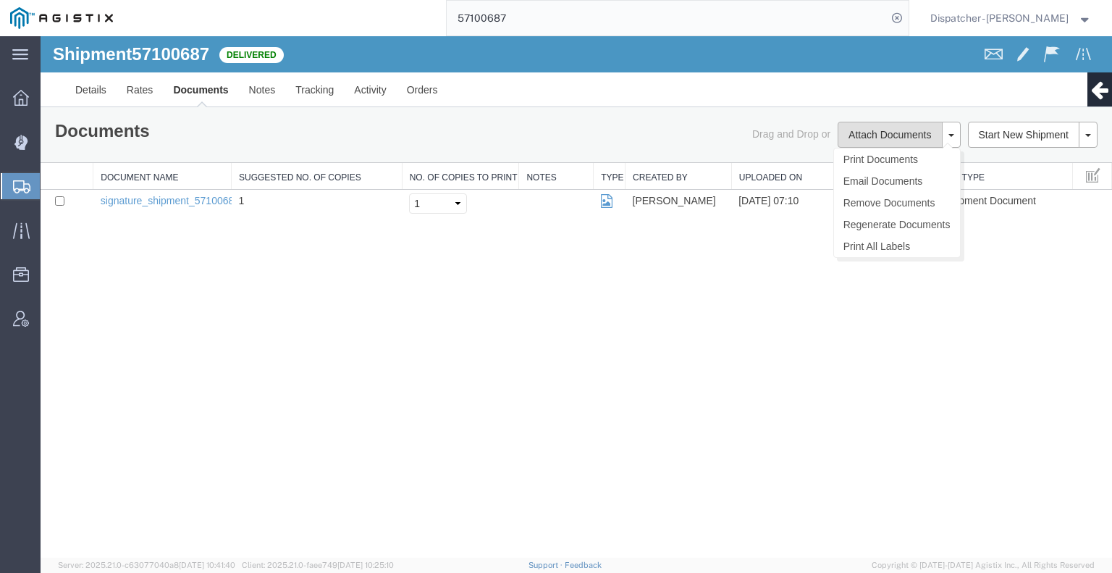
click at [881, 130] on button "Attach Documents" at bounding box center [890, 135] width 104 height 26
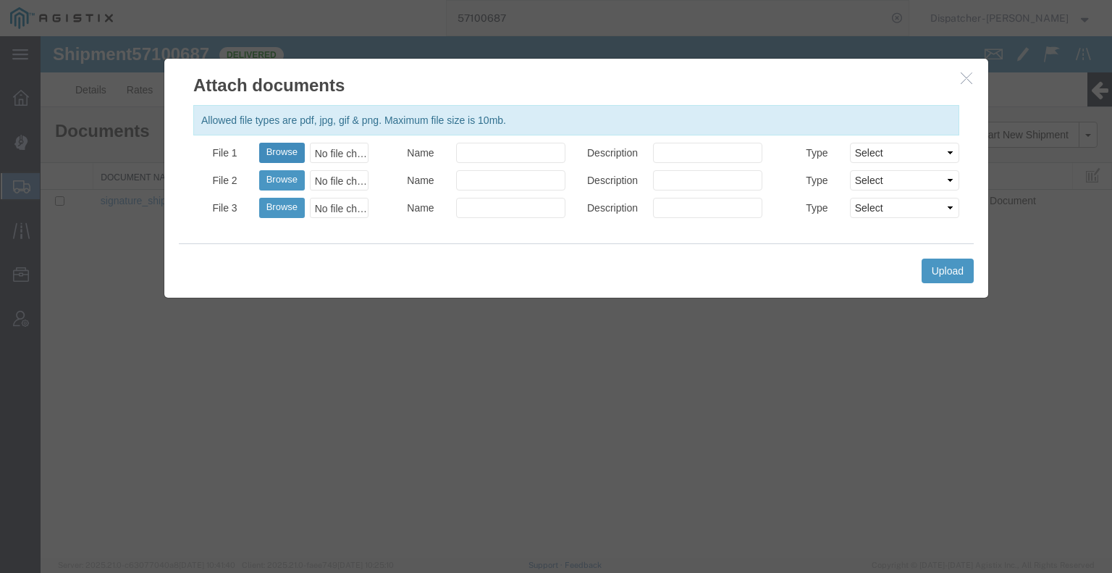
click at [284, 152] on button "Browse" at bounding box center [282, 153] width 46 height 20
type input "C:\fakepath\57100687trktag.pdf"
click at [959, 269] on button "Upload" at bounding box center [948, 271] width 52 height 25
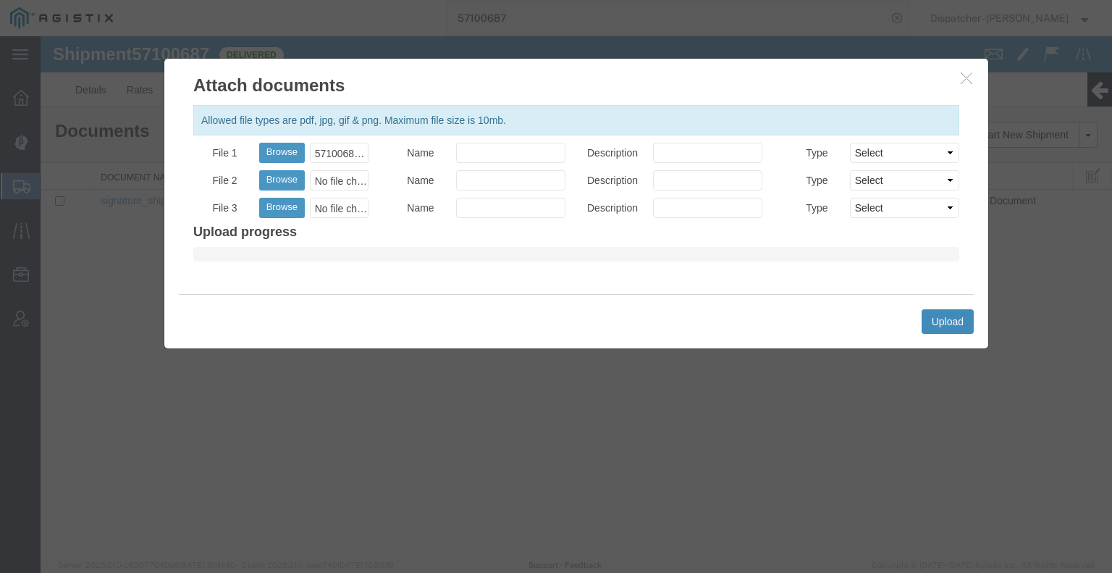
select select
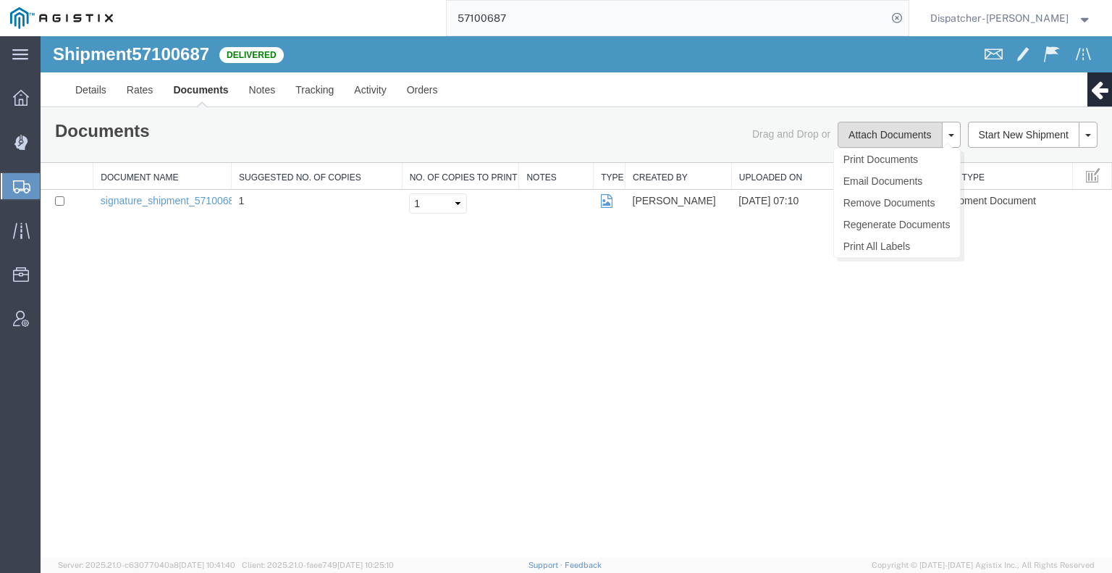
click at [901, 134] on button "Attach Documents" at bounding box center [890, 135] width 104 height 26
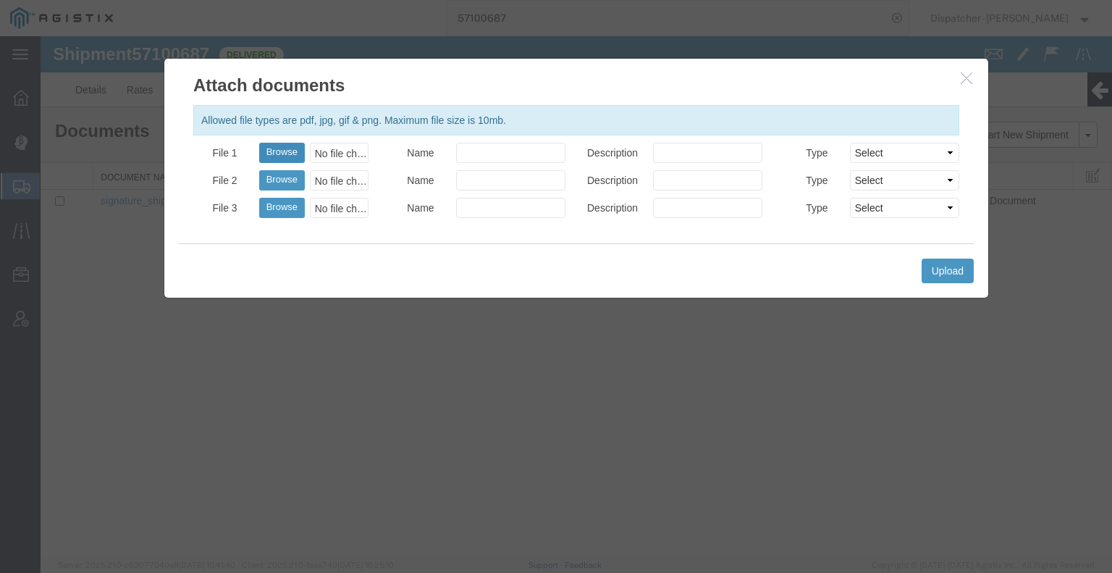
click at [278, 148] on button "Browse" at bounding box center [282, 153] width 46 height 20
type input "C:\fakepath\57100687trktag.pdf"
click at [953, 270] on button "Upload" at bounding box center [948, 271] width 52 height 25
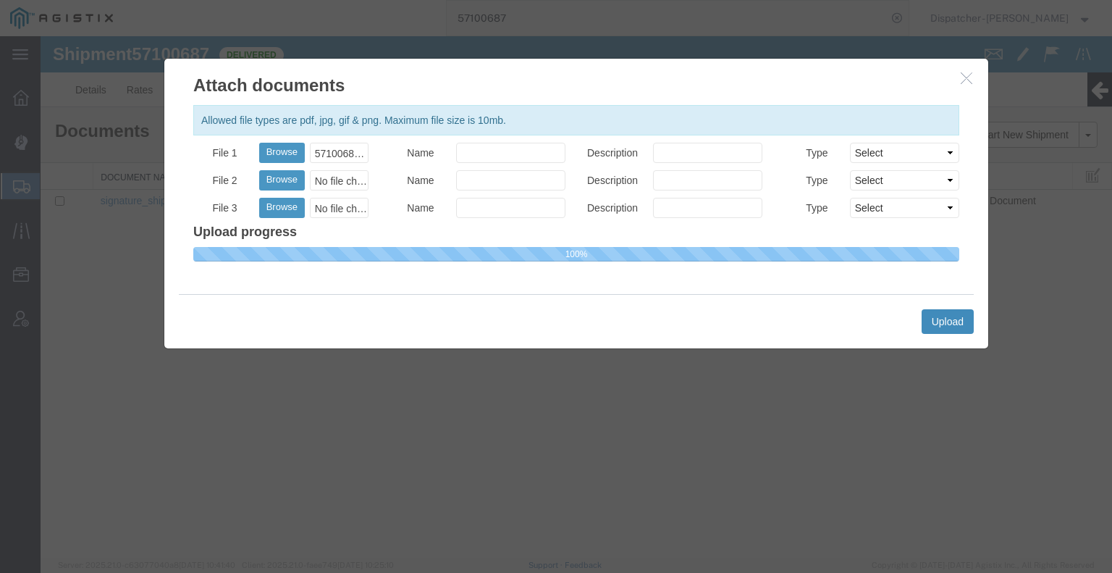
select select
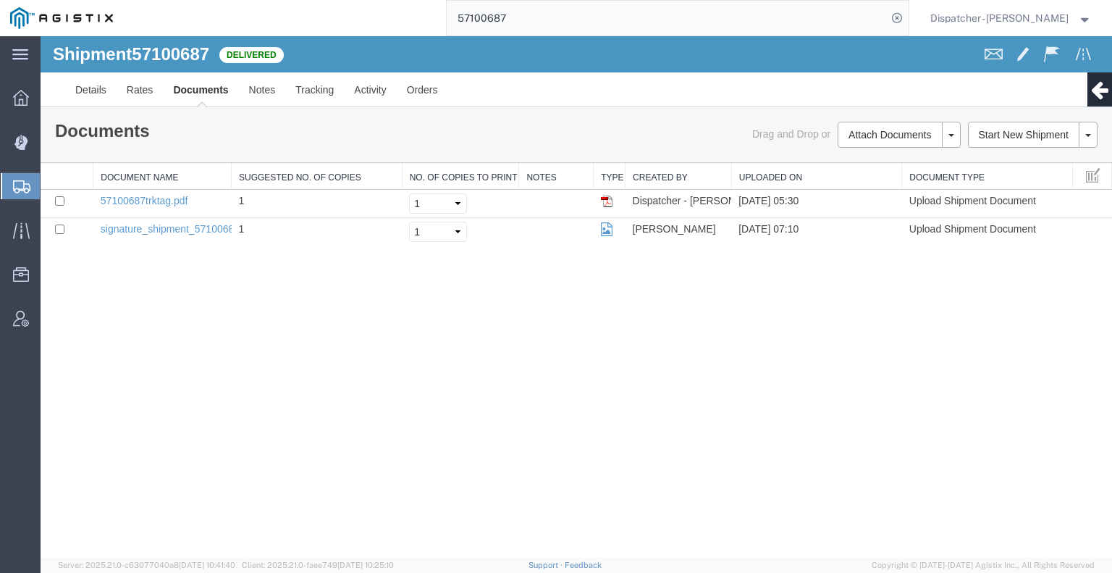
drag, startPoint x: 508, startPoint y: 17, endPoint x: 389, endPoint y: 11, distance: 119.6
click at [406, 13] on div "57100687" at bounding box center [516, 18] width 786 height 36
type input "57100645"
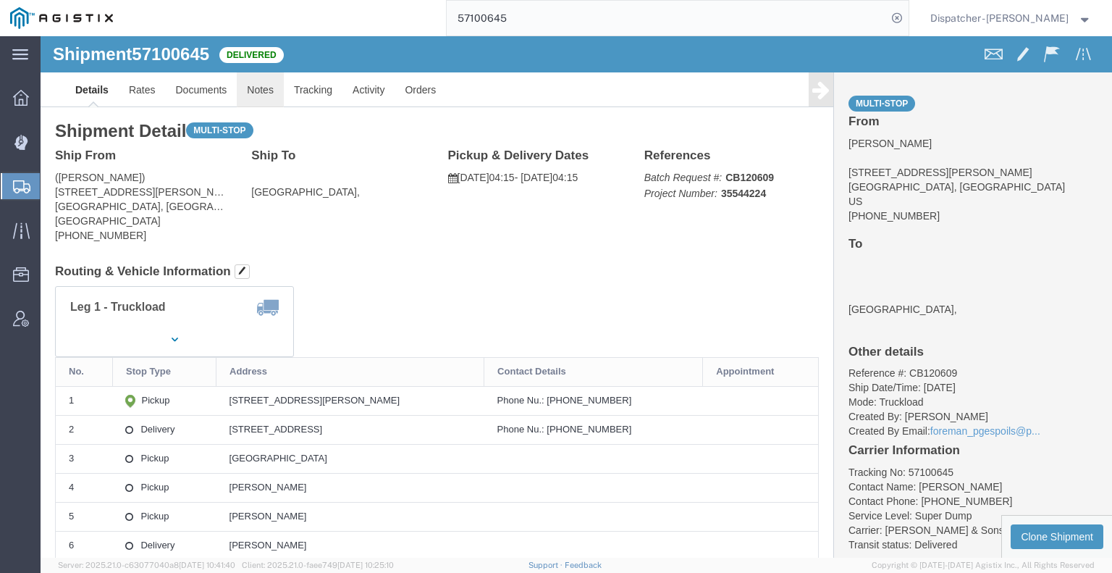
click link "Notes"
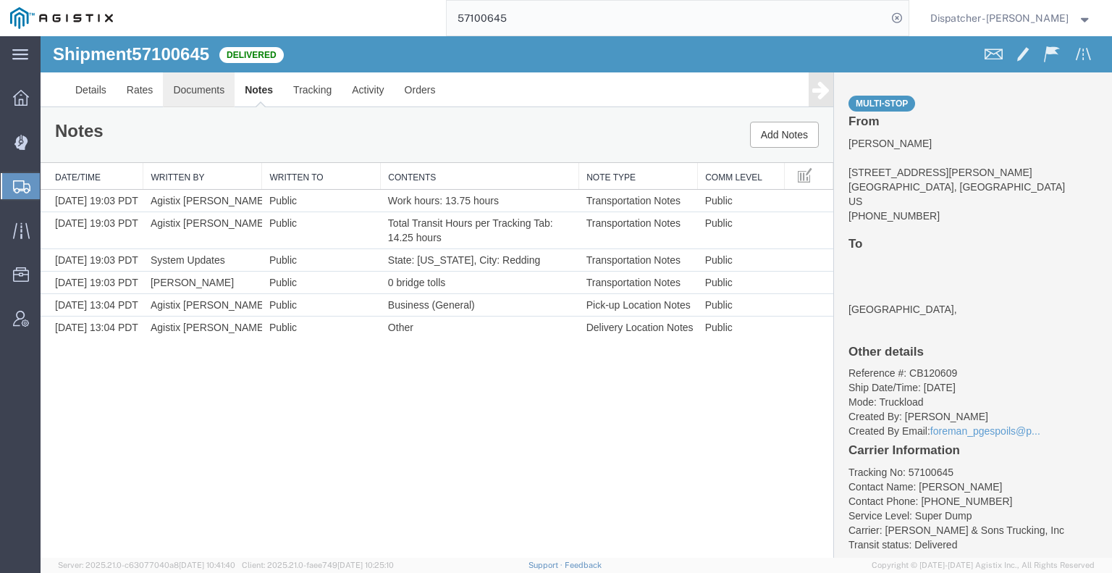
click at [205, 95] on link "Documents" at bounding box center [199, 89] width 72 height 35
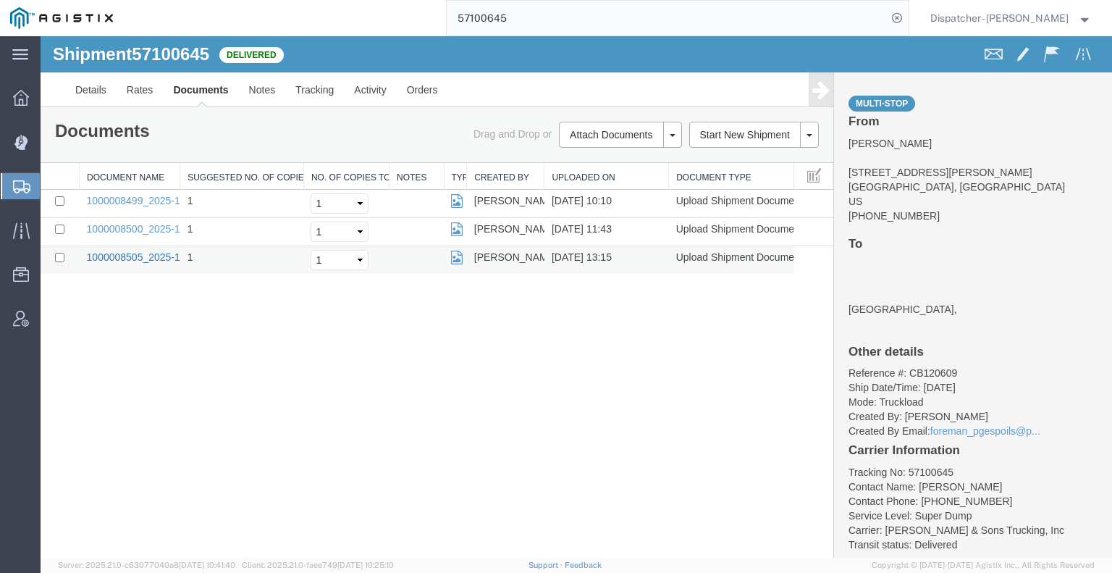
click at [114, 256] on link "1000008505_2025-10-14_13_15_43.jpg" at bounding box center [177, 257] width 181 height 12
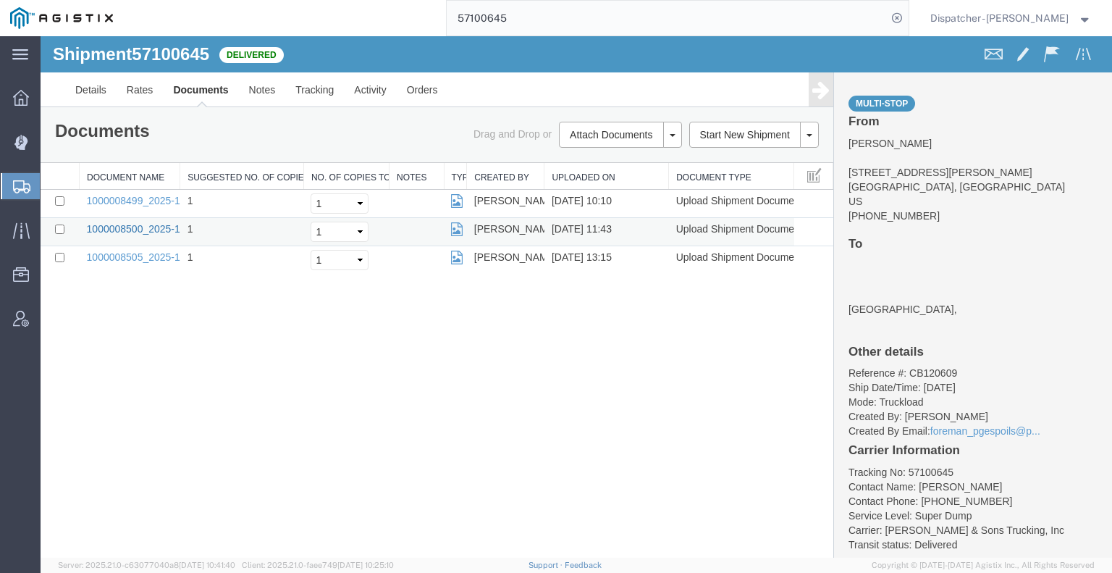
click at [133, 225] on link "1000008500_2025-10-14_11_43_26.jpg" at bounding box center [177, 229] width 181 height 12
click at [102, 202] on link "1000008499_2025-10-14_10_10_41.jpg" at bounding box center [177, 201] width 181 height 12
click at [151, 341] on div "Shipment 57100645 3 of 3 Delivered Details Rates Documents Notes Tracking Activ…" at bounding box center [577, 296] width 1072 height 521
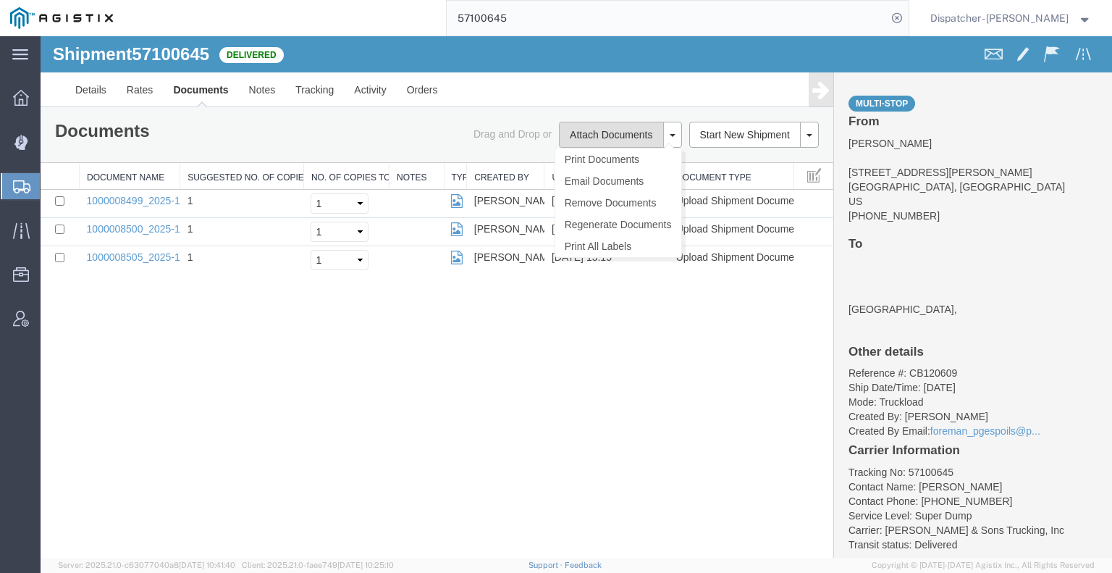
click at [597, 127] on button "Attach Documents" at bounding box center [611, 135] width 104 height 26
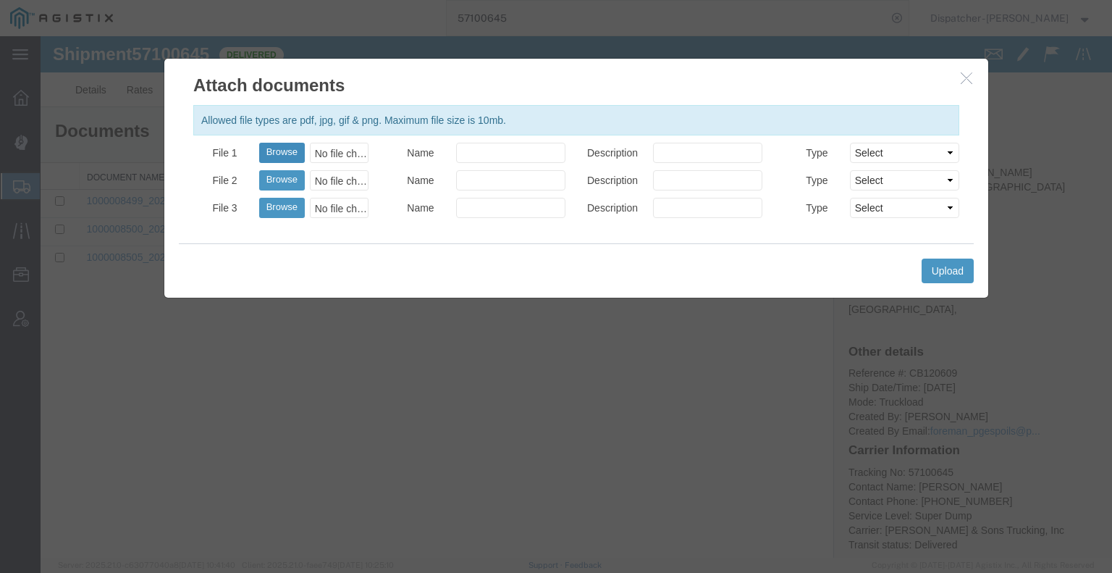
click at [264, 148] on button "Browse" at bounding box center [282, 153] width 46 height 20
type input "C:\fakepath\57100645trktag.pdf"
click at [941, 269] on button "Upload" at bounding box center [948, 271] width 52 height 25
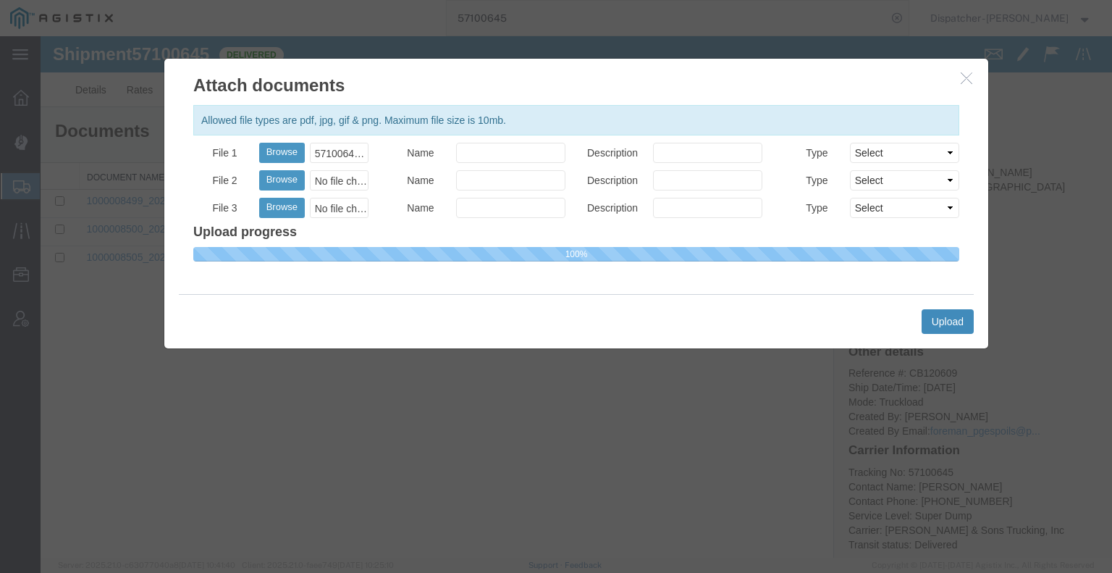
select select
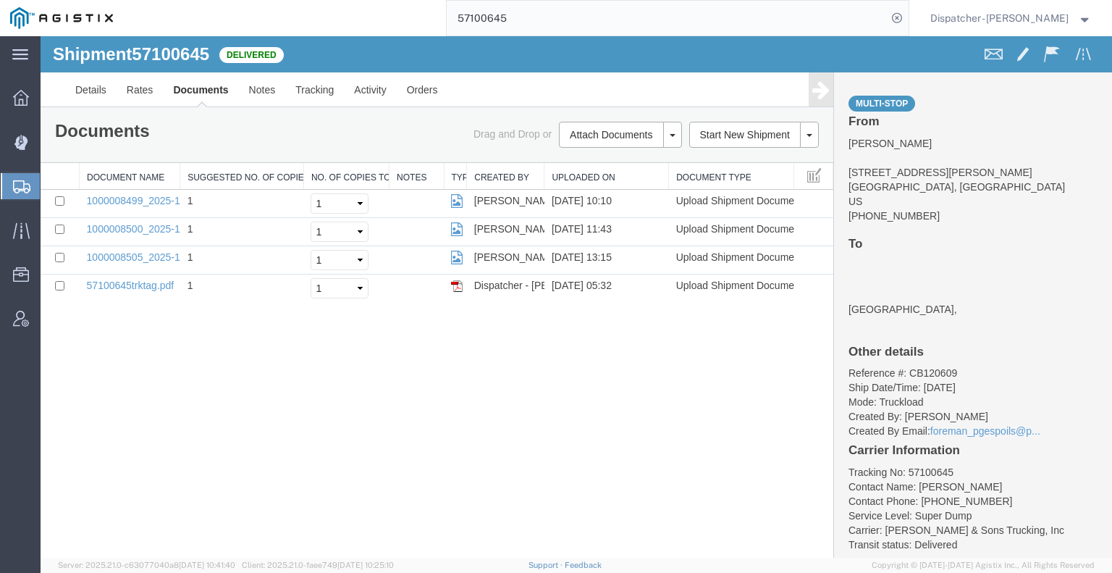
drag, startPoint x: 549, startPoint y: 7, endPoint x: 353, endPoint y: 7, distance: 195.5
click at [428, 15] on div "57100645" at bounding box center [516, 18] width 786 height 36
type input "57100211"
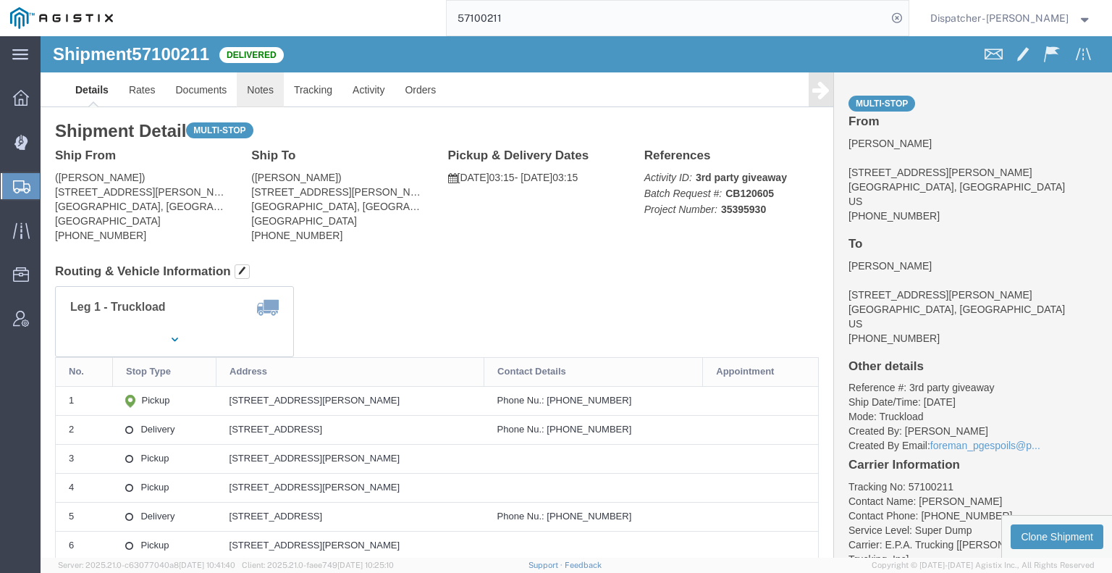
click link "Notes"
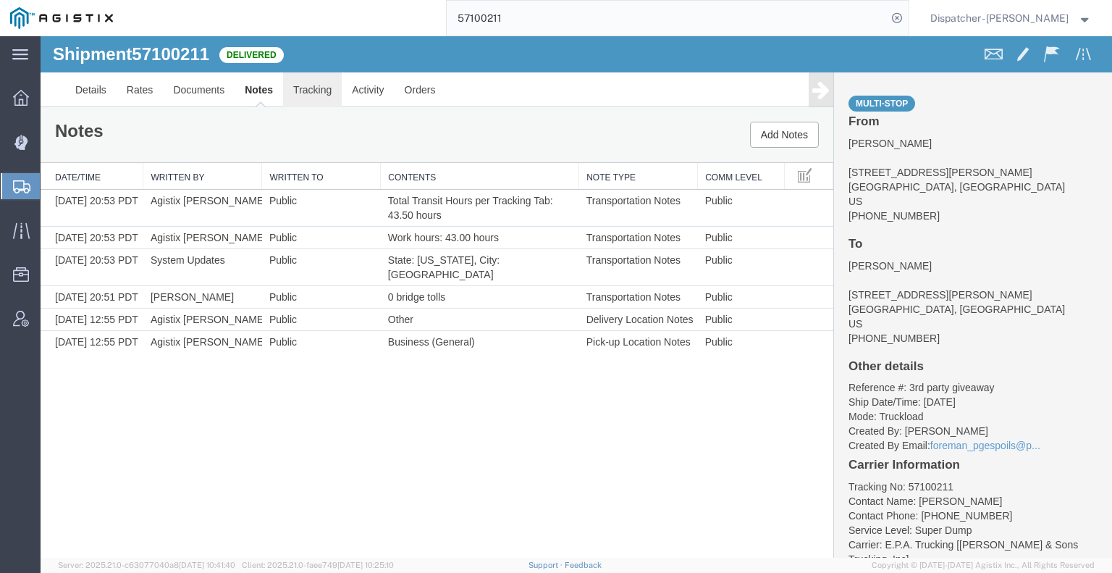
click at [308, 77] on link "Tracking" at bounding box center [312, 89] width 59 height 35
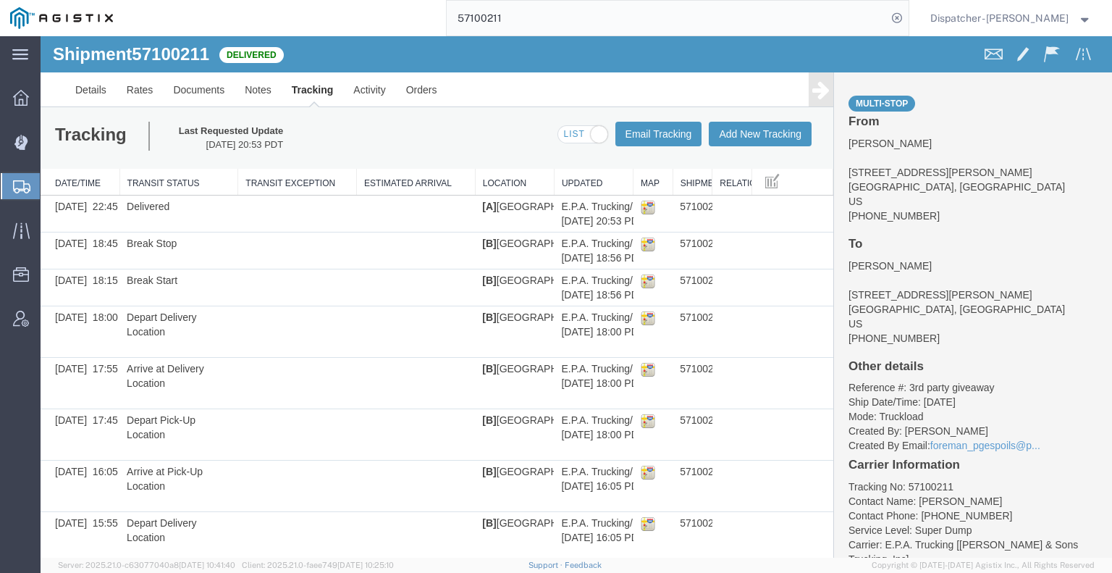
click at [833, 96] on div "Multi-stop From [PERSON_NAME] [STREET_ADDRESS][PERSON_NAME] [PHONE_NUMBER] To […" at bounding box center [972, 314] width 279 height 485
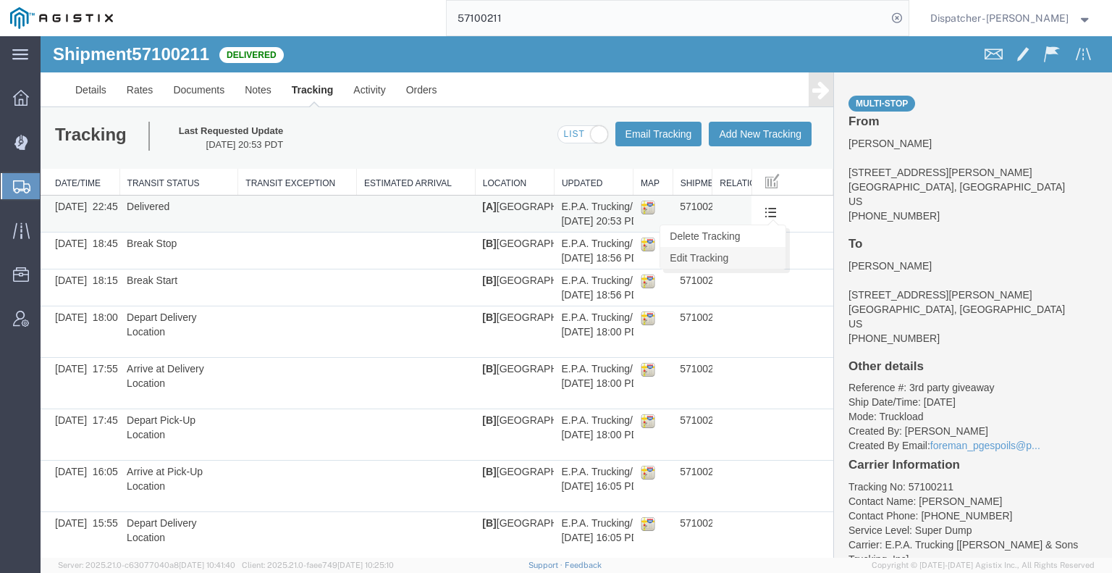
click at [749, 261] on link "Edit Tracking" at bounding box center [722, 258] width 125 height 22
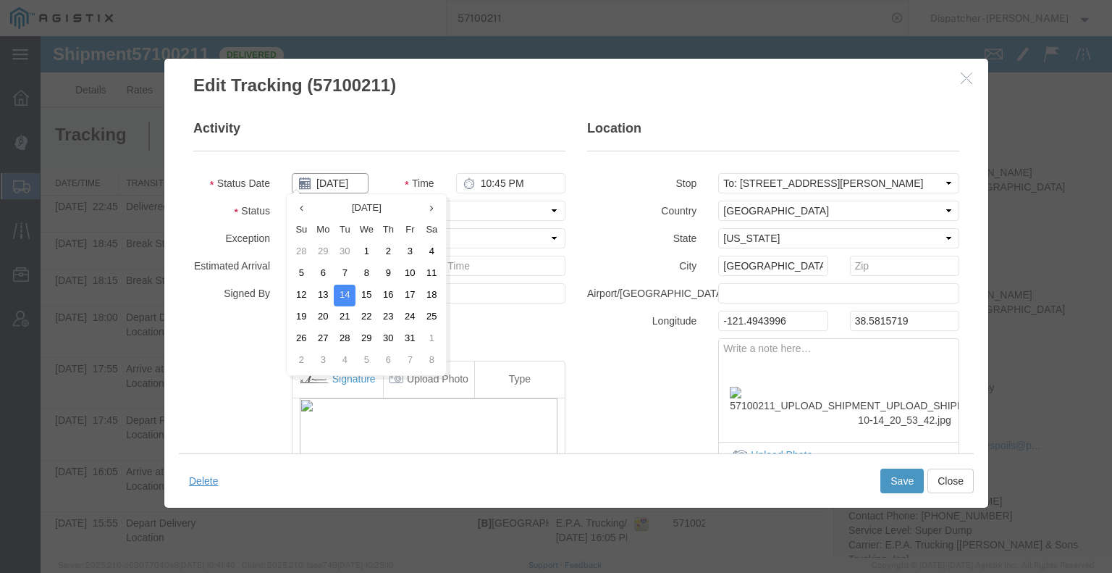
click at [335, 188] on input "[DATE]" at bounding box center [330, 183] width 77 height 20
click at [324, 297] on td "13" at bounding box center [323, 296] width 22 height 22
type input "[DATE]"
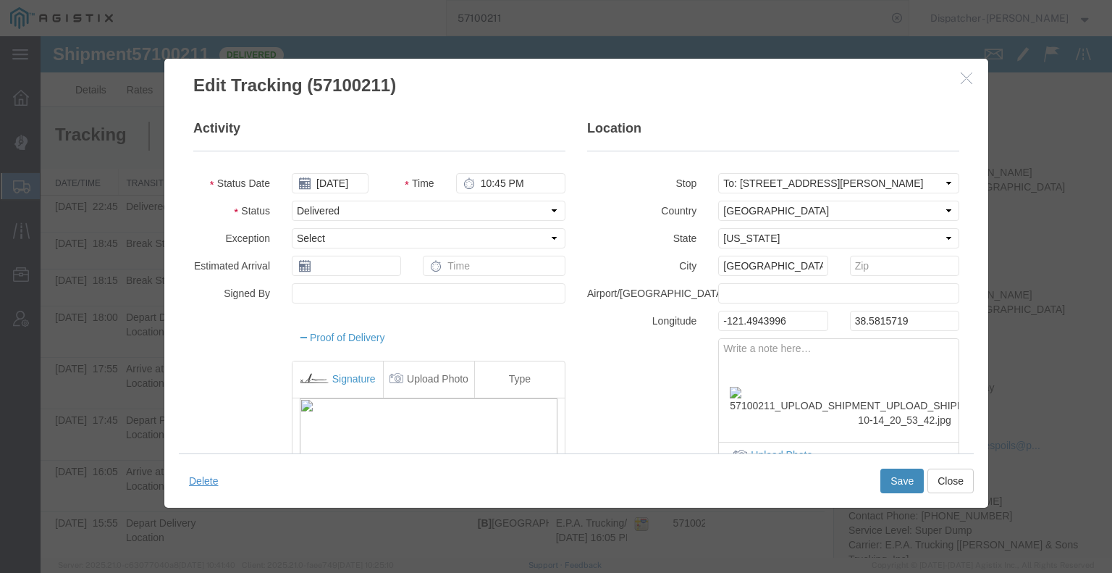
click at [896, 484] on button "Save" at bounding box center [902, 481] width 43 height 25
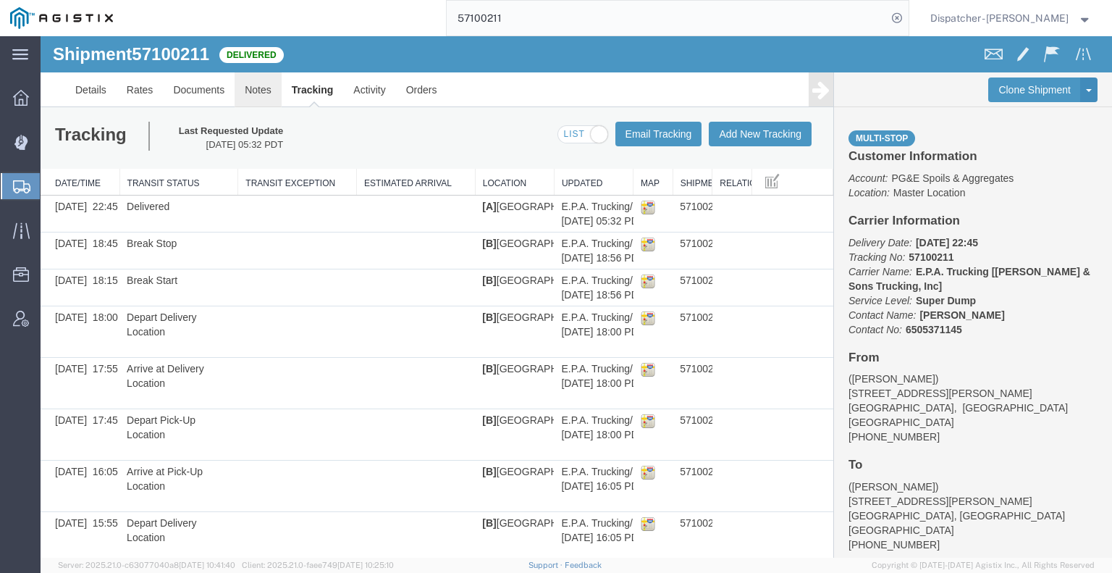
click at [257, 89] on link "Notes" at bounding box center [258, 89] width 47 height 35
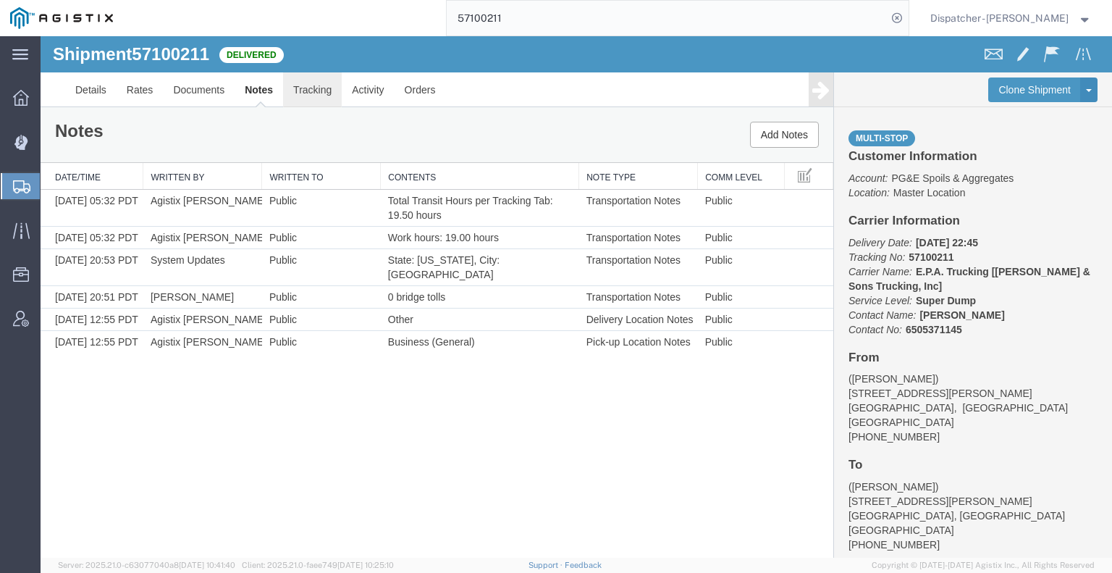
click at [324, 100] on link "Tracking" at bounding box center [312, 89] width 59 height 35
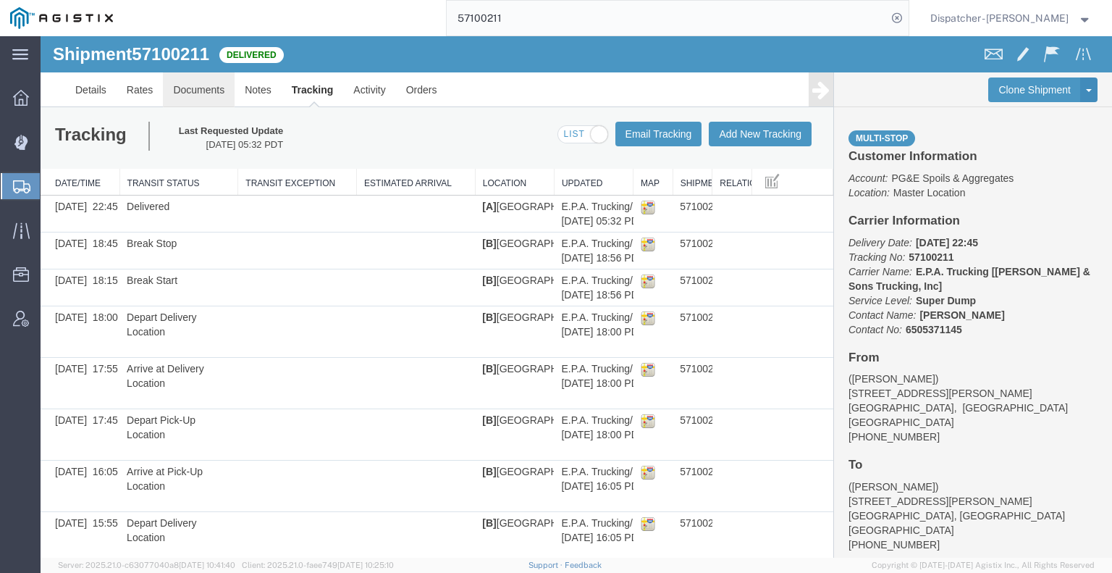
click at [206, 88] on link "Documents" at bounding box center [199, 89] width 72 height 35
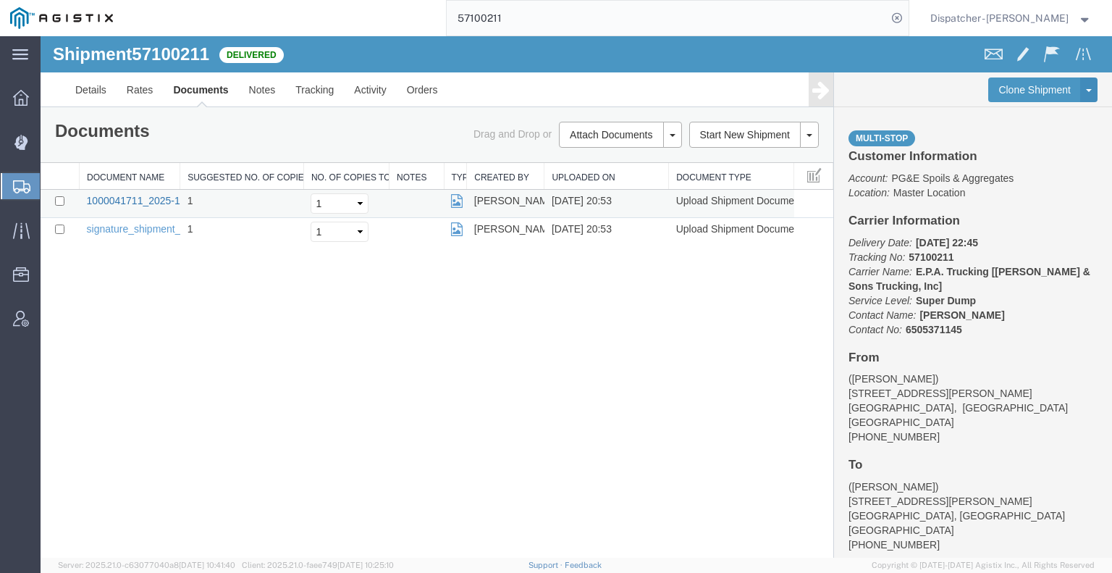
click at [136, 198] on link "1000041711_2025-10-14_20_53_42.jpg" at bounding box center [177, 201] width 181 height 12
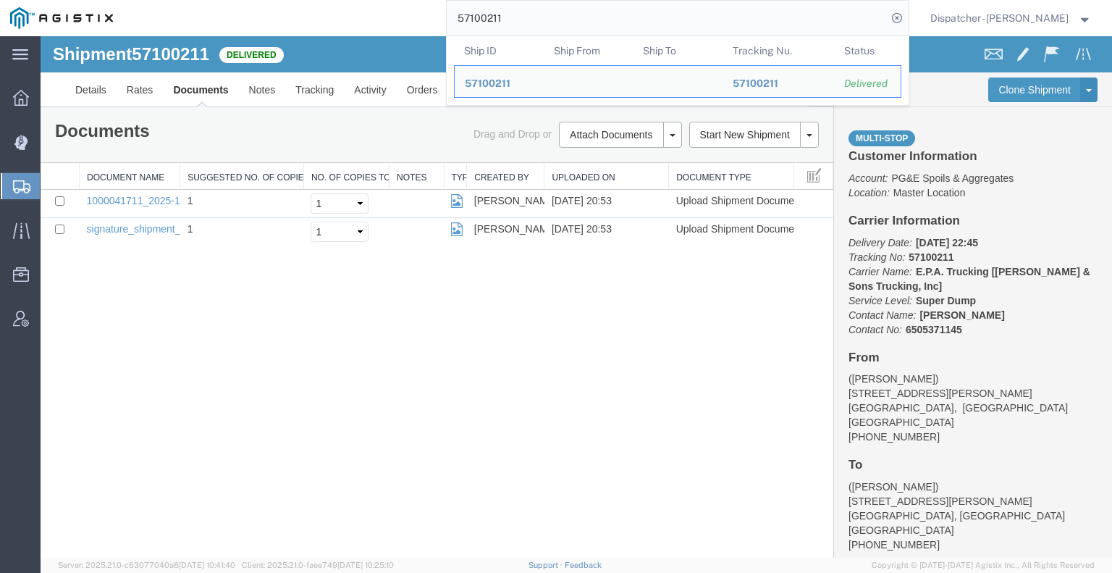
drag, startPoint x: 521, startPoint y: 17, endPoint x: 267, endPoint y: 17, distance: 253.4
click at [391, 18] on div "57100211 Ship ID Ship From Ship To Tracking Nu. Status Ship ID 57100211 Ship Fr…" at bounding box center [516, 18] width 786 height 36
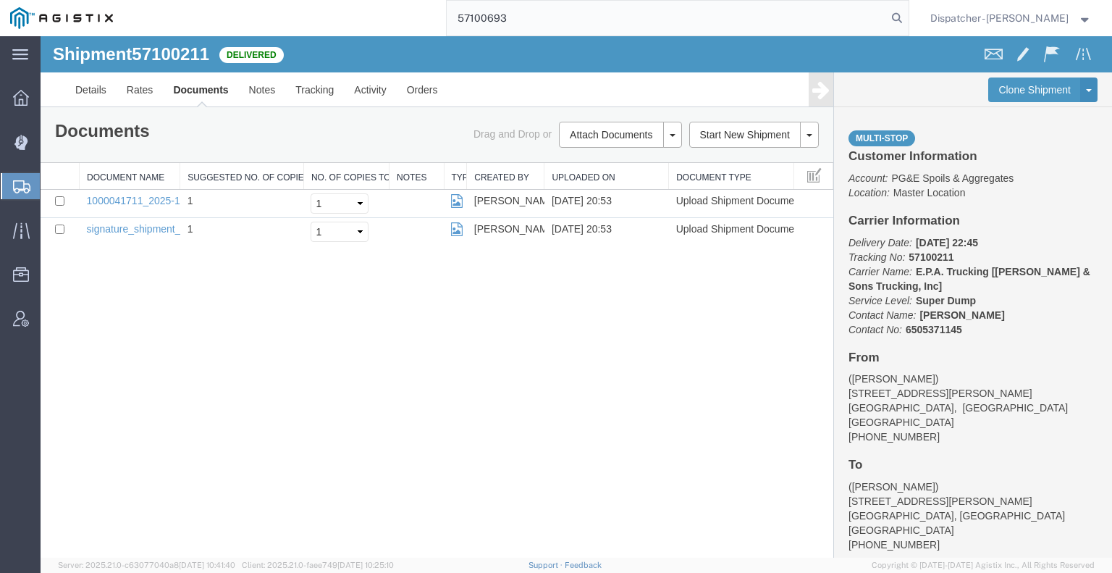
type input "57100693"
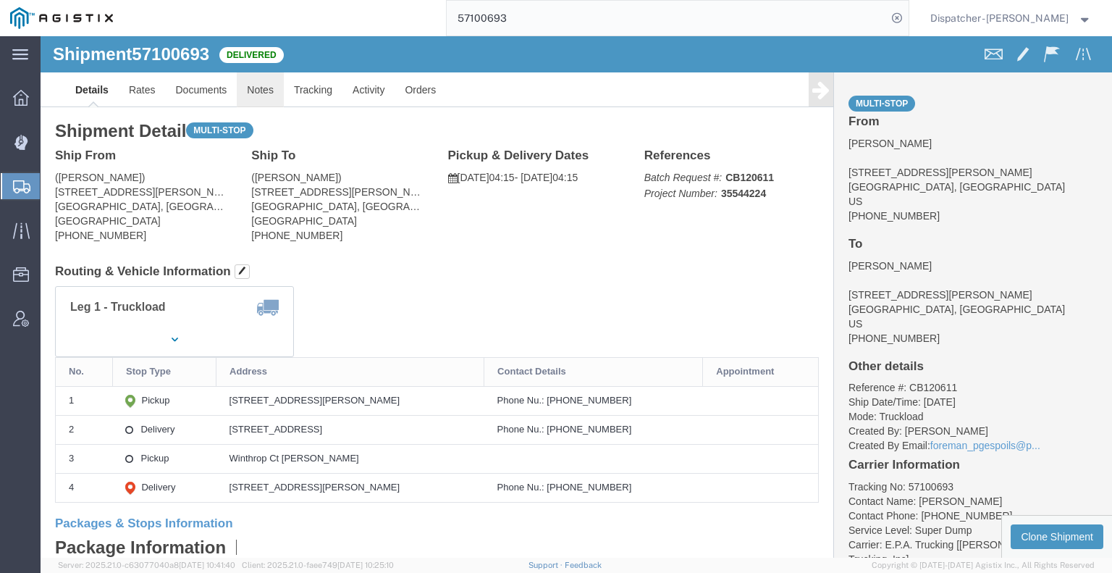
click link "Notes"
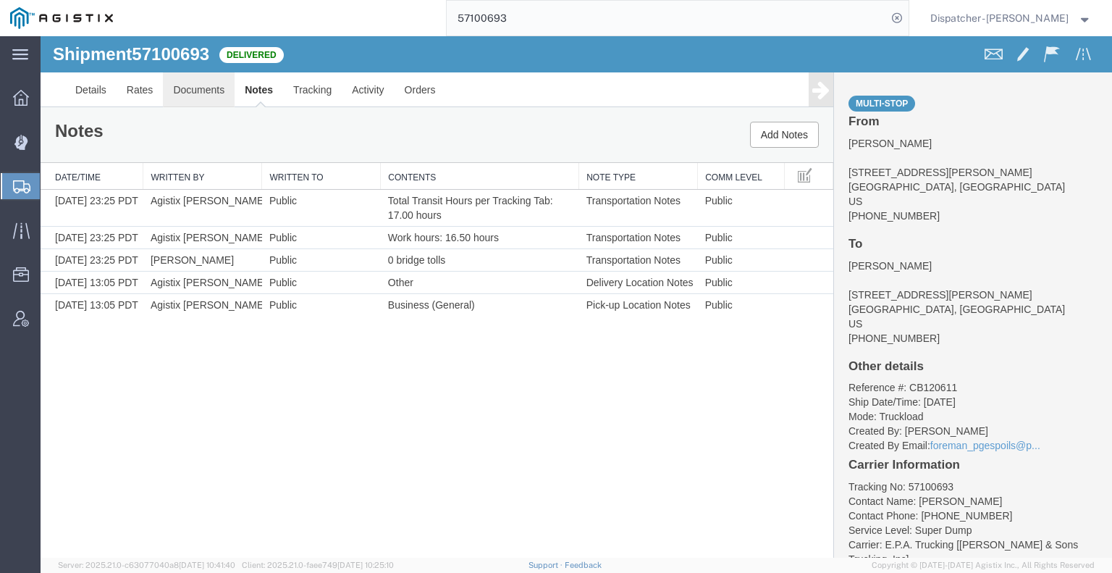
click at [216, 80] on link "Documents" at bounding box center [199, 89] width 72 height 35
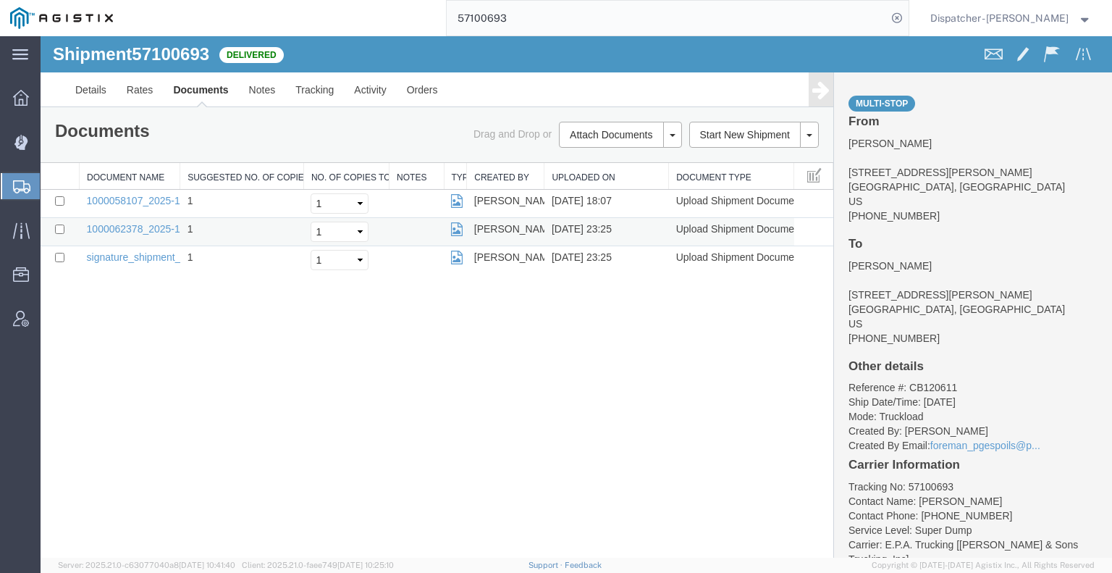
click at [146, 235] on td "1000062378_2025-10-14_23_25_44.jpg" at bounding box center [130, 232] width 101 height 28
click at [145, 230] on link "1000062378_2025-10-14_23_25_44.jpg" at bounding box center [177, 229] width 181 height 12
